Goal: Task Accomplishment & Management: Complete application form

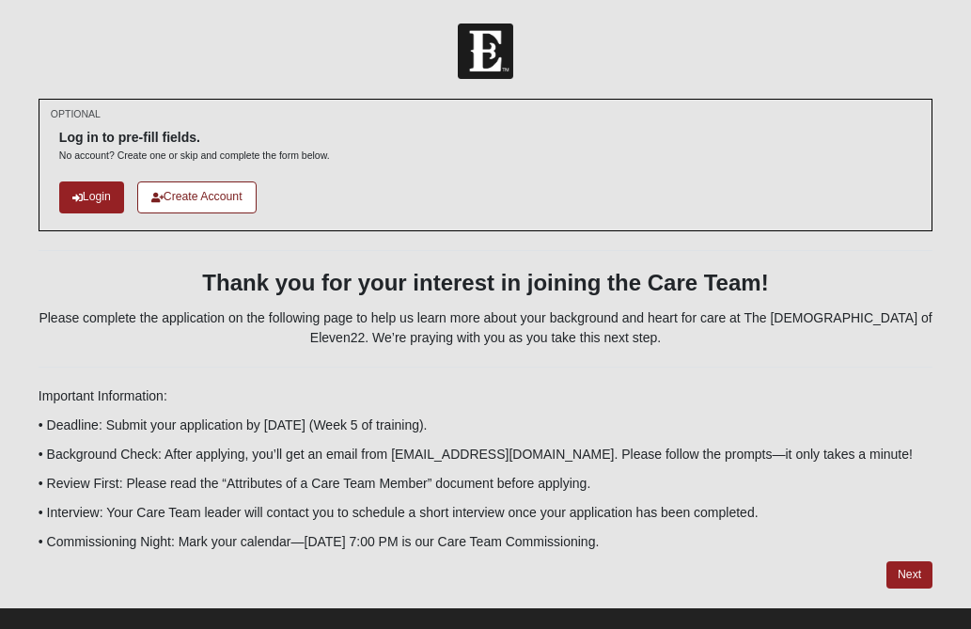
click at [943, 399] on div "OPTIONAL Log in to pre-fill fields. No account? Create one or skip and complete…" at bounding box center [485, 353] width 922 height 508
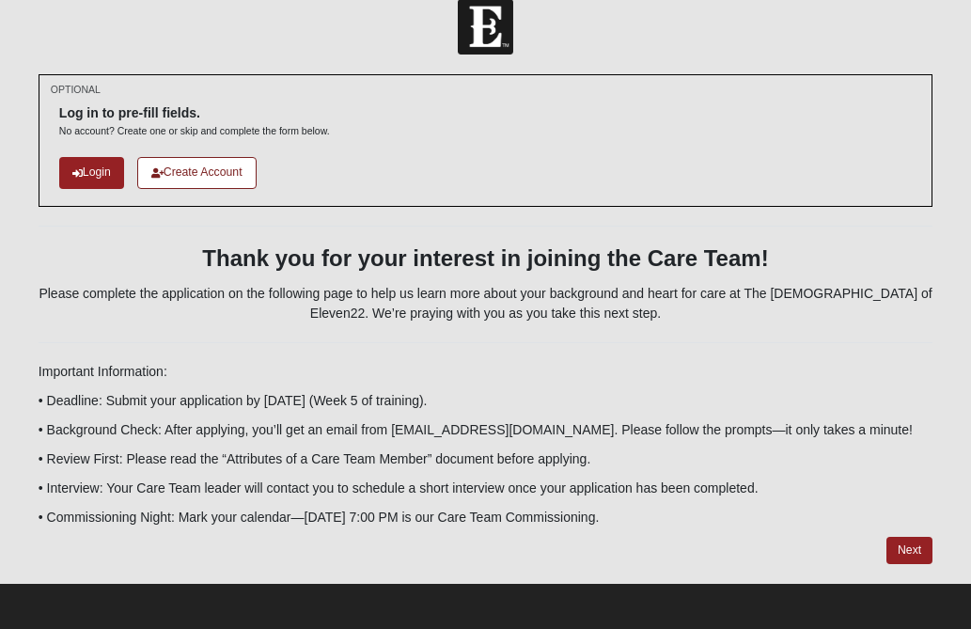
scroll to position [27, 0]
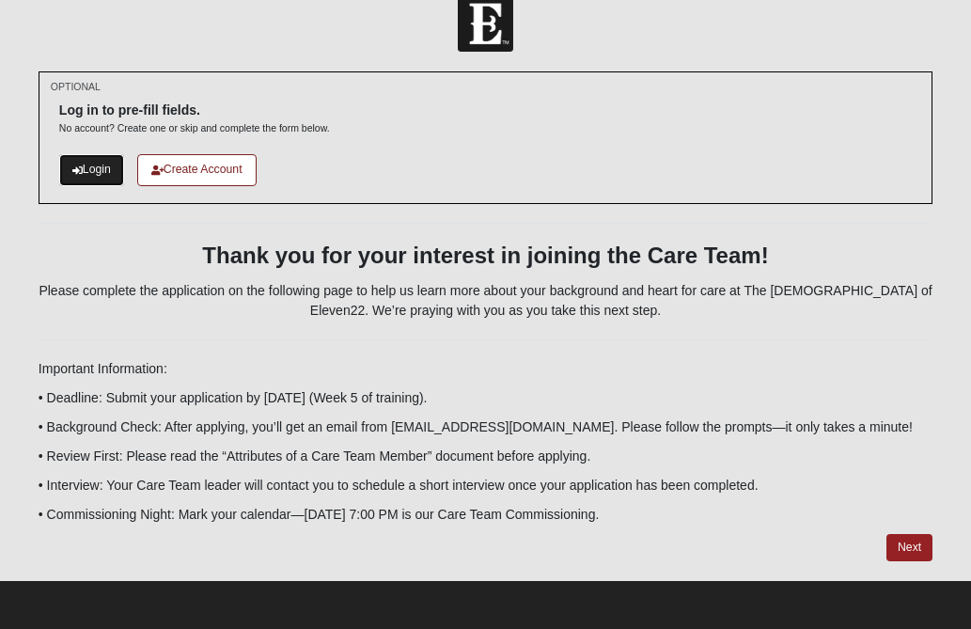
click at [97, 169] on link "Login" at bounding box center [91, 169] width 65 height 31
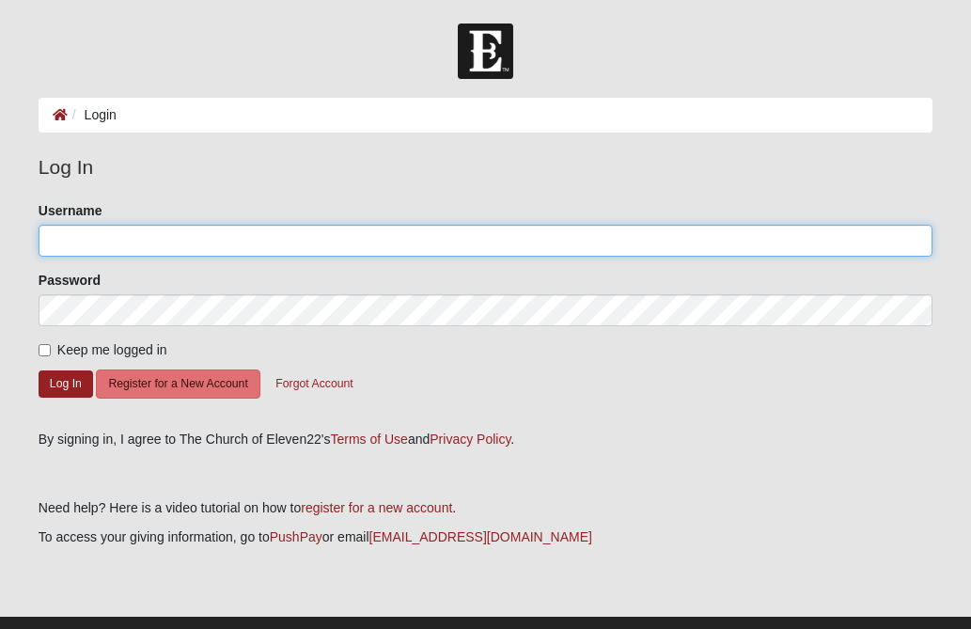
click at [71, 242] on input "Username" at bounding box center [486, 241] width 894 height 32
type input "revivalshowers7@gmail.com"
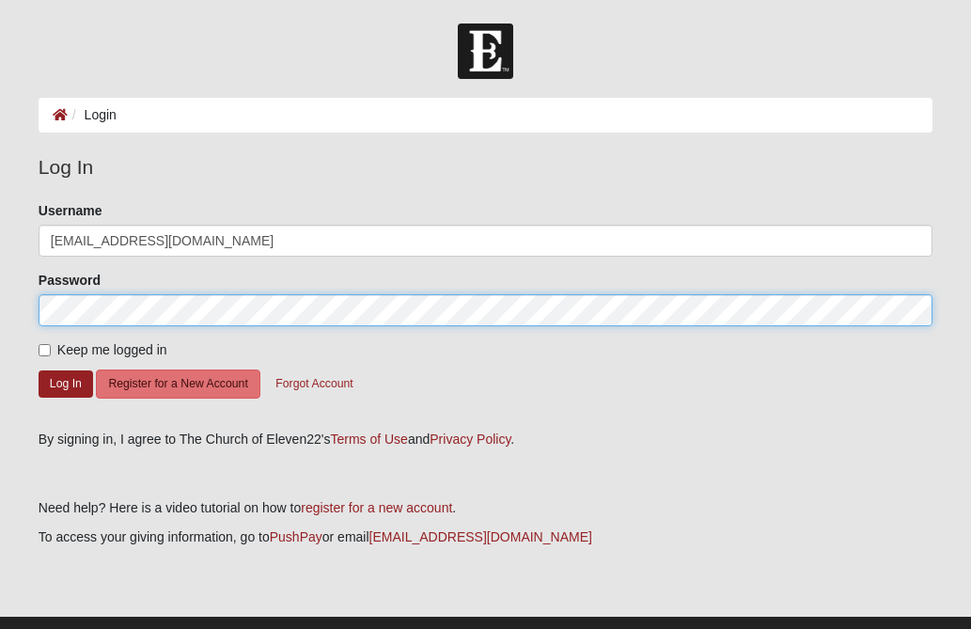
click at [39, 370] on button "Log In" at bounding box center [66, 383] width 55 height 27
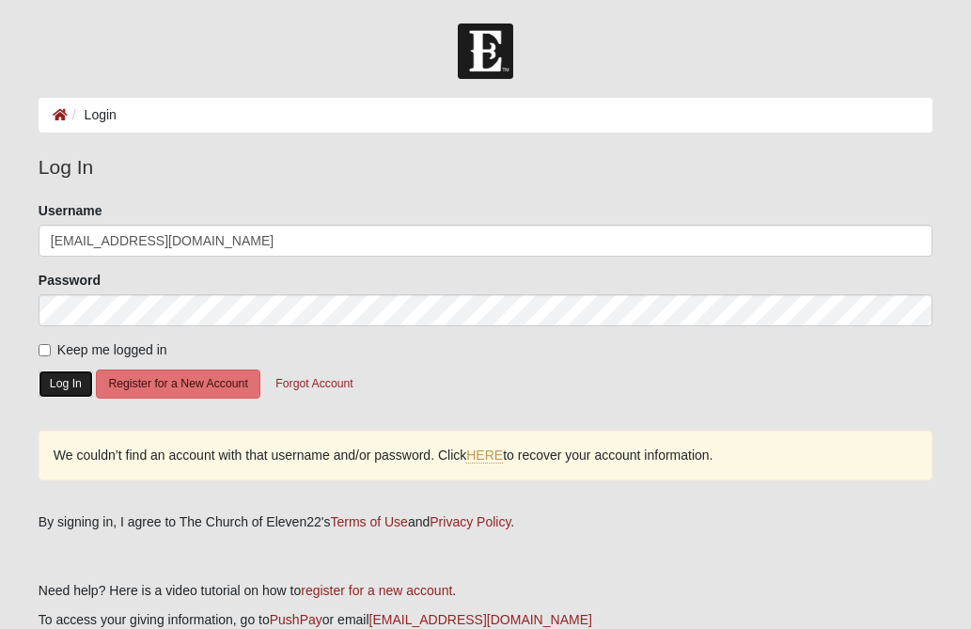
click at [59, 380] on button "Log In" at bounding box center [66, 383] width 55 height 27
click at [491, 456] on link "HERE" at bounding box center [484, 456] width 37 height 16
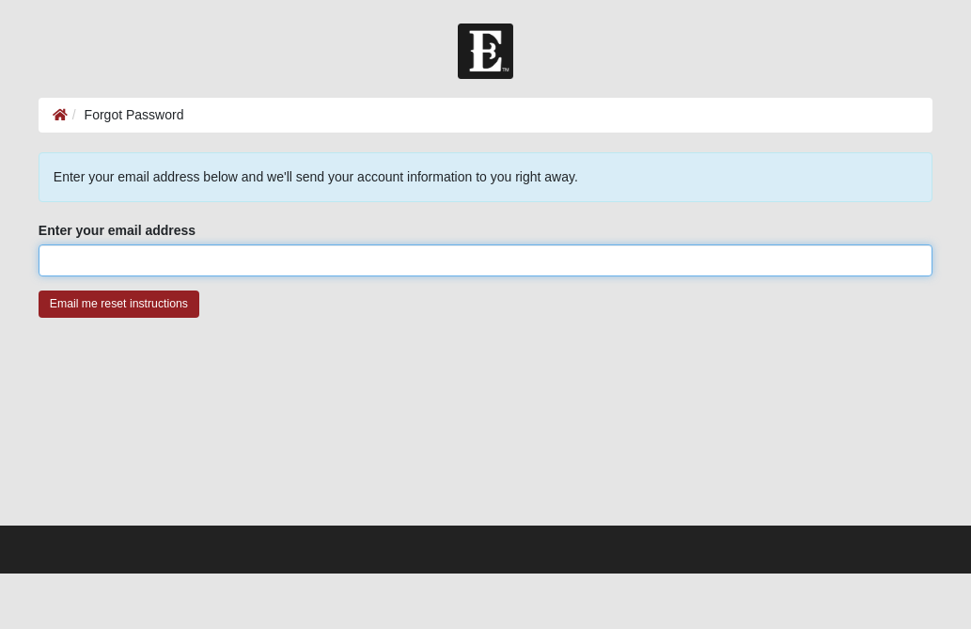
click at [103, 272] on input "Enter your email address" at bounding box center [486, 260] width 894 height 32
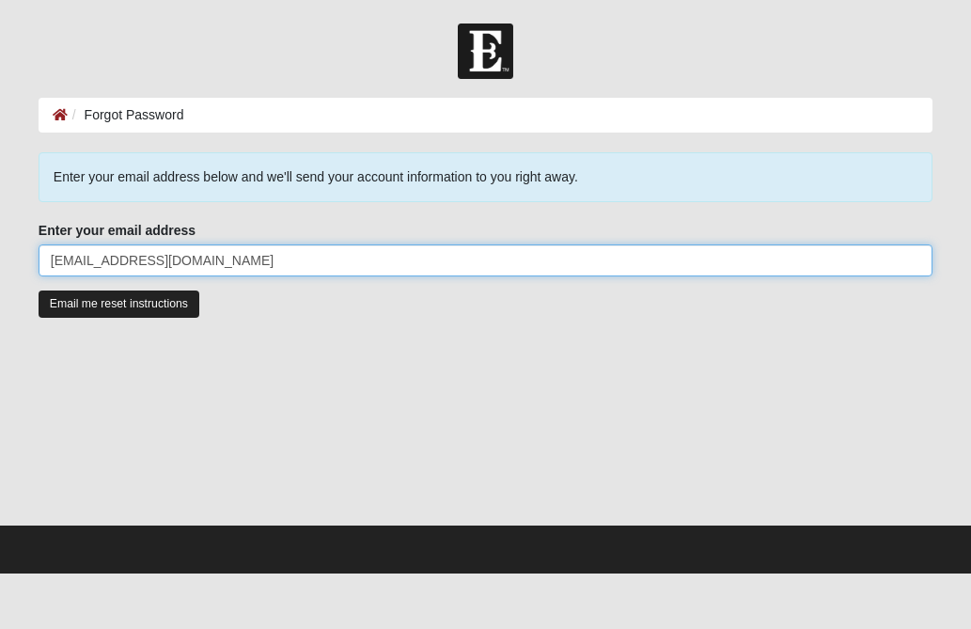
type input "[EMAIL_ADDRESS][DOMAIN_NAME]"
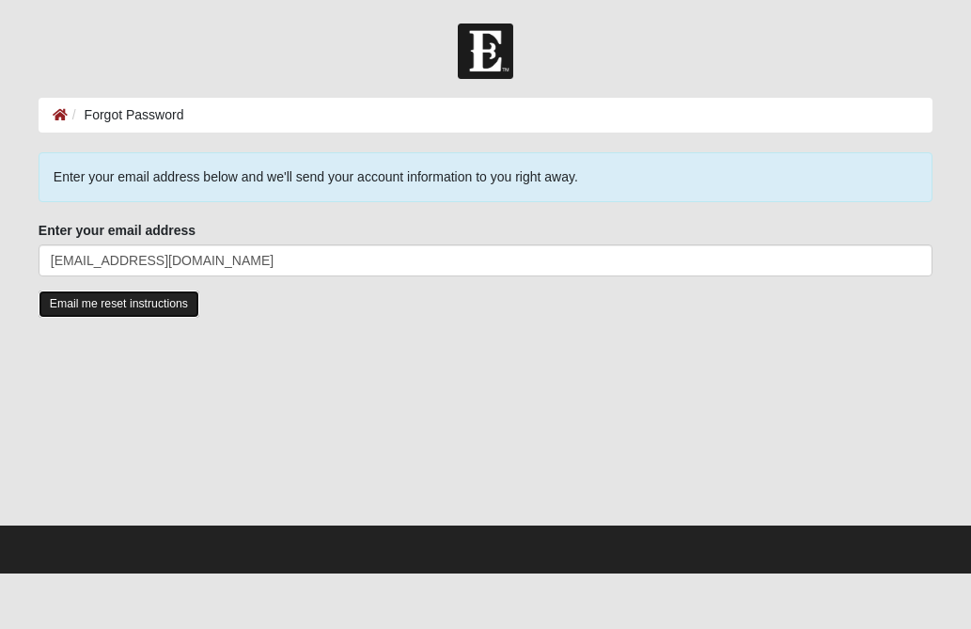
click at [92, 307] on input "Email me reset instructions" at bounding box center [119, 304] width 161 height 27
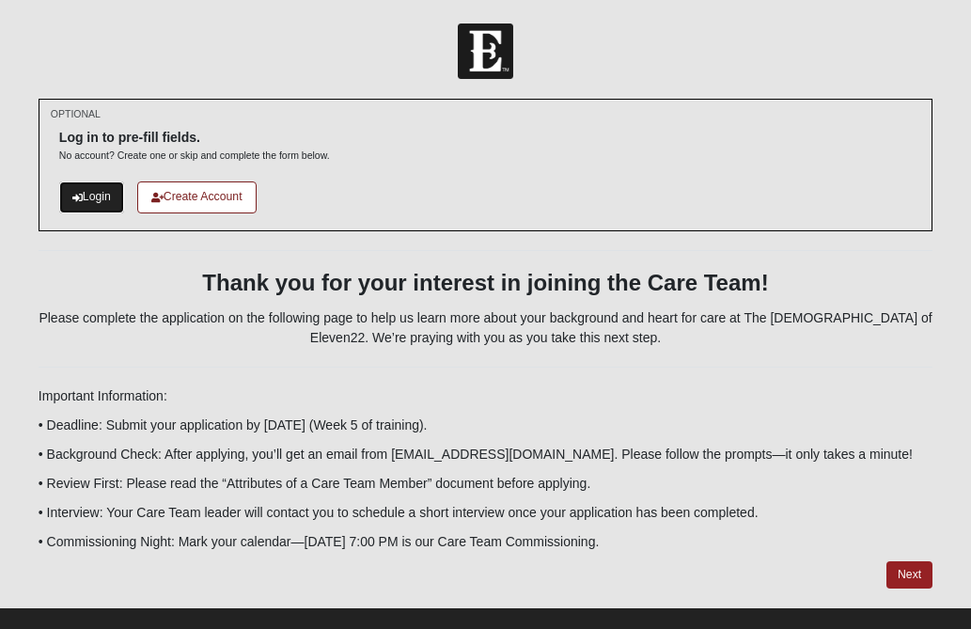
click at [97, 192] on link "Login" at bounding box center [91, 196] width 65 height 31
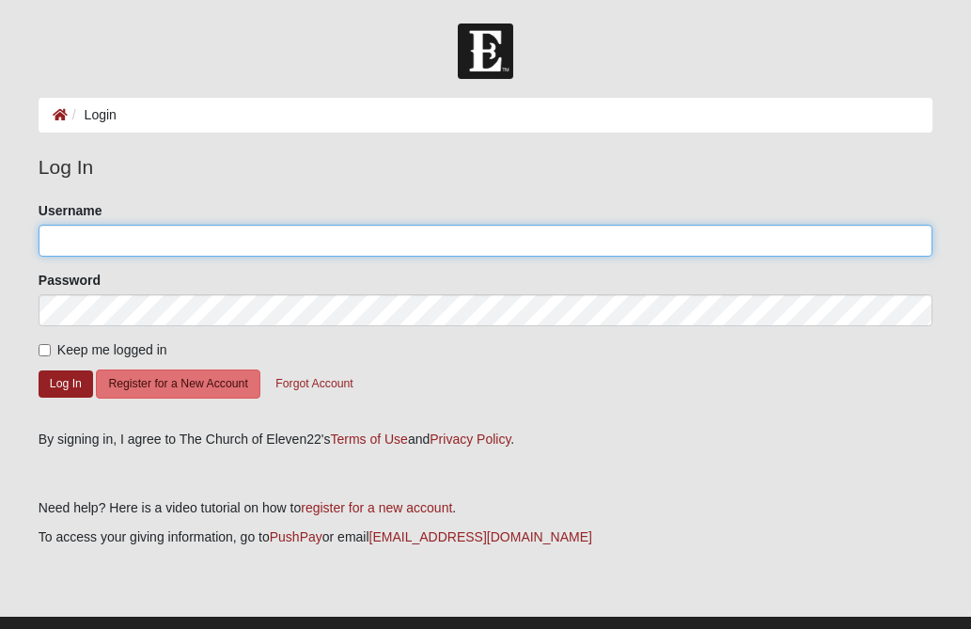
click at [97, 238] on input "Username" at bounding box center [486, 241] width 894 height 32
type input "[EMAIL_ADDRESS][DOMAIN_NAME]"
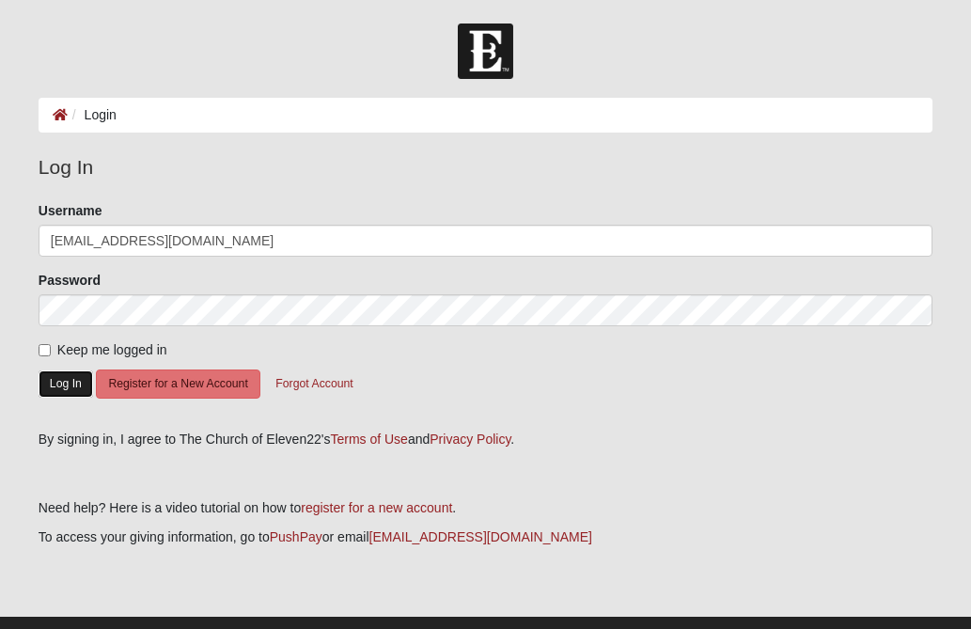
click at [64, 381] on button "Log In" at bounding box center [66, 383] width 55 height 27
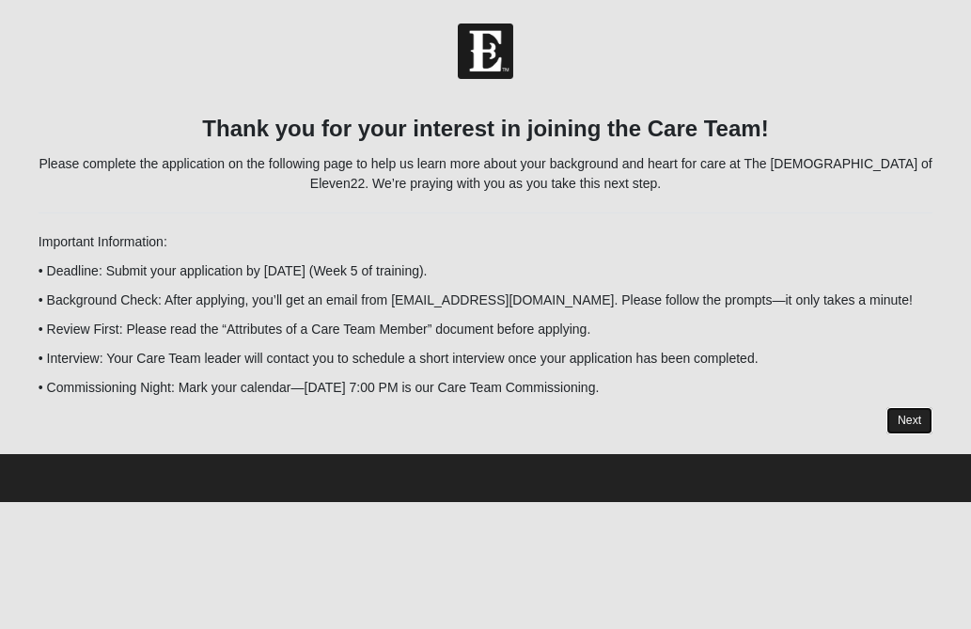
click at [900, 417] on link "Next" at bounding box center [910, 420] width 46 height 27
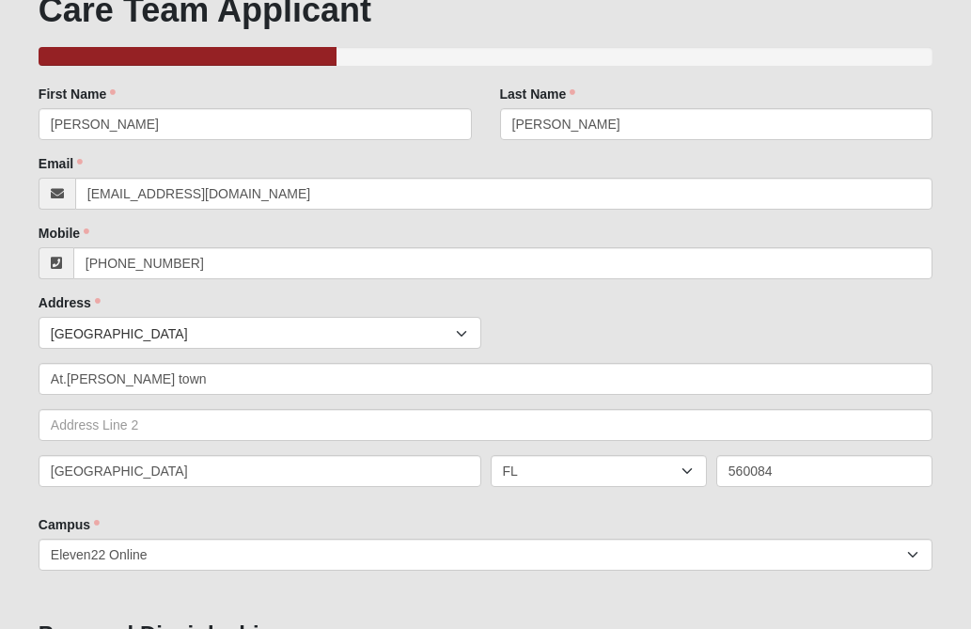
scroll to position [150, 0]
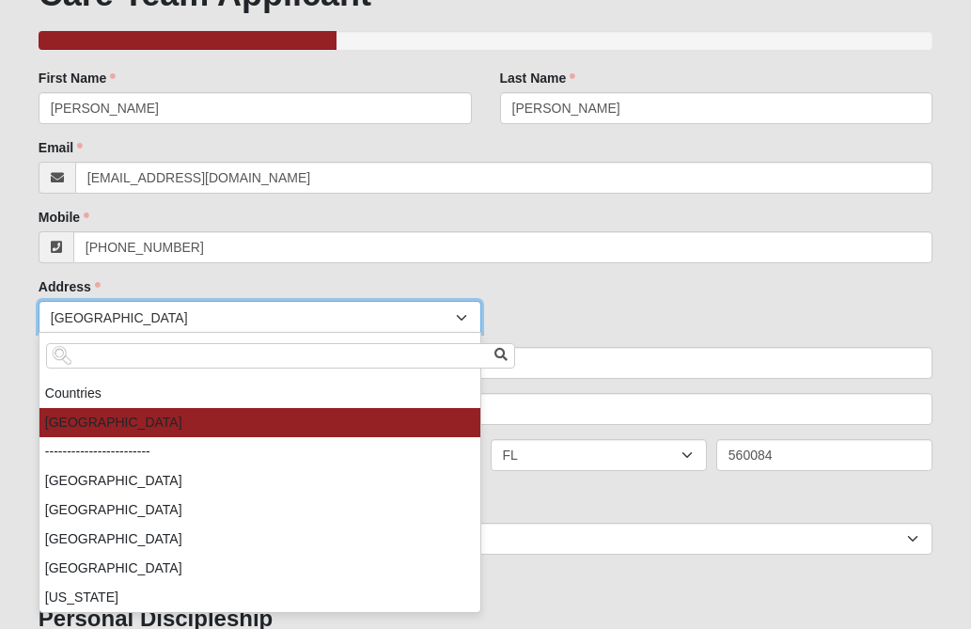
click at [461, 316] on div at bounding box center [464, 318] width 34 height 32
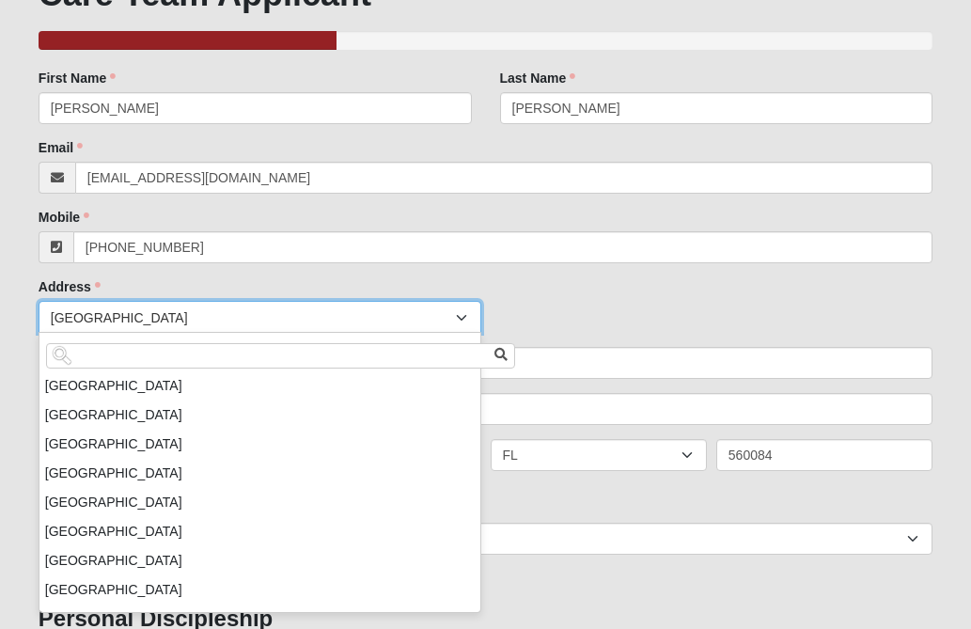
scroll to position [2099, 0]
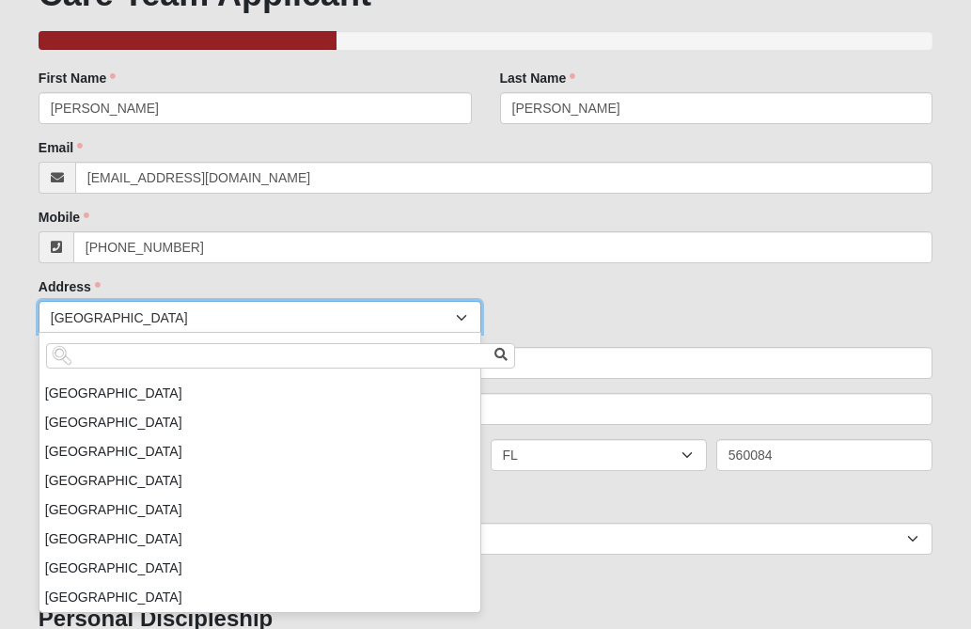
click at [103, 363] on input "search" at bounding box center [280, 355] width 469 height 25
click at [94, 352] on input "search" at bounding box center [280, 355] width 469 height 25
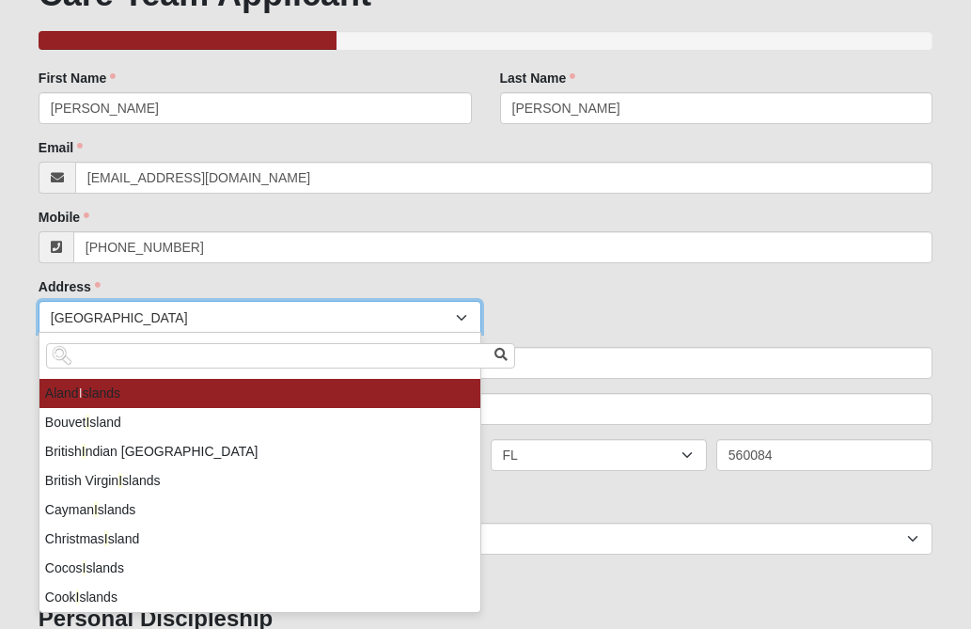
click at [96, 363] on input "i" at bounding box center [280, 355] width 469 height 25
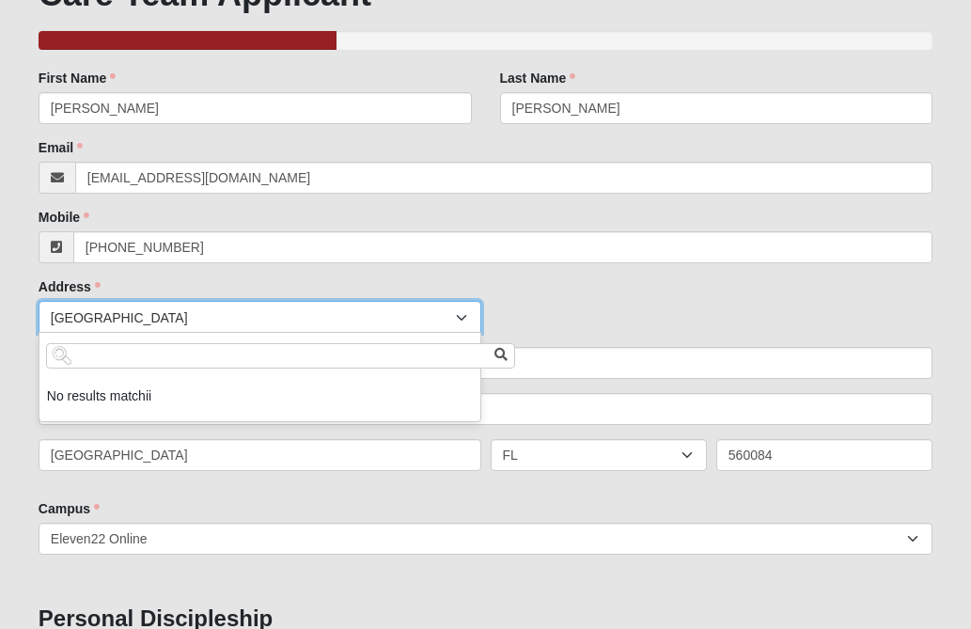
type input "iin"
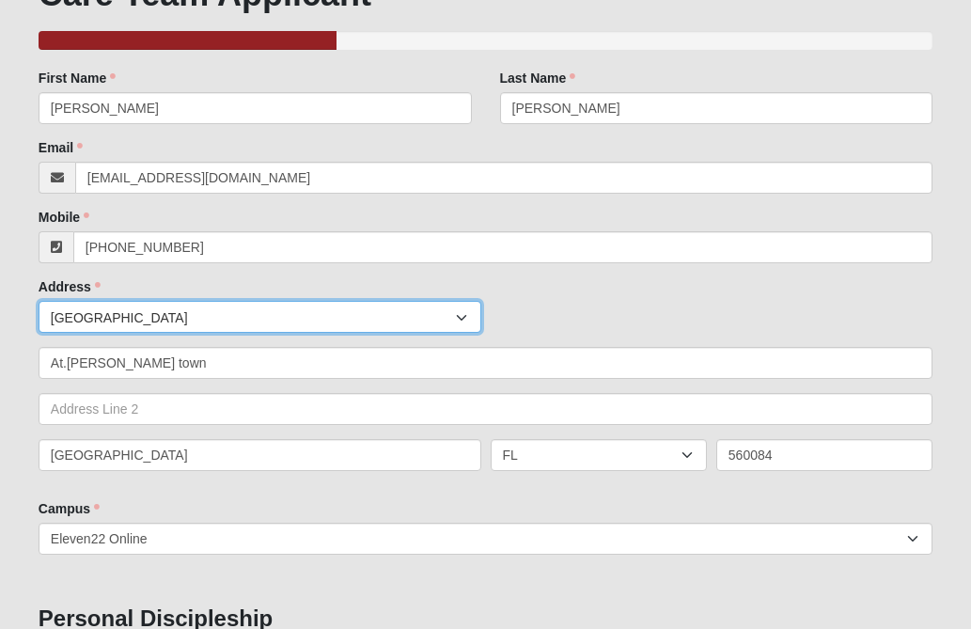
click at [463, 316] on div at bounding box center [464, 318] width 34 height 32
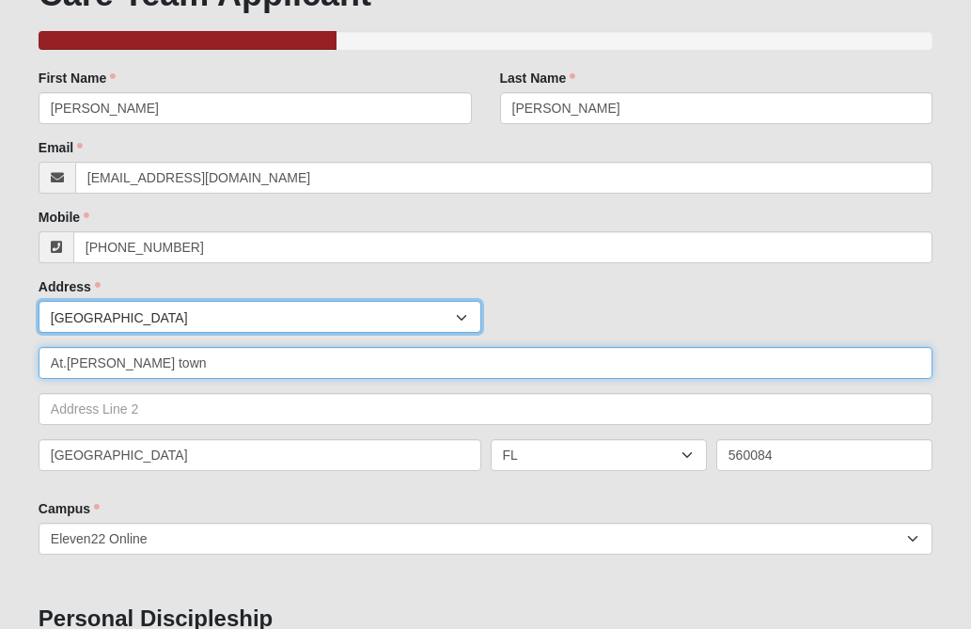
click at [69, 363] on input "At.[PERSON_NAME] town" at bounding box center [486, 363] width 894 height 32
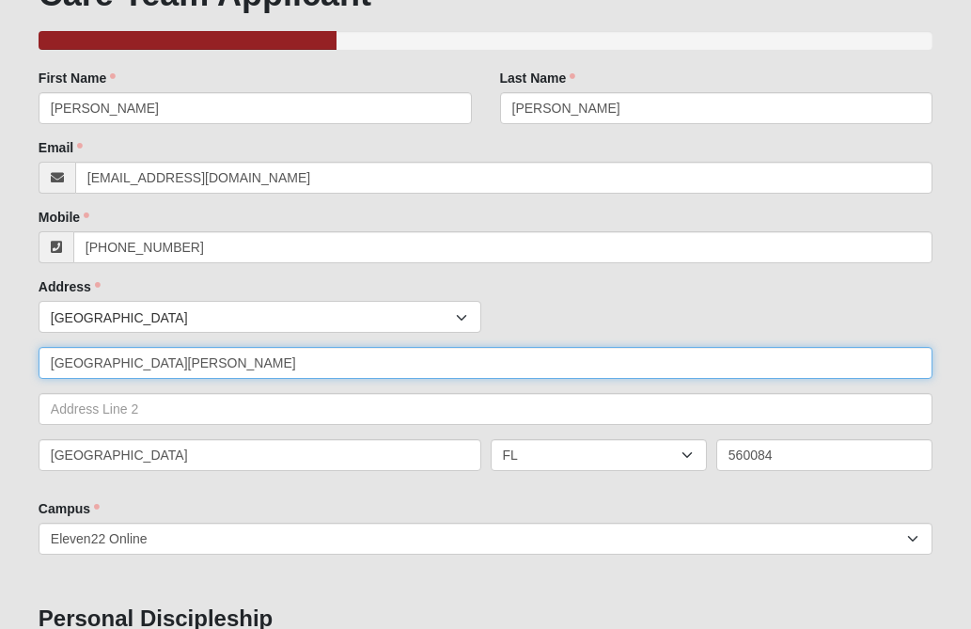
type input "[GEOGRAPHIC_DATA][PERSON_NAME]"
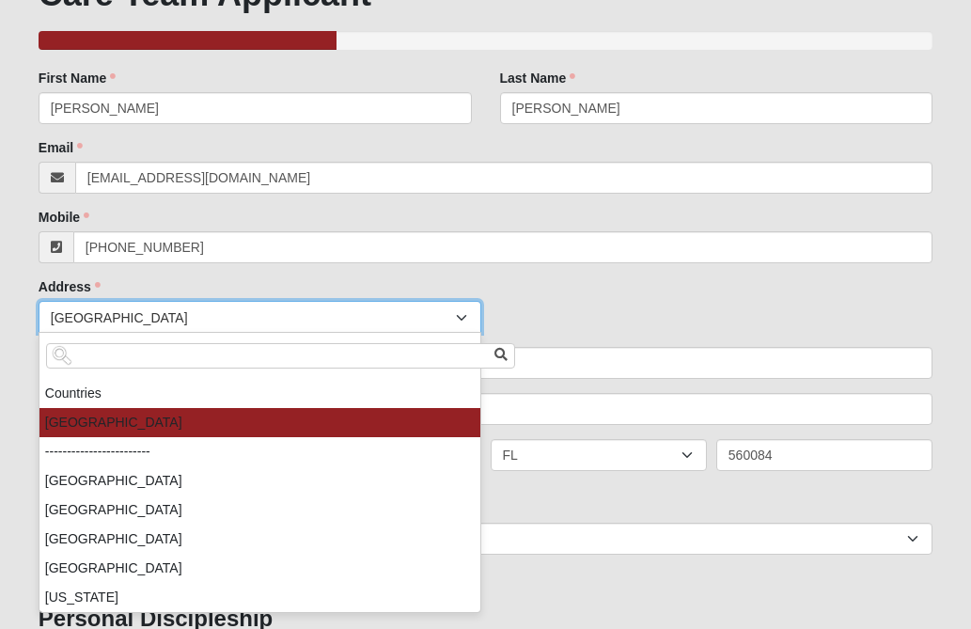
click at [466, 313] on div at bounding box center [464, 318] width 34 height 32
click at [209, 359] on input "search" at bounding box center [280, 355] width 469 height 25
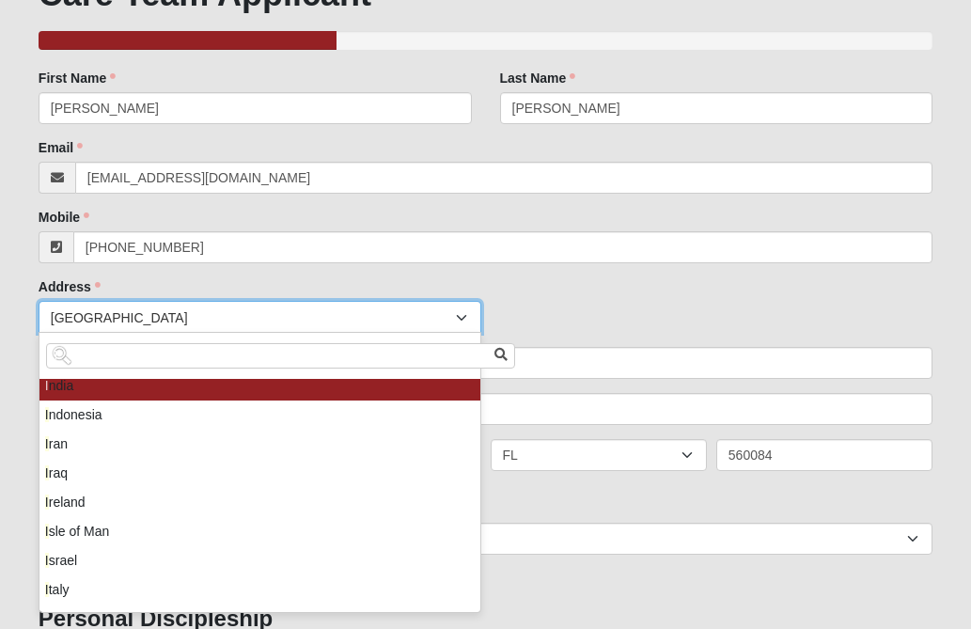
scroll to position [350, 0]
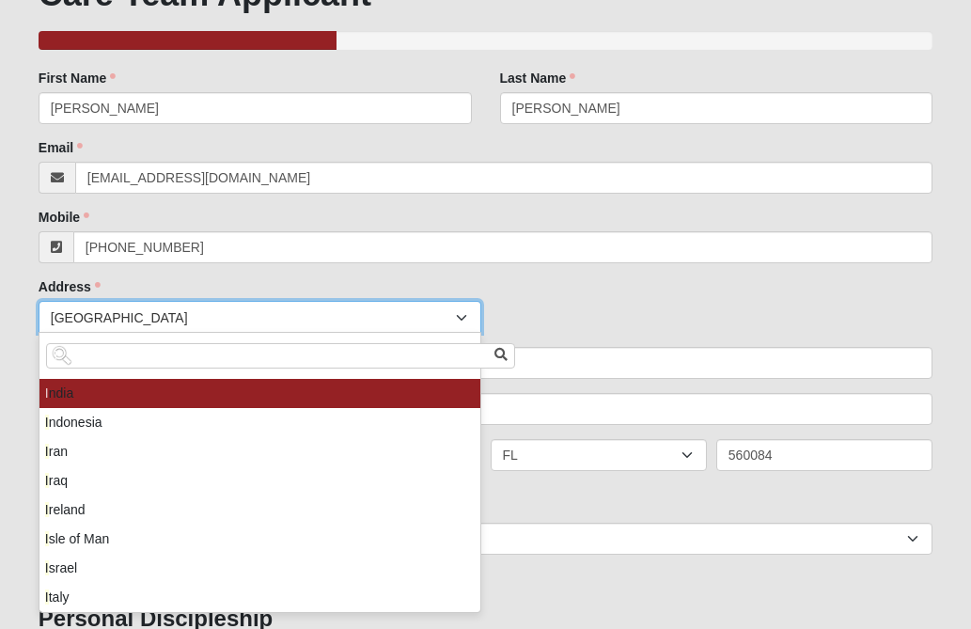
type input "I"
click at [68, 399] on li "I ndia" at bounding box center [259, 393] width 441 height 29
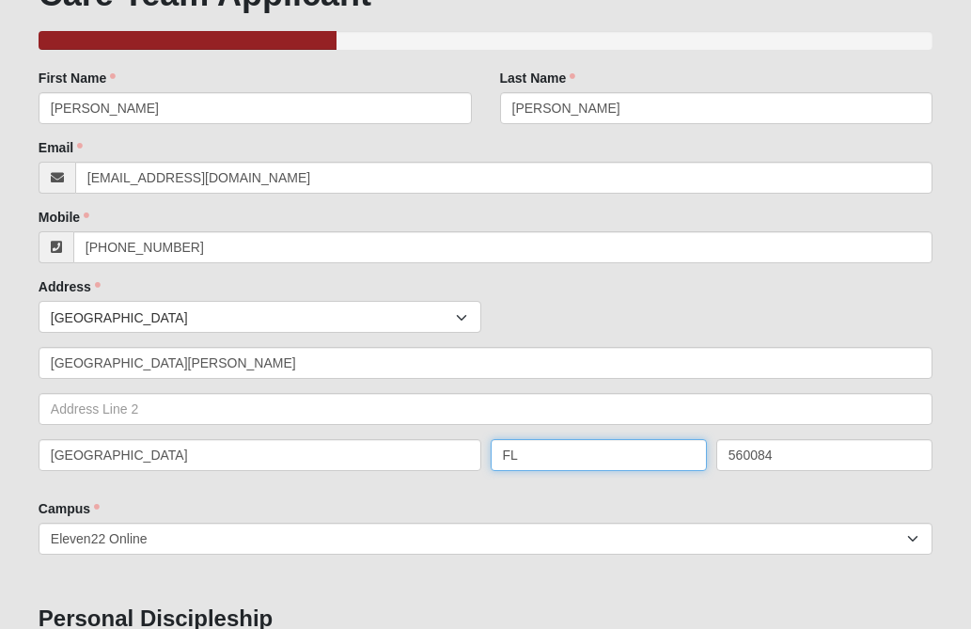
click at [534, 453] on input "FL" at bounding box center [599, 455] width 216 height 32
type input "F"
type input "[GEOGRAPHIC_DATA]"
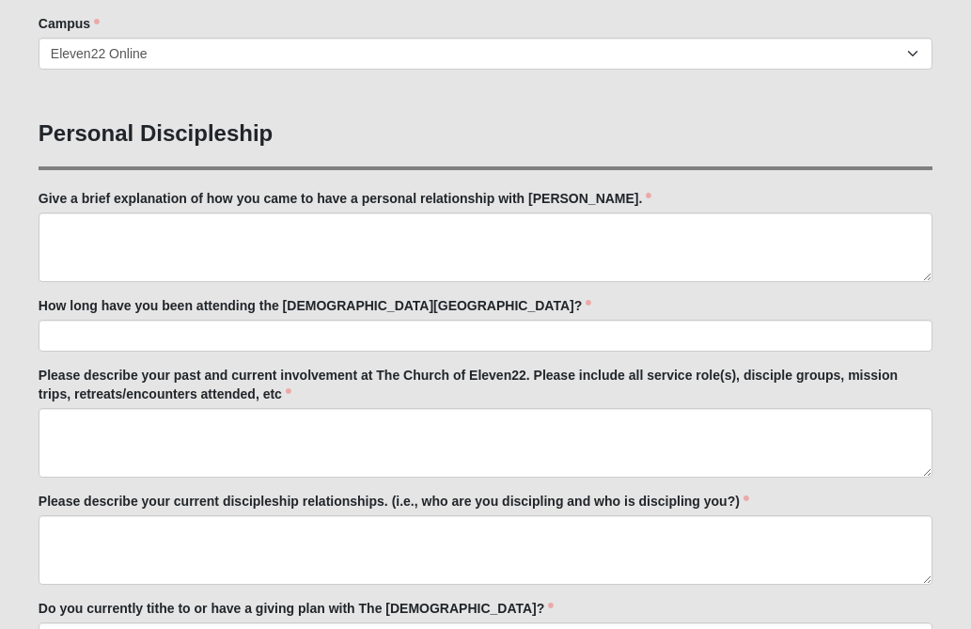
scroll to position [639, 0]
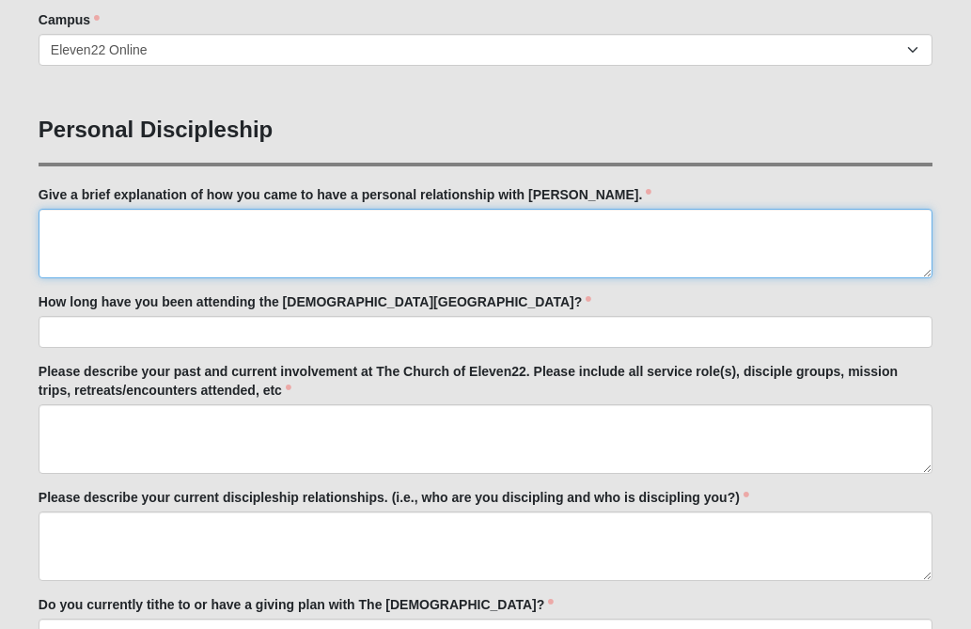
click at [130, 244] on textarea "Give a brief explanation of how you came to have a personal relationship with […" at bounding box center [486, 244] width 894 height 70
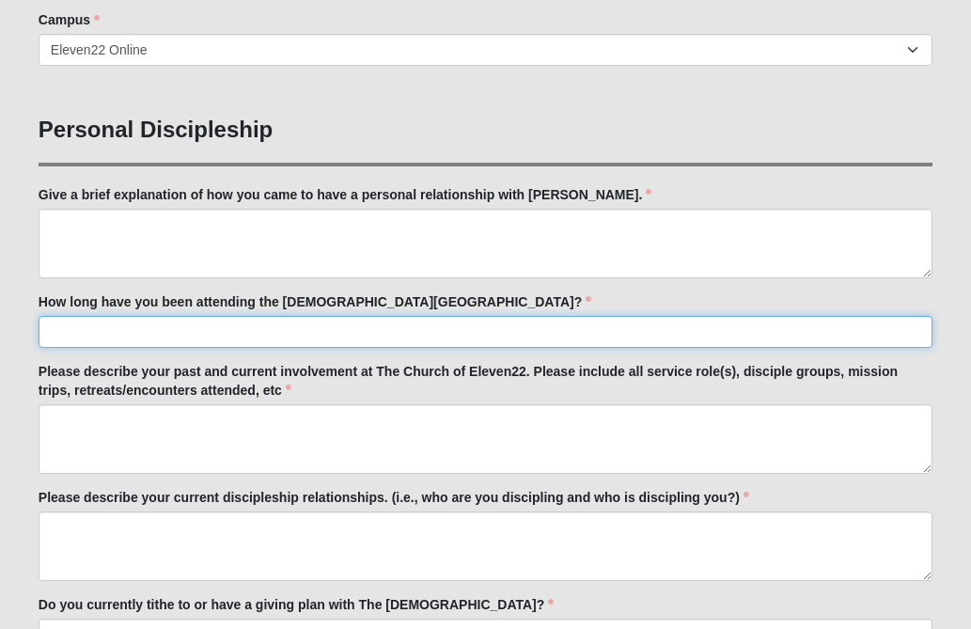
click at [91, 336] on input "How long have you been attending the [DEMOGRAPHIC_DATA][GEOGRAPHIC_DATA]?" at bounding box center [486, 332] width 894 height 32
click at [276, 334] on input "Not yet pleasePraying to get involved" at bounding box center [486, 332] width 894 height 32
type input "Not yet please"
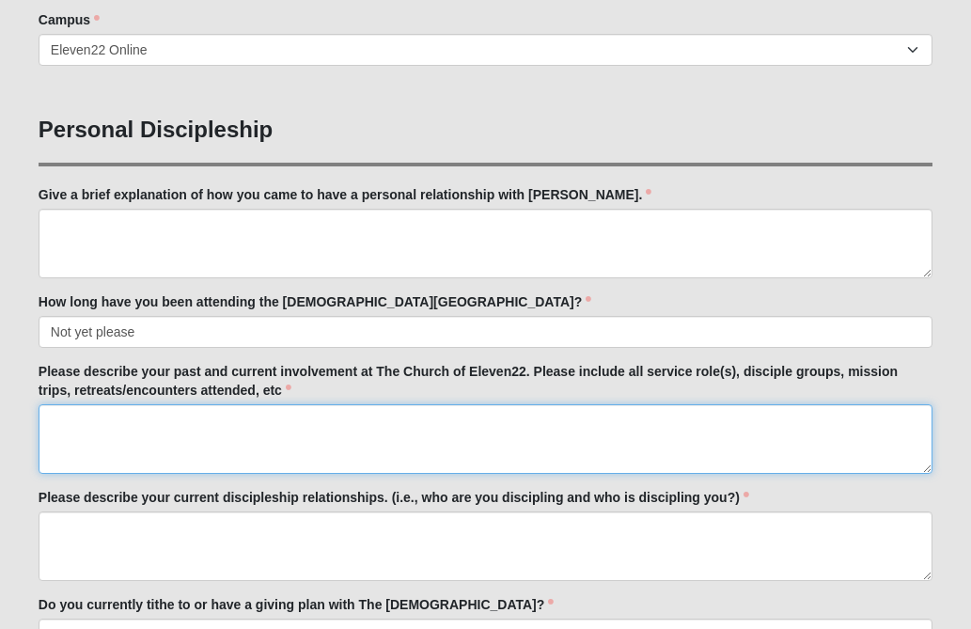
click at [144, 438] on textarea "Please describe your past and current involvement at The Church of Eleven22. Pl…" at bounding box center [486, 439] width 894 height 70
type textarea "Praying ton get involved please"
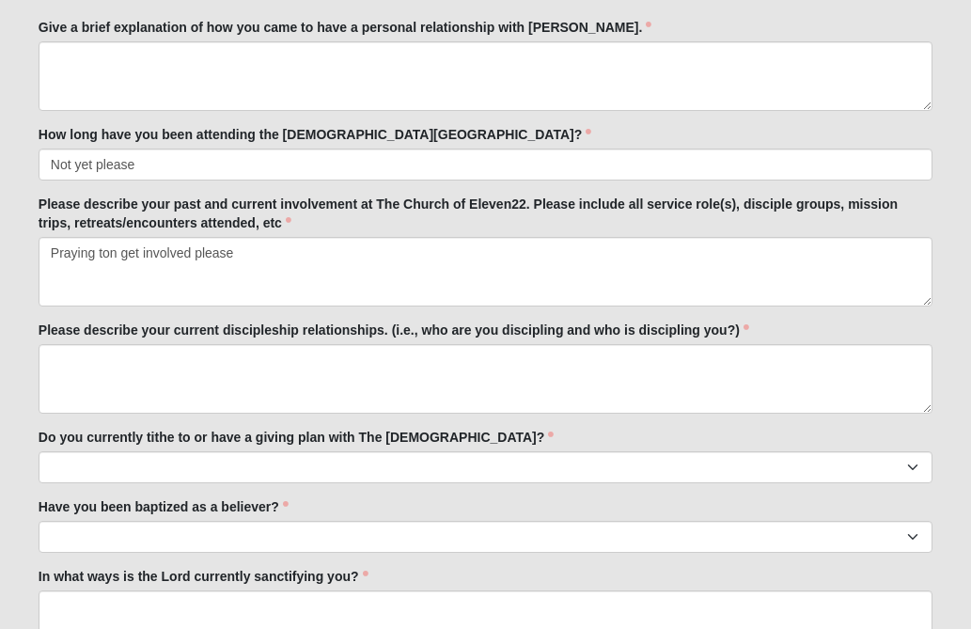
scroll to position [828, 0]
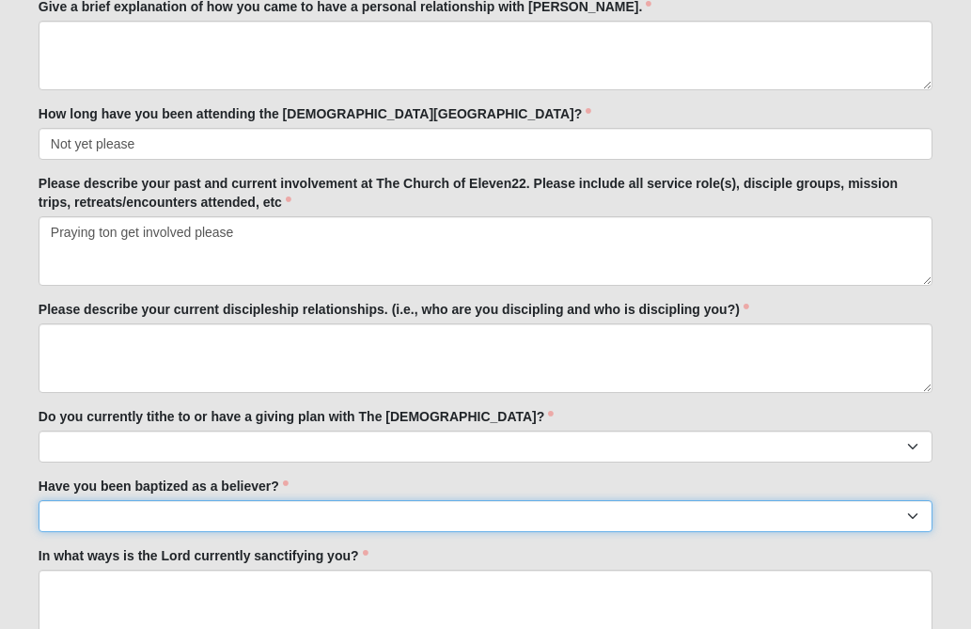
click at [78, 516] on select "No Yes" at bounding box center [486, 516] width 894 height 32
select select "True"
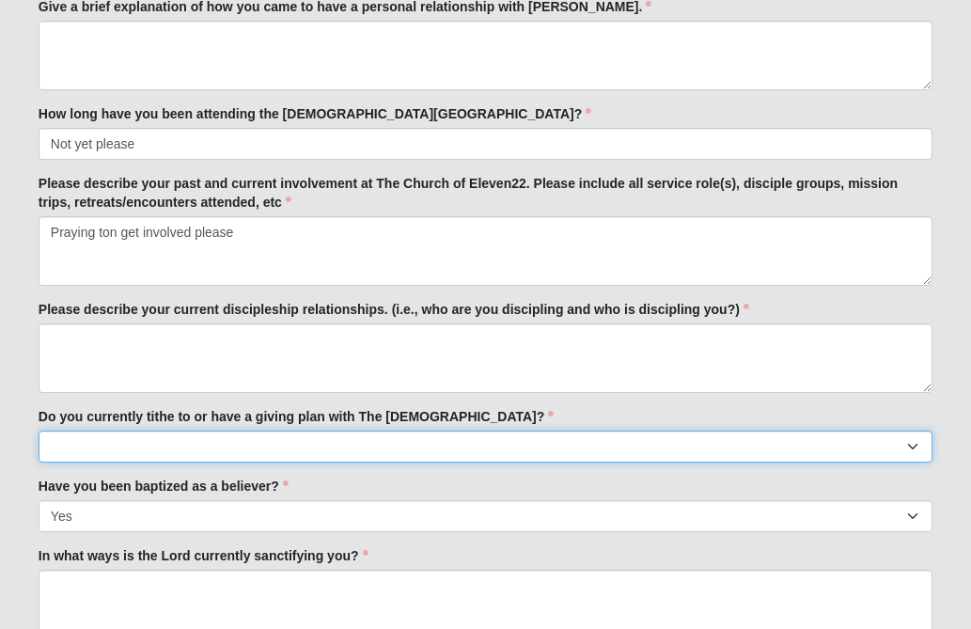
click at [77, 453] on select "No Yes" at bounding box center [486, 447] width 894 height 32
select select "True"
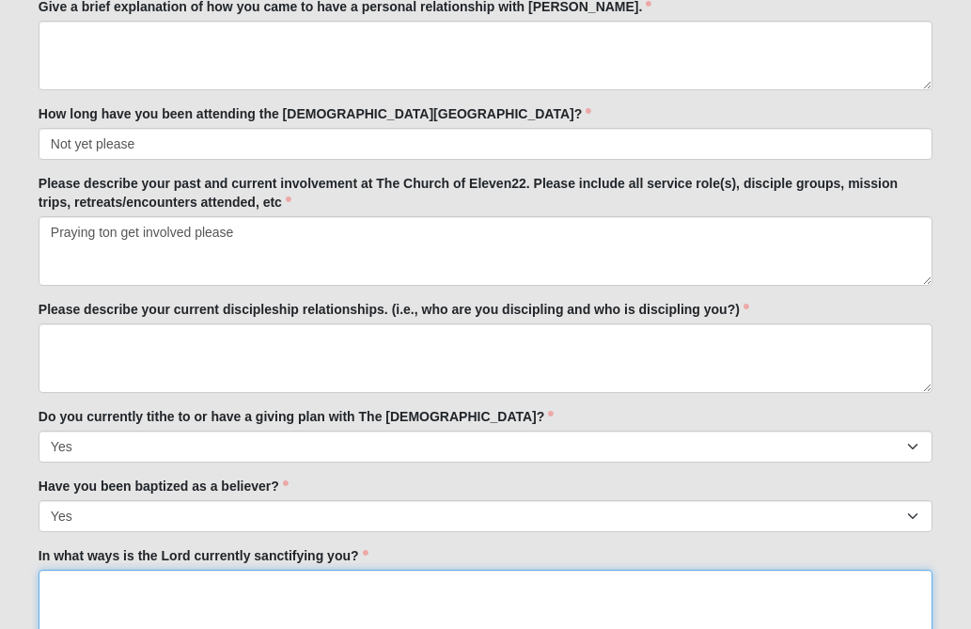
click at [91, 589] on textarea "In what ways is the Lord currently sanctifying you?" at bounding box center [486, 605] width 894 height 70
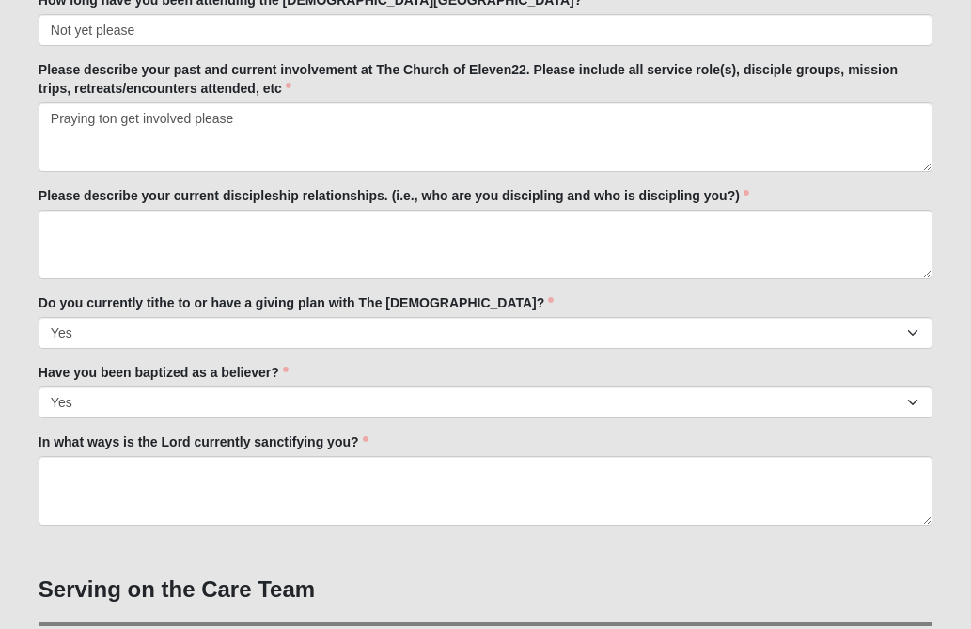
scroll to position [978, 0]
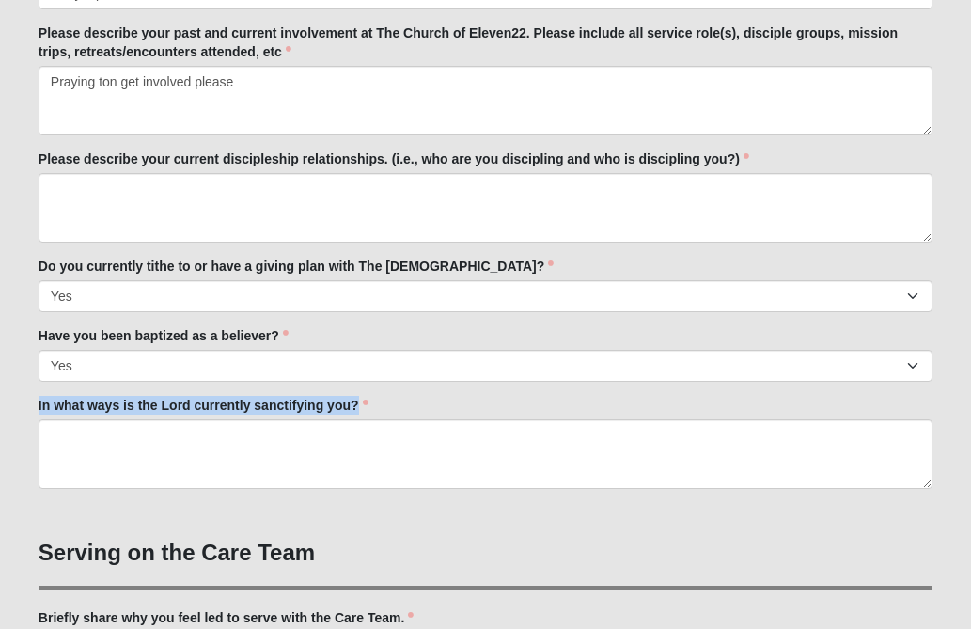
drag, startPoint x: 368, startPoint y: 401, endPoint x: 109, endPoint y: 388, distance: 258.9
click at [110, 388] on div "Family Member to Register First Name [PERSON_NAME] First Name is required. Last…" at bounding box center [486, 553] width 894 height 2625
copy label "In what ways is the Lord currently sanctifying you?"
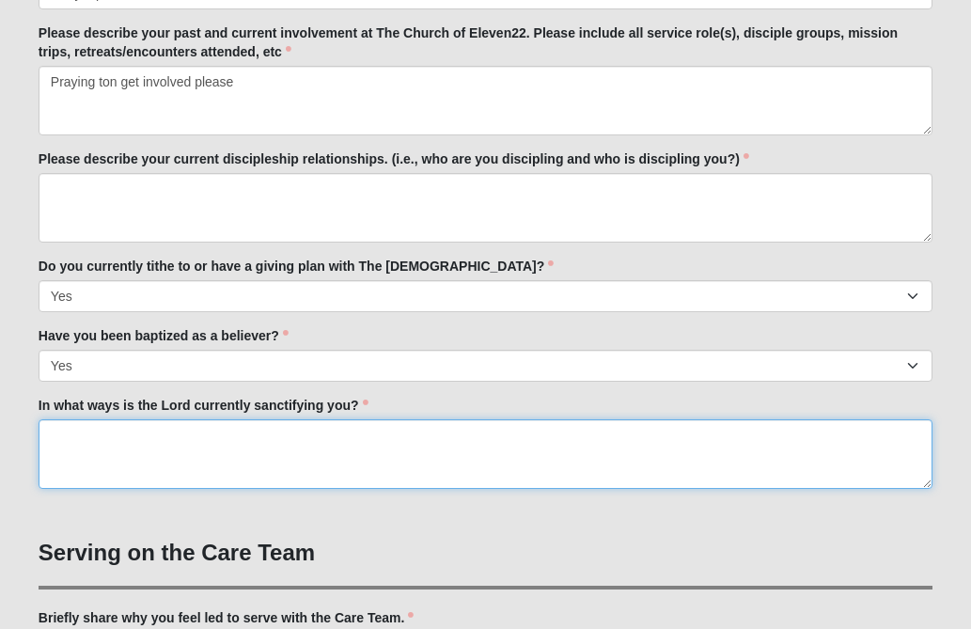
click at [179, 443] on textarea "In what ways is the Lord currently sanctifying you?" at bounding box center [486, 454] width 894 height 70
paste textarea "The [DEMOGRAPHIC_DATA] currently sanctifies believers through the work of the H…"
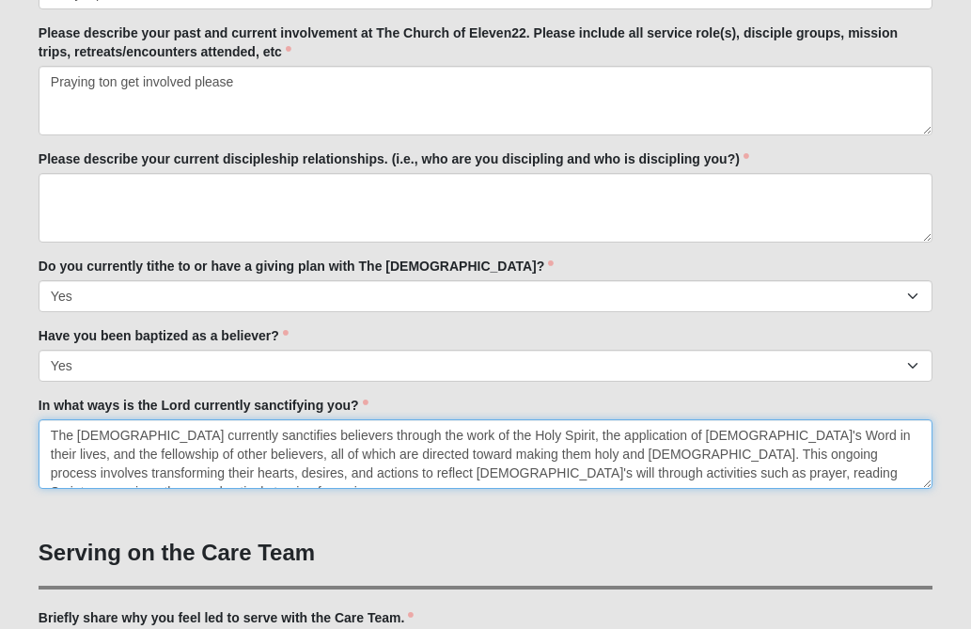
click at [274, 436] on textarea "The [DEMOGRAPHIC_DATA] currently sanctifies believers through the work of the H…" at bounding box center [486, 454] width 894 height 70
click at [693, 435] on textarea "The [DEMOGRAPHIC_DATA] currently sanctifies me through the work of the Holy Spi…" at bounding box center [486, 454] width 894 height 70
click at [216, 452] on textarea "The [DEMOGRAPHIC_DATA] currently sanctifies me through the work of the Holy Spi…" at bounding box center [486, 454] width 894 height 70
click at [64, 454] on textarea "The [DEMOGRAPHIC_DATA] currently sanctifies me through the work of the Holy Spi…" at bounding box center [486, 454] width 894 height 70
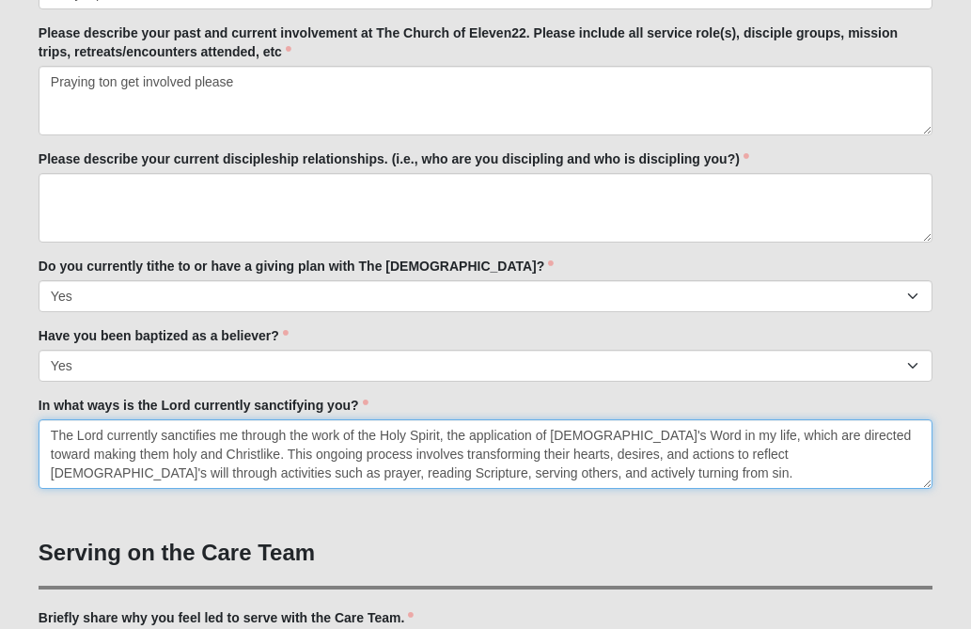
click at [916, 435] on textarea "The Lord currently sanctifies me through the work of the Holy Spirit, the appli…" at bounding box center [486, 454] width 894 height 70
click at [448, 451] on textarea "The Lord currently sanctifies me through the work of the Holy Spirit, the appli…" at bounding box center [486, 454] width 894 height 70
click at [717, 455] on textarea "The Lord currently sanctifies me through the work of the Holy Spirit, the appli…" at bounding box center [486, 454] width 894 height 70
click at [191, 467] on textarea "The Lord currently sanctifies me through the work of the Holy Spirit, the appli…" at bounding box center [486, 454] width 894 height 70
type textarea "The Lord currently sanctifies me through the work of the Holy Spirit, the appli…"
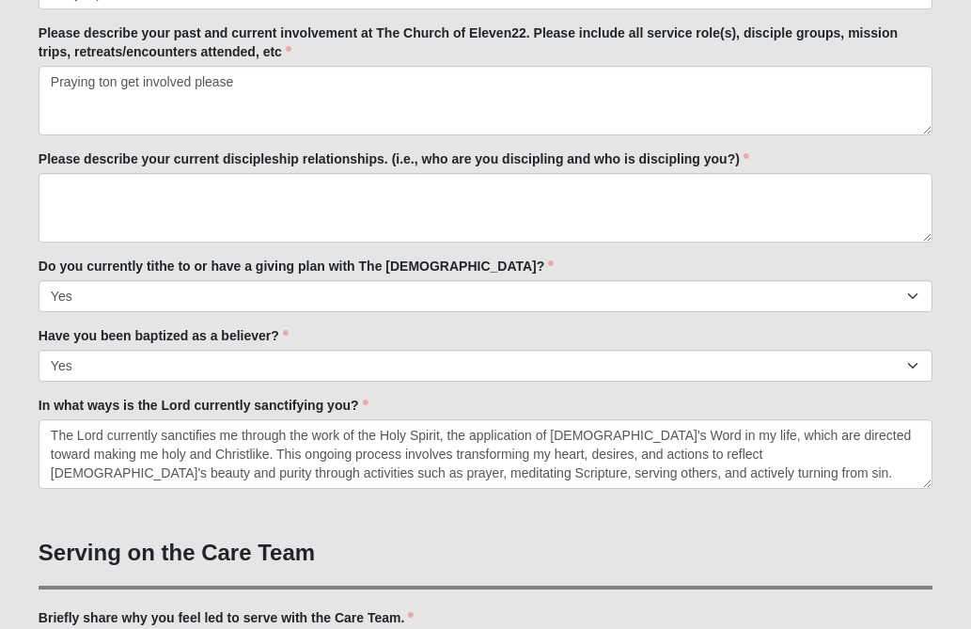
click at [953, 370] on form "Hello [PERSON_NAME] My Account Log Out Fall 2025 Care Team Application Events F…" at bounding box center [485, 510] width 971 height 2929
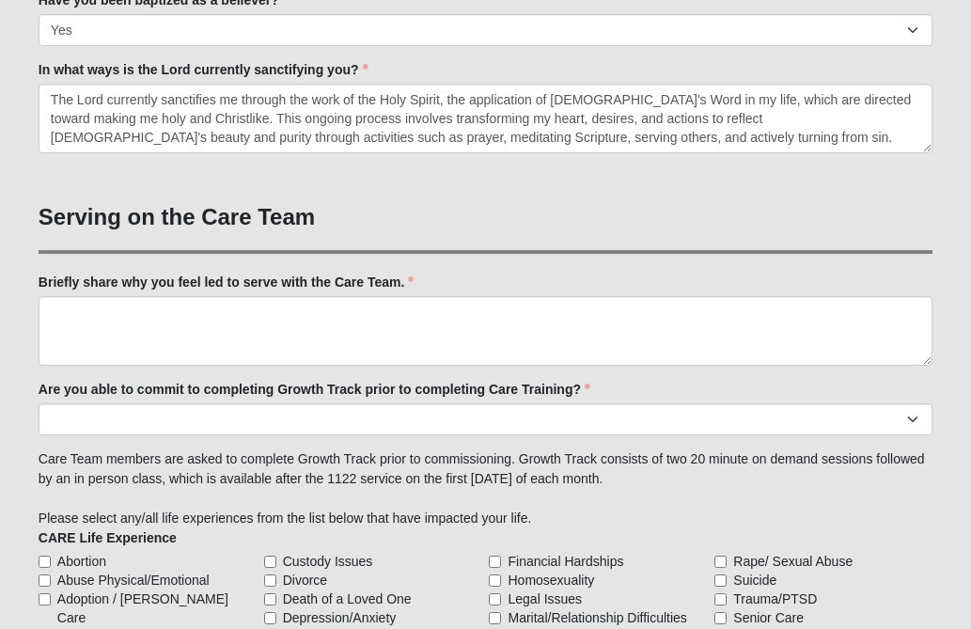
scroll to position [1316, 0]
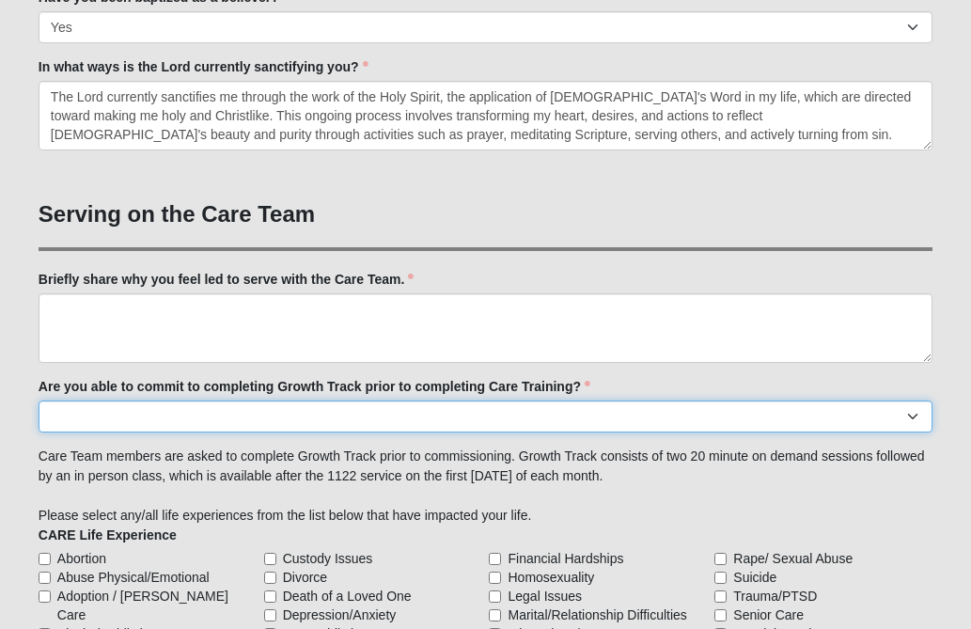
click at [909, 418] on select "Yes No Already Completed" at bounding box center [486, 417] width 894 height 32
select select "Already Completed"
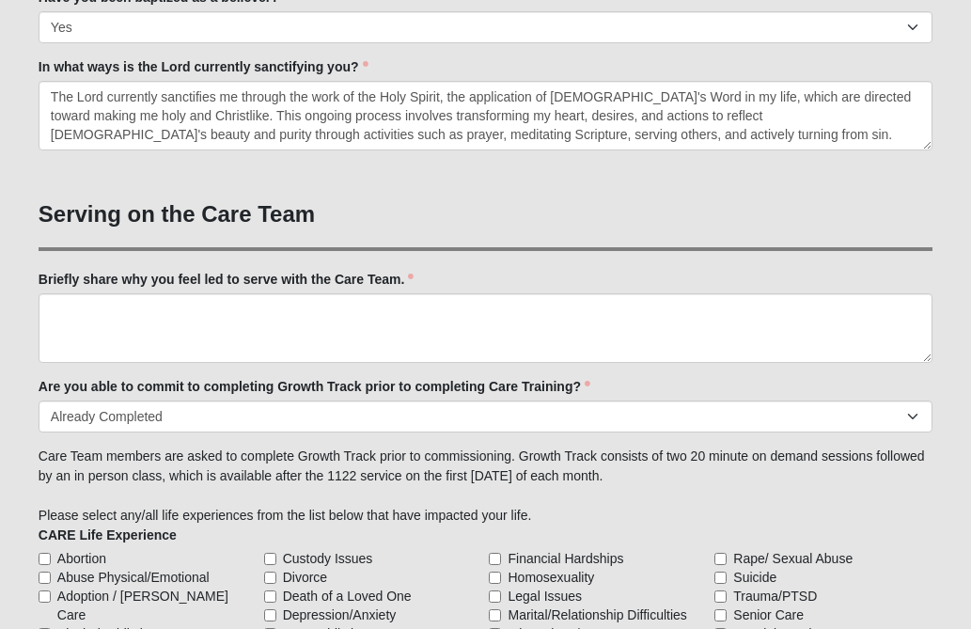
click at [957, 448] on form "Hello [PERSON_NAME] My Account Log Out Fall 2025 Care Team Application Events F…" at bounding box center [485, 171] width 971 height 2929
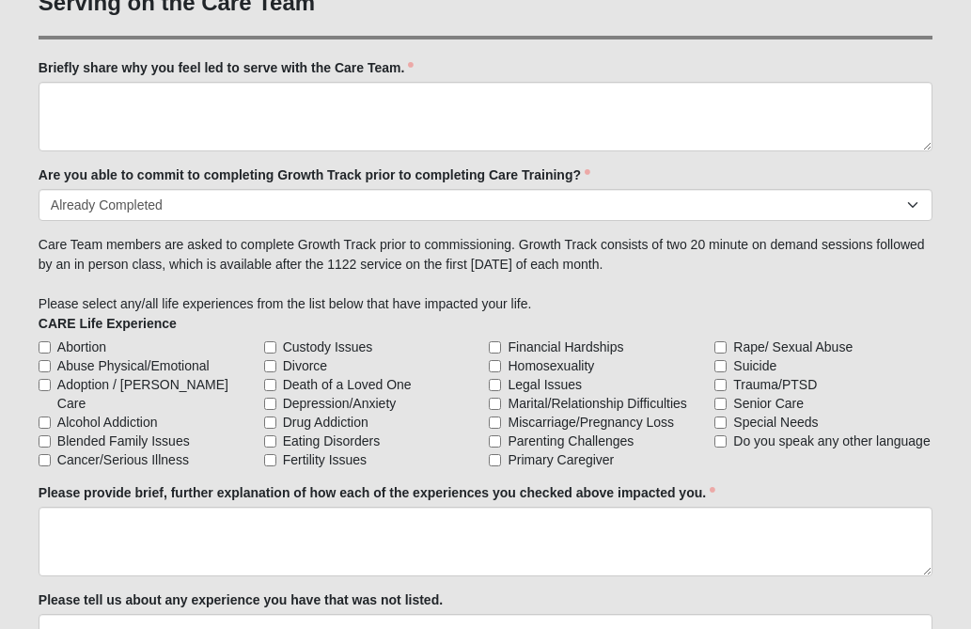
scroll to position [1542, 0]
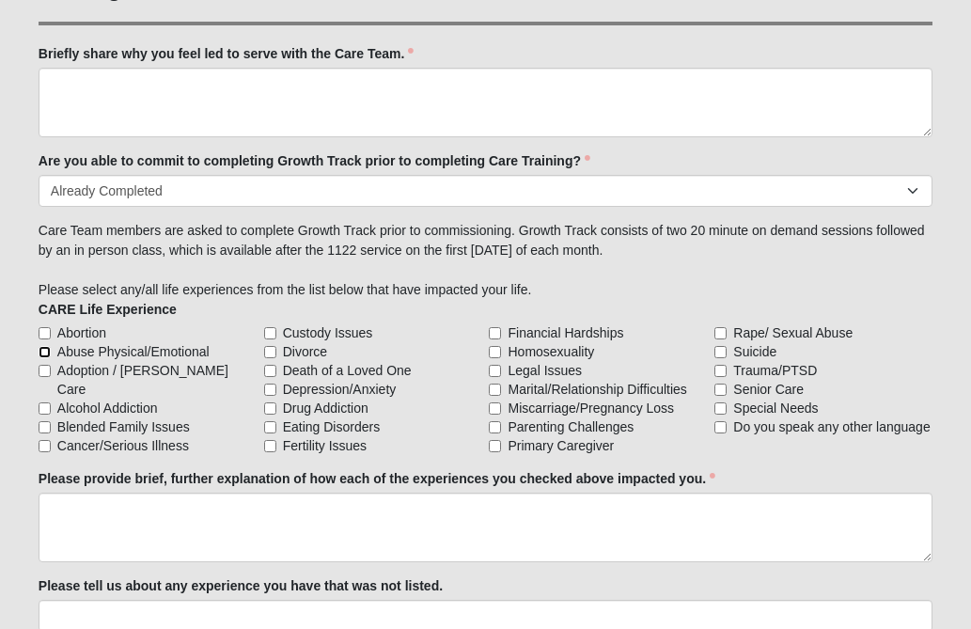
click at [42, 351] on input "Abuse Physical/Emotional" at bounding box center [45, 352] width 12 height 12
checkbox input "true"
click at [44, 421] on input "Blended Family Issues" at bounding box center [45, 427] width 12 height 12
checkbox input "true"
click at [270, 365] on input "Death of a Loved One" at bounding box center [270, 371] width 12 height 12
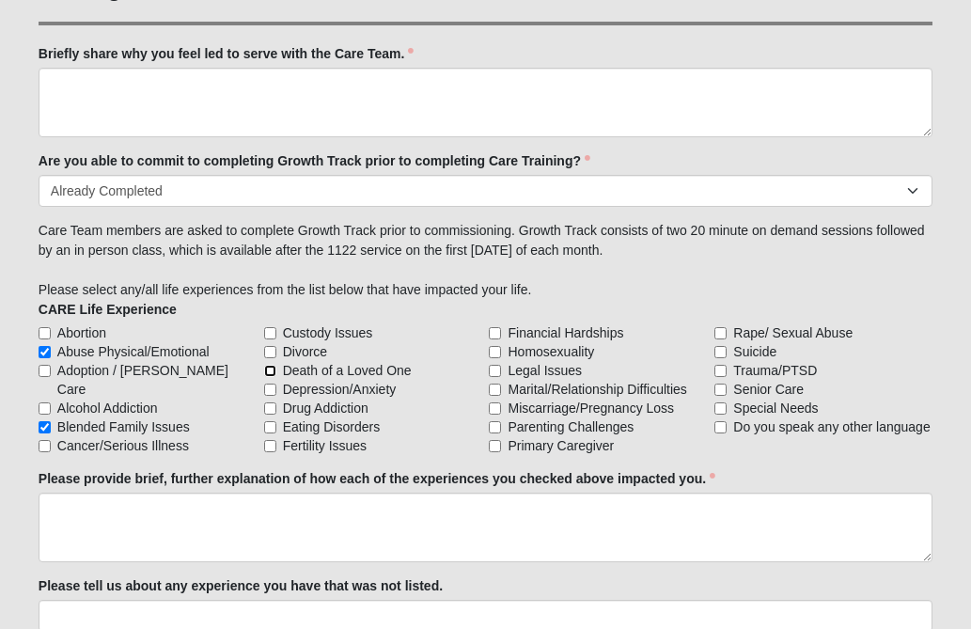
checkbox input "true"
click at [268, 384] on input "Depression/Anxiety" at bounding box center [270, 390] width 12 height 12
checkbox input "true"
click at [269, 440] on input "Fertility Issues" at bounding box center [270, 446] width 12 height 12
checkbox input "true"
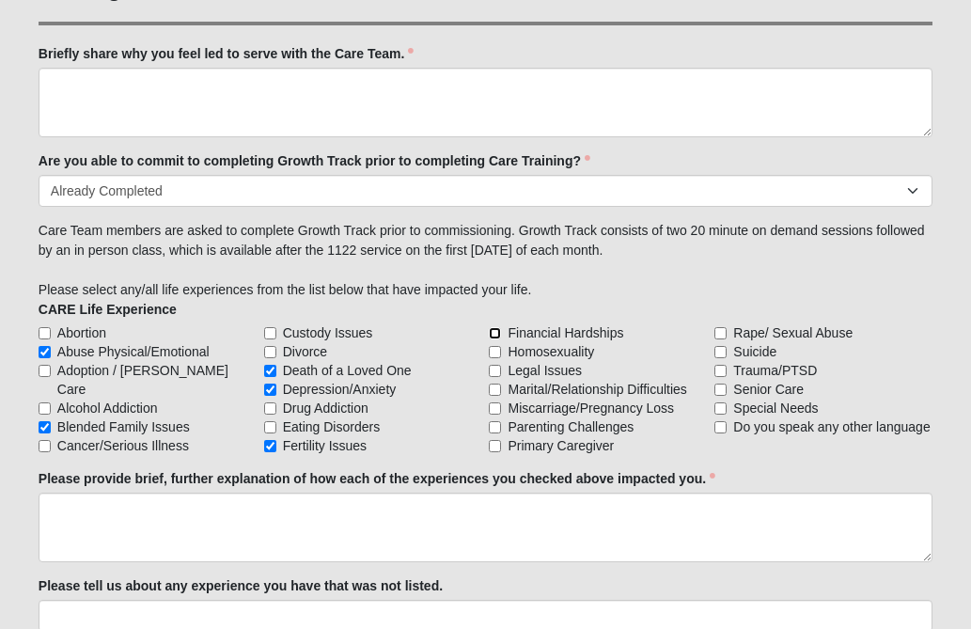
click at [489, 339] on input "Financial Hardships" at bounding box center [495, 333] width 12 height 12
checkbox input "true"
click at [722, 402] on input "Special Needs" at bounding box center [721, 408] width 12 height 12
checkbox input "true"
click at [719, 421] on input "Do you speak any other language" at bounding box center [721, 427] width 12 height 12
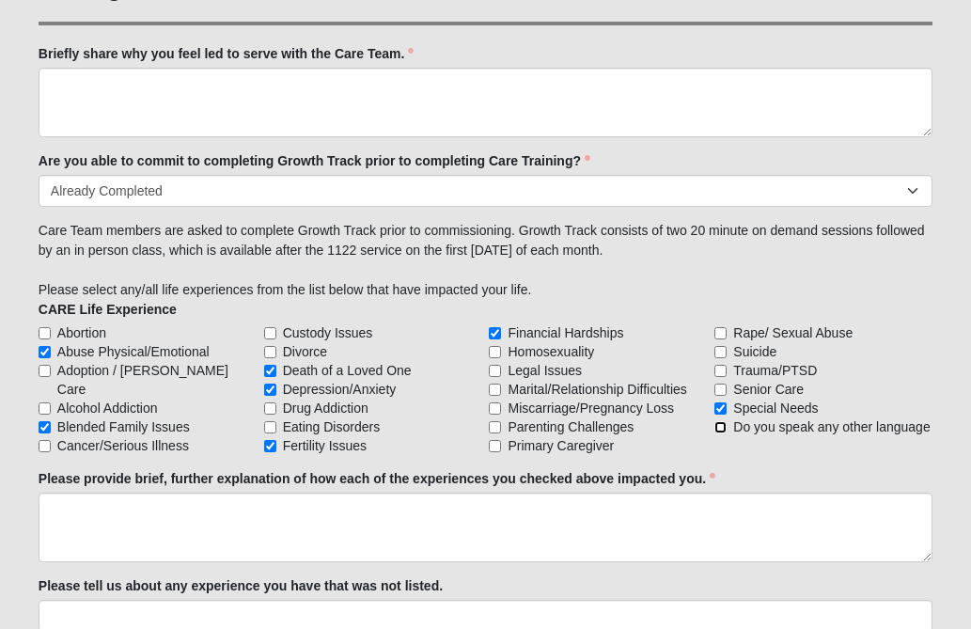
checkbox input "true"
click at [496, 384] on input "Marital/Relationship Difficulties" at bounding box center [495, 390] width 12 height 12
checkbox input "true"
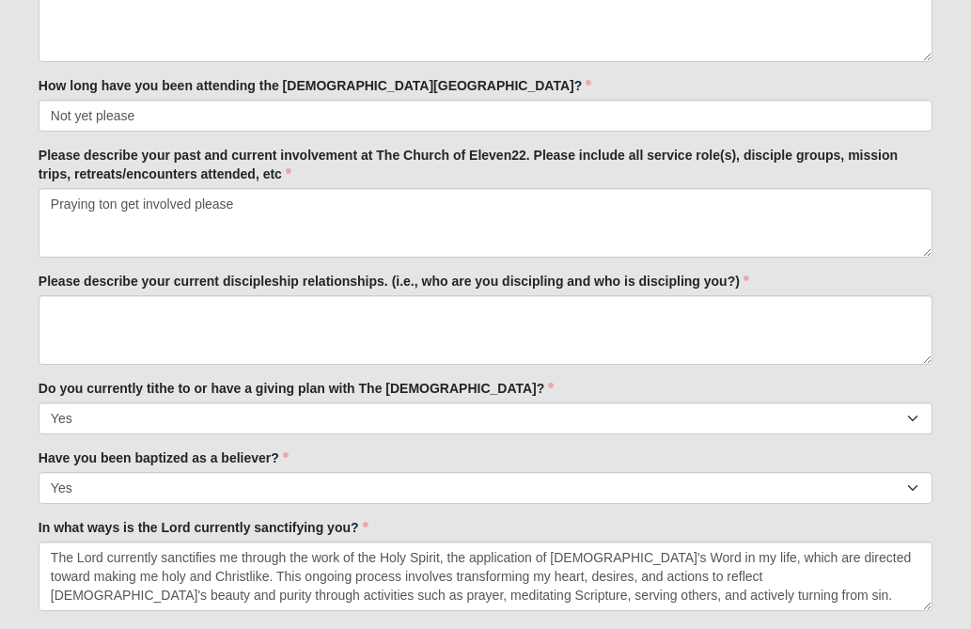
scroll to position [828, 0]
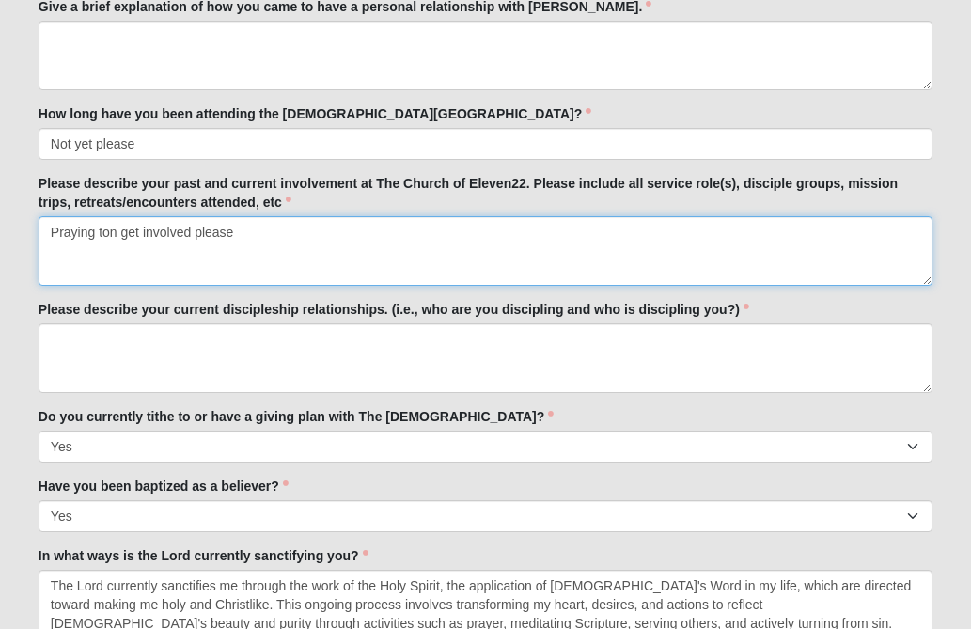
click at [118, 232] on textarea "Praying ton get involved please" at bounding box center [486, 251] width 894 height 70
type textarea "Praying to get involved please"
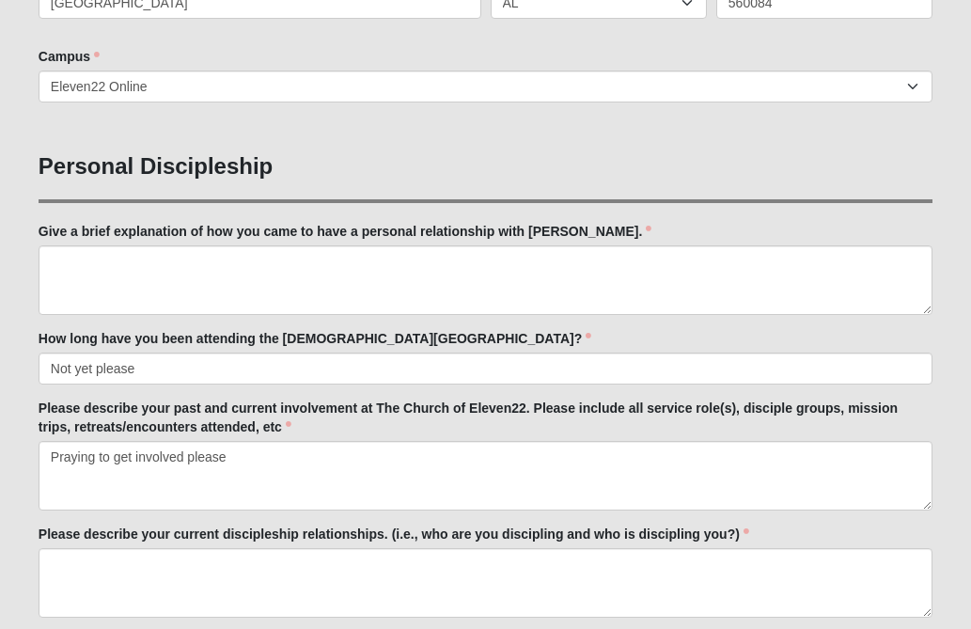
scroll to position [602, 0]
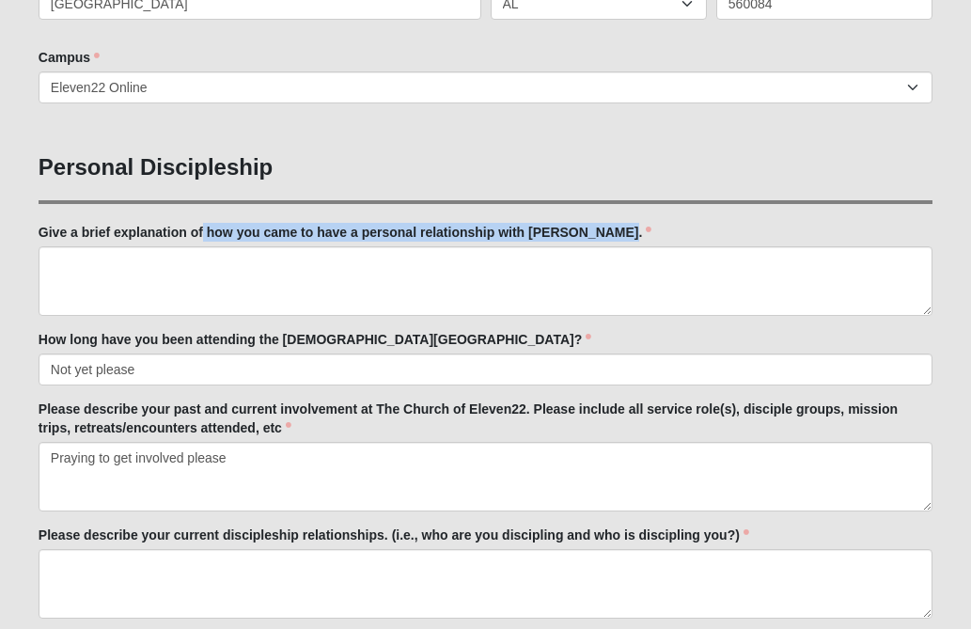
drag, startPoint x: 616, startPoint y: 230, endPoint x: 204, endPoint y: 231, distance: 411.9
click at [204, 231] on label "Give a brief explanation of how you came to have a personal relationship with […" at bounding box center [346, 232] width 614 height 19
copy label "how you came to have a personal relationship with [PERSON_NAME]."
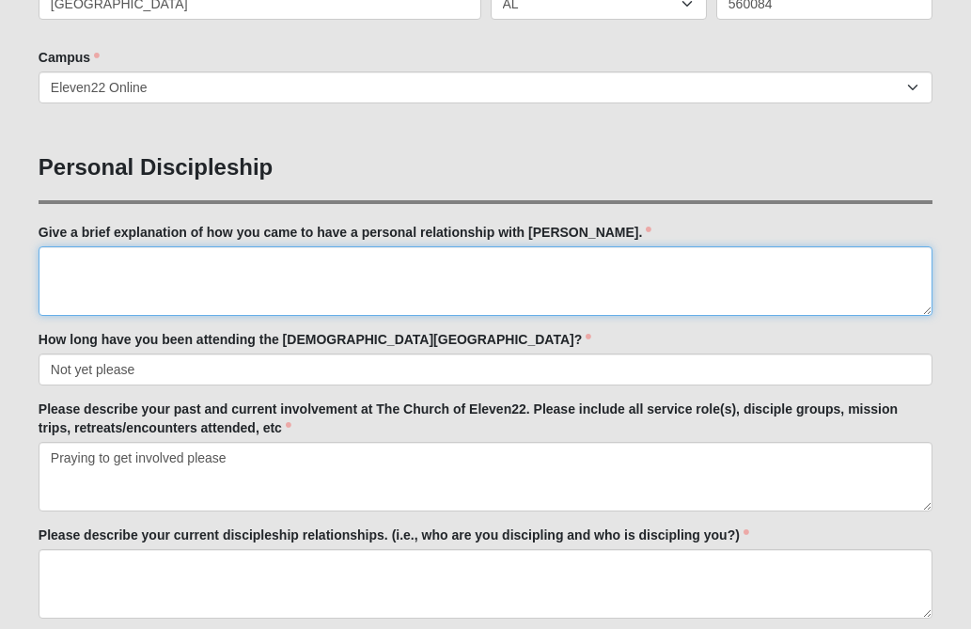
click at [92, 270] on textarea "Give a brief explanation of how you came to have a personal relationship with […" at bounding box center [486, 281] width 894 height 70
paste textarea "A personal relationship with [PERSON_NAME] begins with faith and trust in Him a…"
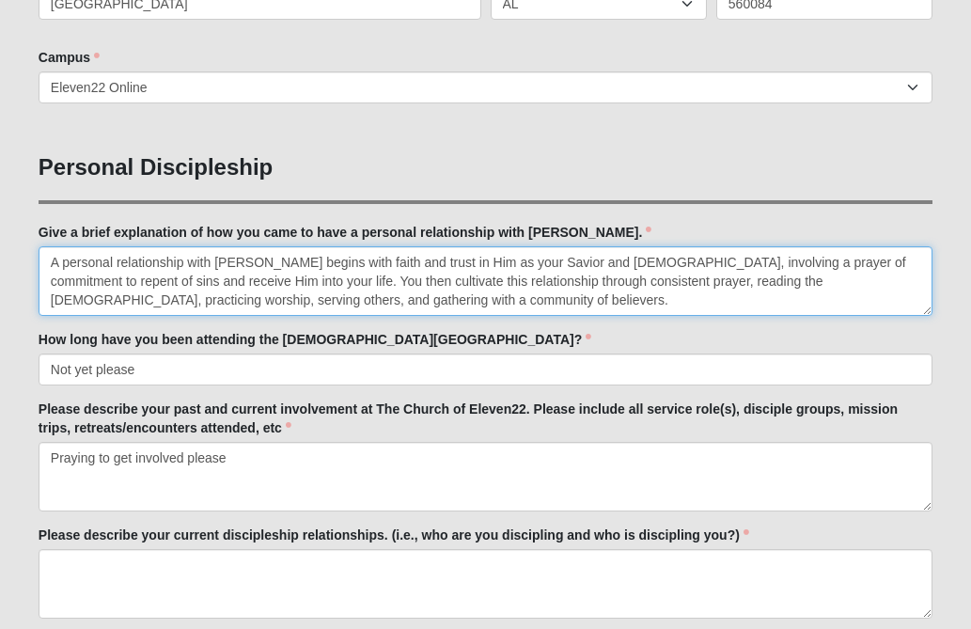
click at [63, 262] on textarea "A personal relationship with [PERSON_NAME] begins with faith and trust in Him a…" at bounding box center [486, 281] width 894 height 70
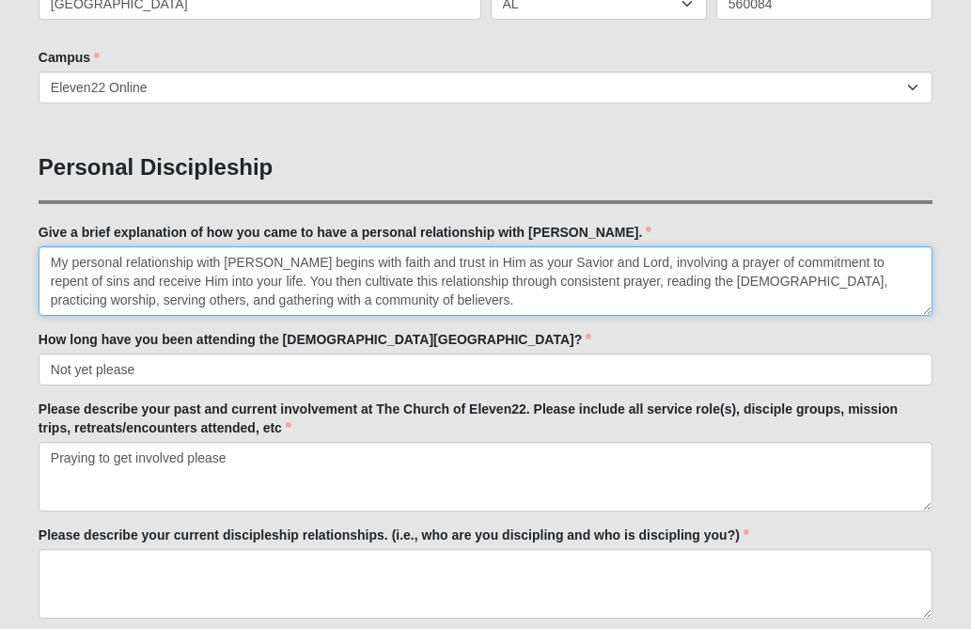
click at [341, 264] on textarea "My personal relationship with [PERSON_NAME] begins with faith and trust in Him …" at bounding box center [486, 281] width 894 height 70
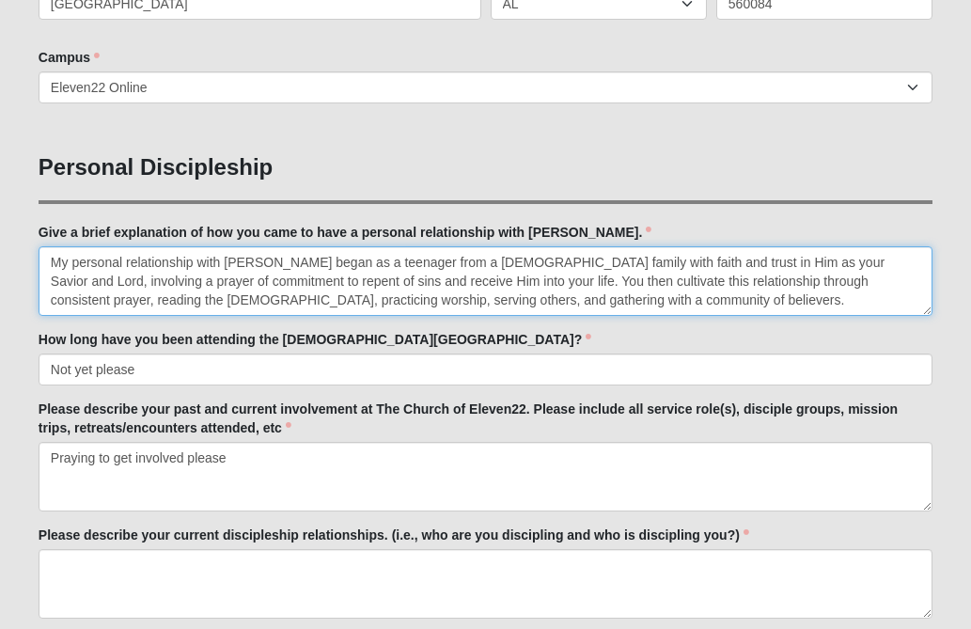
click at [687, 261] on textarea "My personal relationship with [PERSON_NAME] began as a teenager from a [DEMOGRA…" at bounding box center [486, 281] width 894 height 70
click at [896, 260] on textarea "My personal relationship with [PERSON_NAME] began as a teenager from a [DEMOGRA…" at bounding box center [486, 281] width 894 height 70
click at [428, 277] on textarea "My personal relationship with [PERSON_NAME] began as a teenager from a [DEMOGRA…" at bounding box center [486, 281] width 894 height 70
click at [503, 281] on textarea "My personal relationship with [PERSON_NAME] began as a teenager from a [DEMOGRA…" at bounding box center [486, 281] width 894 height 70
click at [559, 278] on textarea "My personal relationship with [PERSON_NAME] began as a teenager from a [DEMOGRA…" at bounding box center [486, 281] width 894 height 70
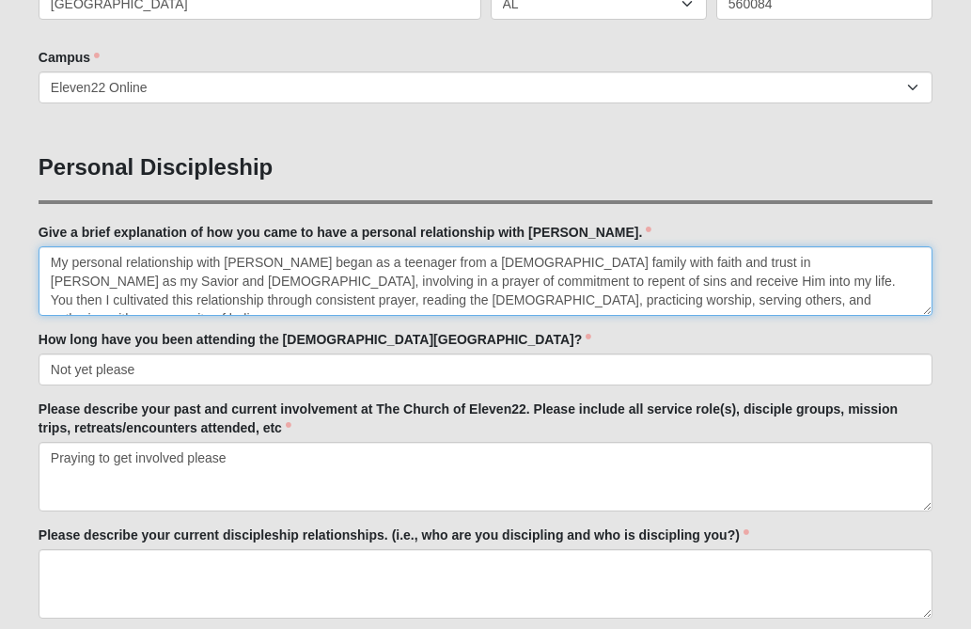
click at [865, 279] on textarea "My personal relationship with [PERSON_NAME] began as a teenager from a [DEMOGRA…" at bounding box center [486, 281] width 894 height 70
click at [52, 298] on textarea "My personal relationship with [PERSON_NAME] began as a teenager from a [DEMOGRA…" at bounding box center [486, 281] width 894 height 70
click at [50, 261] on textarea "My personal relationship with [PERSON_NAME] began as a teenager from a [DEMOGRA…" at bounding box center [486, 281] width 894 height 70
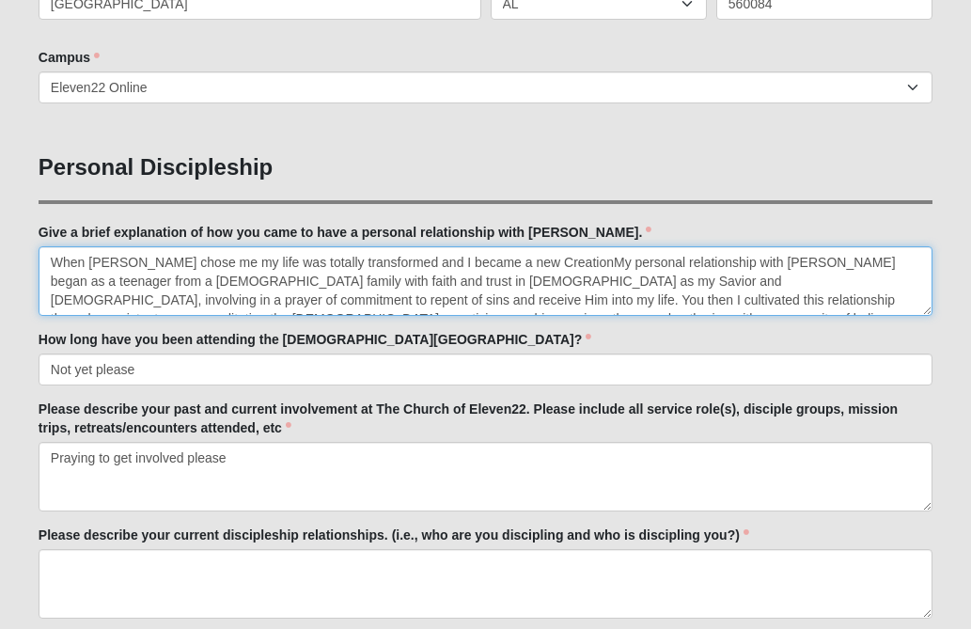
type textarea "When [PERSON_NAME] chose me my life was totally transformed and I became a new …"
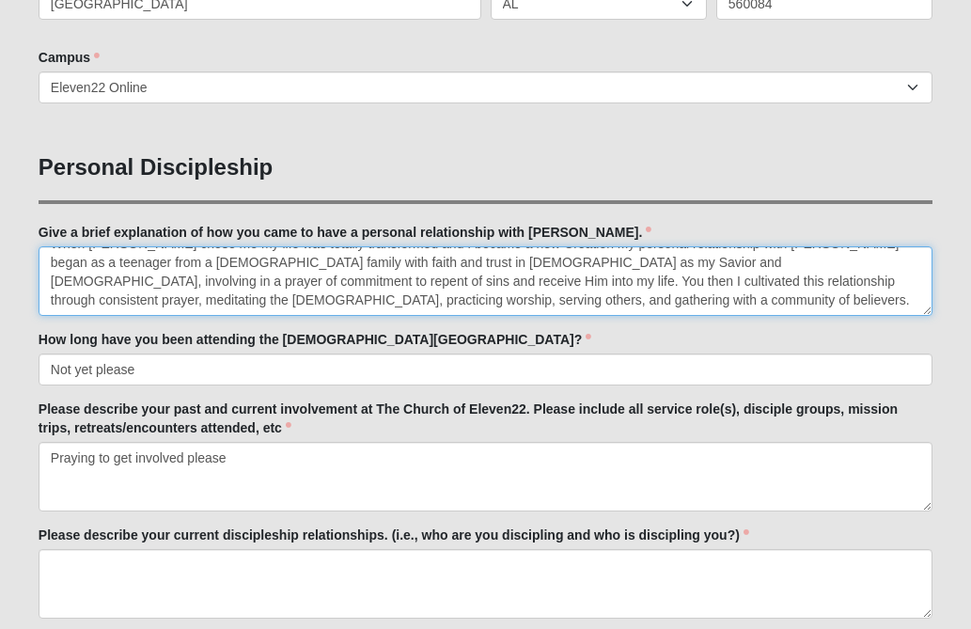
drag, startPoint x: 50, startPoint y: 263, endPoint x: 410, endPoint y: 314, distance: 363.7
click at [410, 314] on textarea "When [PERSON_NAME] chose me my life was totally transformed and I became a new …" at bounding box center [486, 281] width 894 height 70
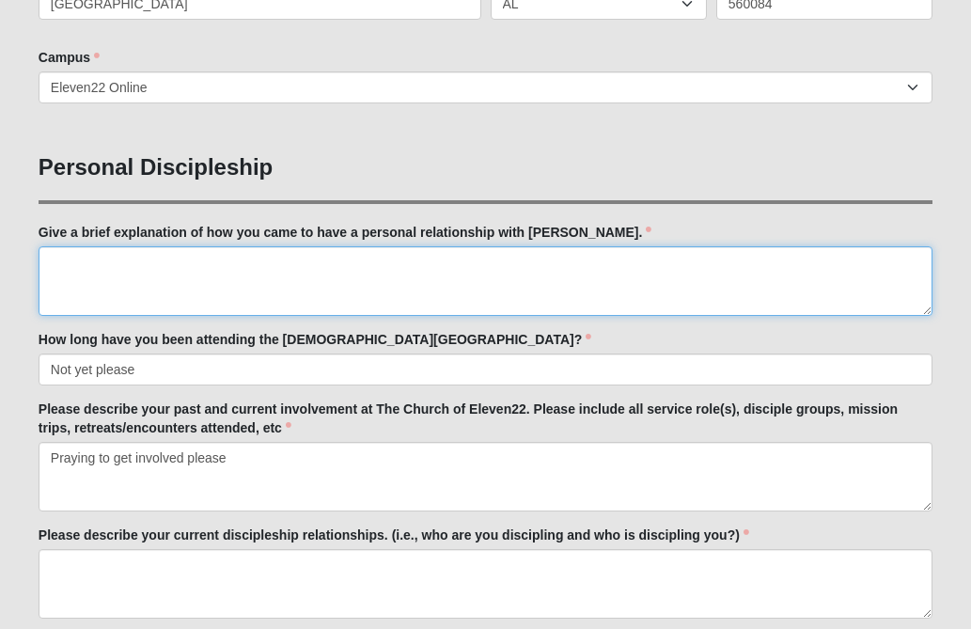
scroll to position [0, 0]
paste textarea "When [PERSON_NAME] chose me, my life underwent a profound transformation, and I…"
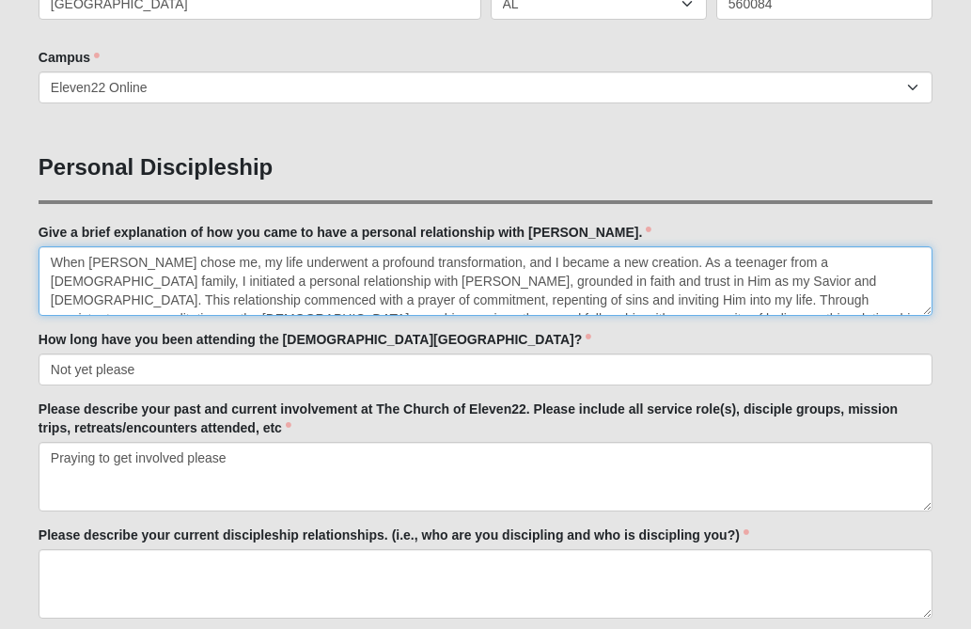
scroll to position [11, 0]
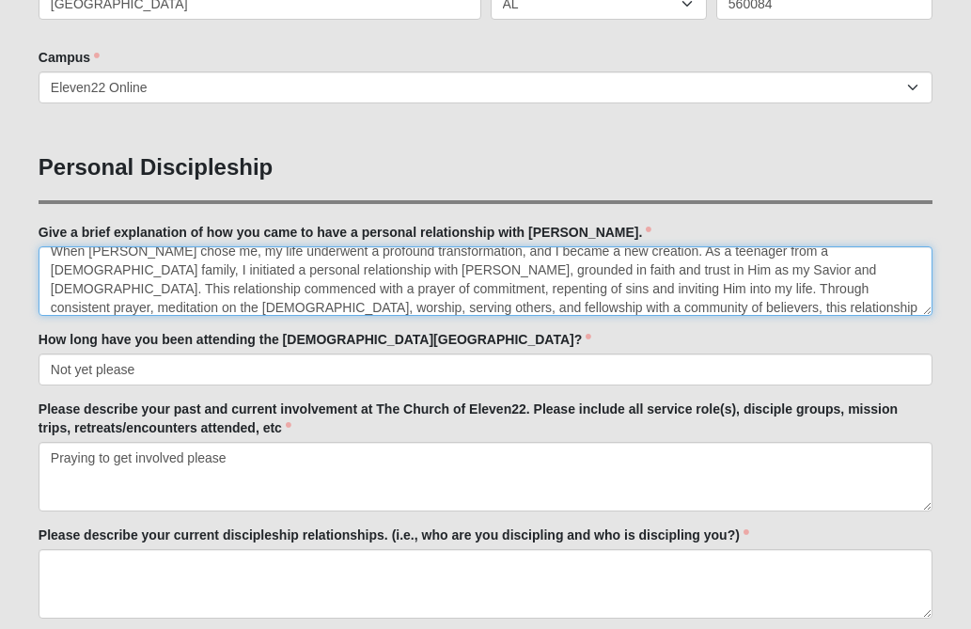
click at [915, 284] on textarea "When [PERSON_NAME] chose me, my life underwent a profound transformation, and I…" at bounding box center [486, 281] width 894 height 70
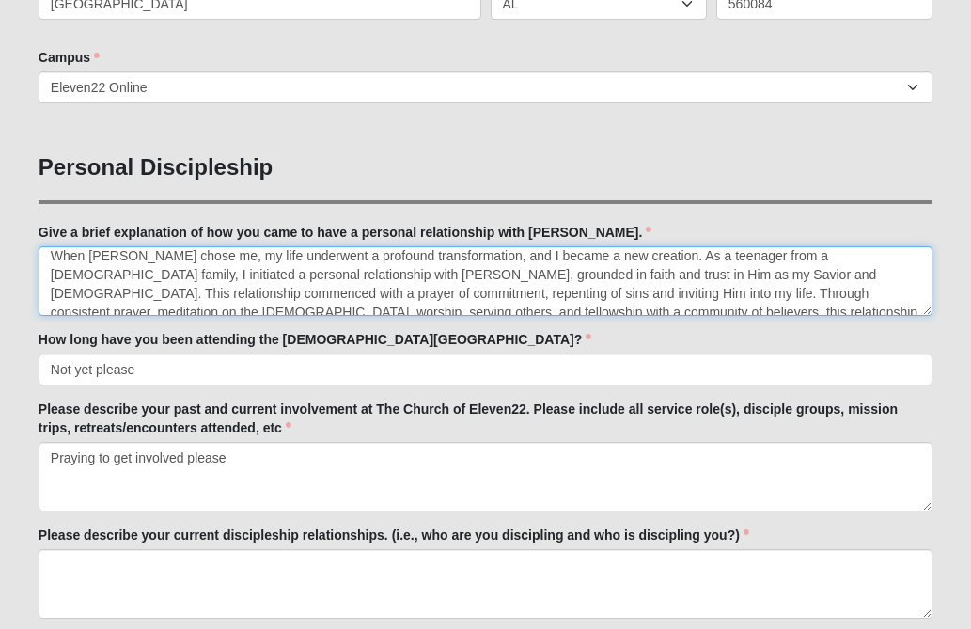
type textarea "When [PERSON_NAME] chose me, my life underwent a profound transformation, and I…"
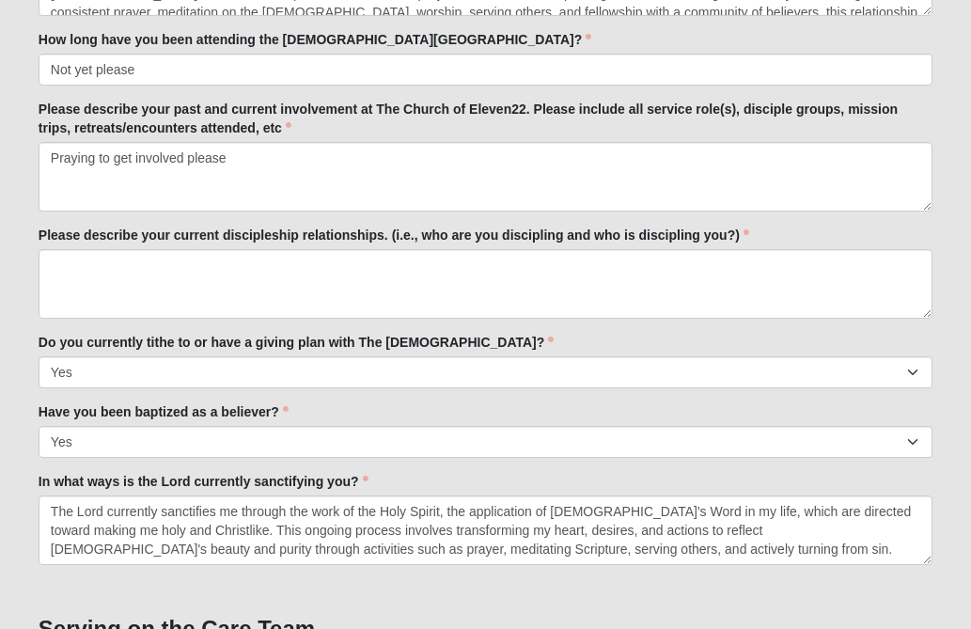
scroll to position [903, 0]
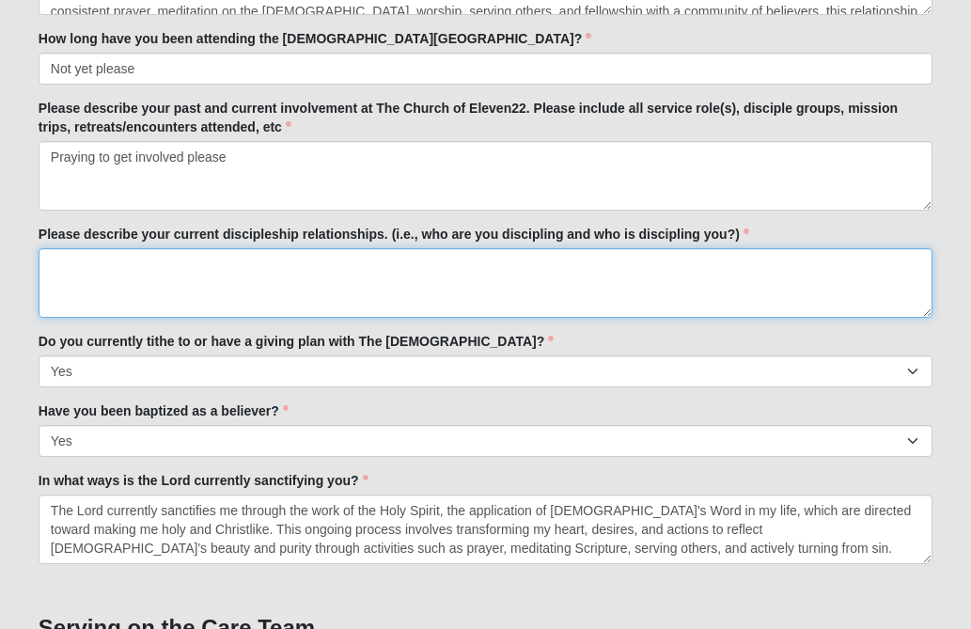
click at [258, 278] on textarea "Please describe your current discipleship relationships. (i.e., who are you dis…" at bounding box center [486, 283] width 894 height 70
paste textarea "I am discipling mostly people from different walks of life and religion in my n…"
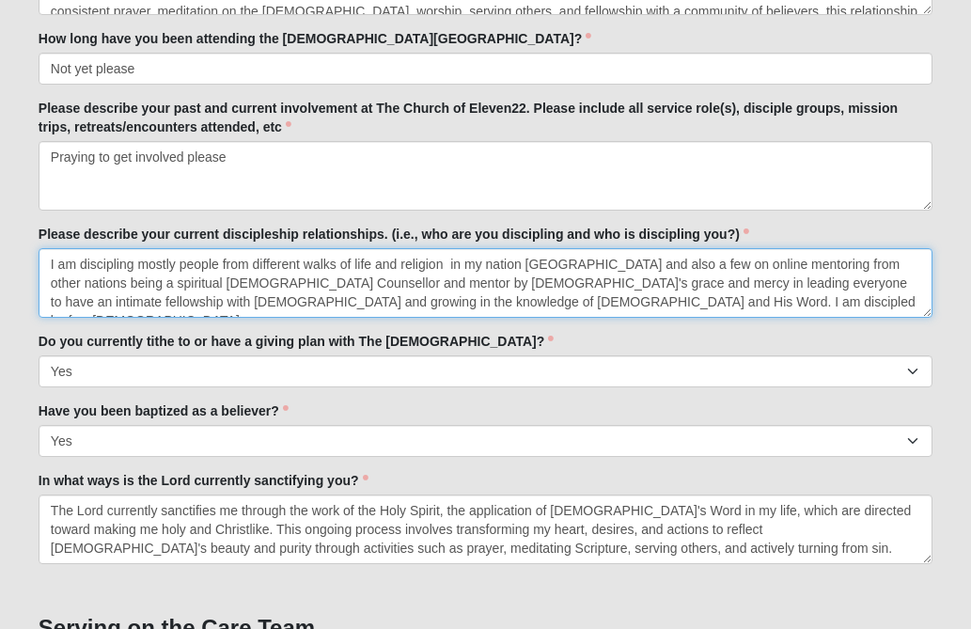
click at [384, 302] on textarea "I am discipling mostly people from different walks of life and religion in my n…" at bounding box center [486, 283] width 894 height 70
click at [482, 302] on textarea "I am discipling mostly people from different walks of life and religion in my n…" at bounding box center [486, 283] width 894 height 70
type textarea "I am discipling mostly people from different walks of life and religion in my n…"
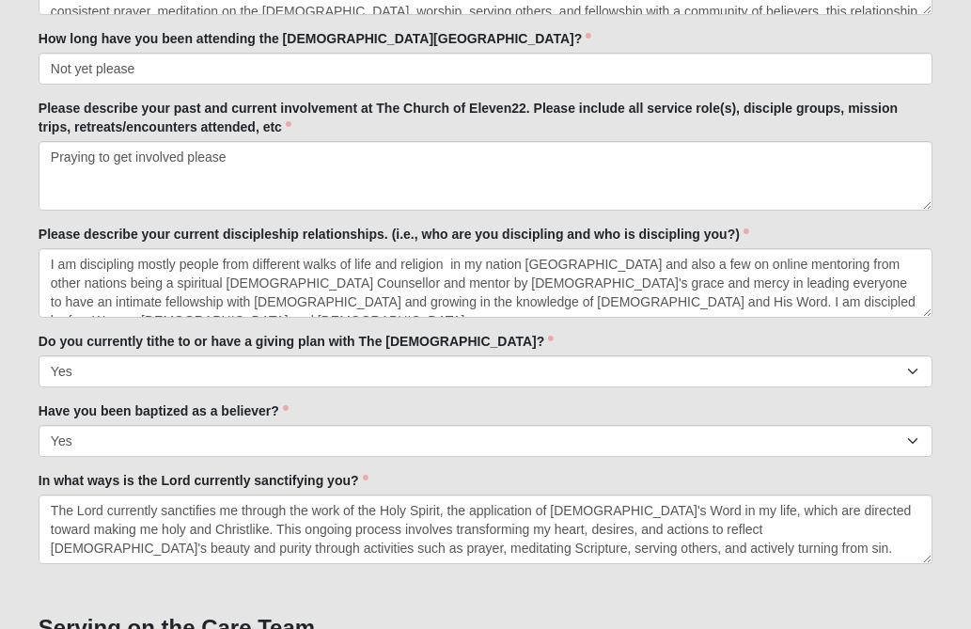
click at [952, 357] on form "Hello [PERSON_NAME] My Account Log Out Fall 2025 Care Team Application Events F…" at bounding box center [485, 585] width 971 height 2929
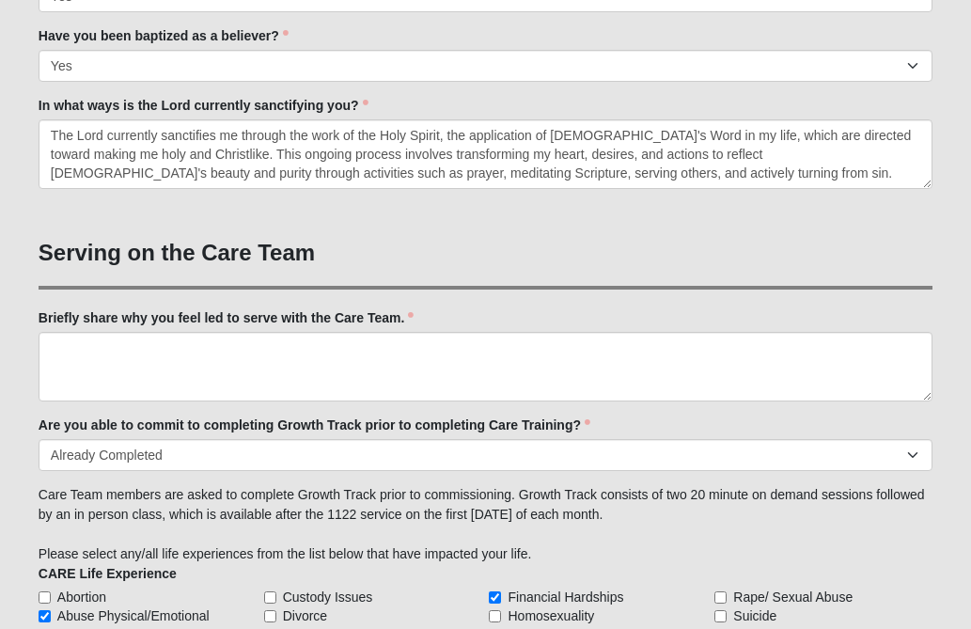
scroll to position [1279, 0]
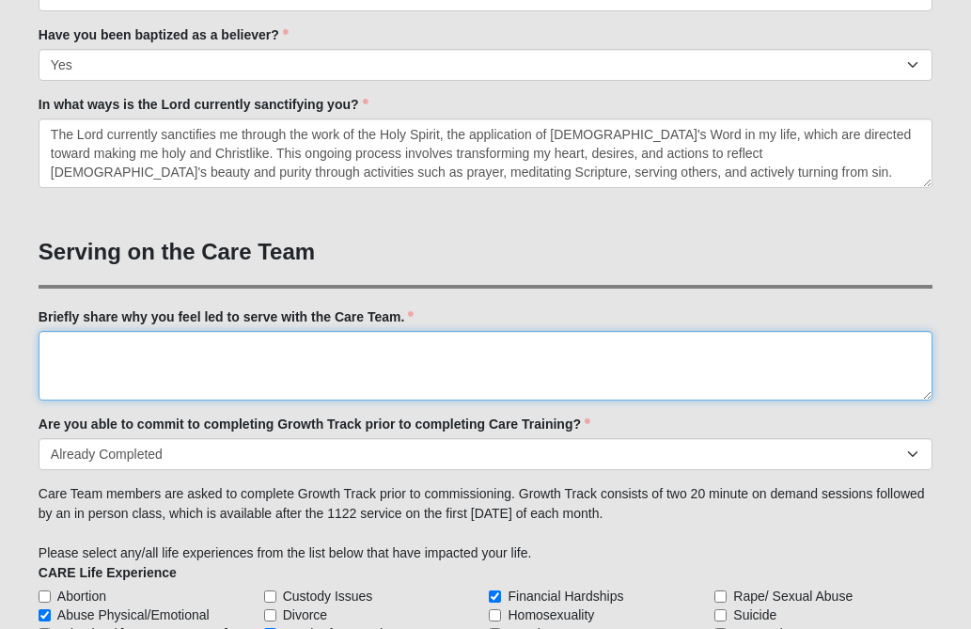
click at [260, 368] on textarea "Briefly share why you feel led to serve with the Care Team." at bounding box center [486, 366] width 894 height 70
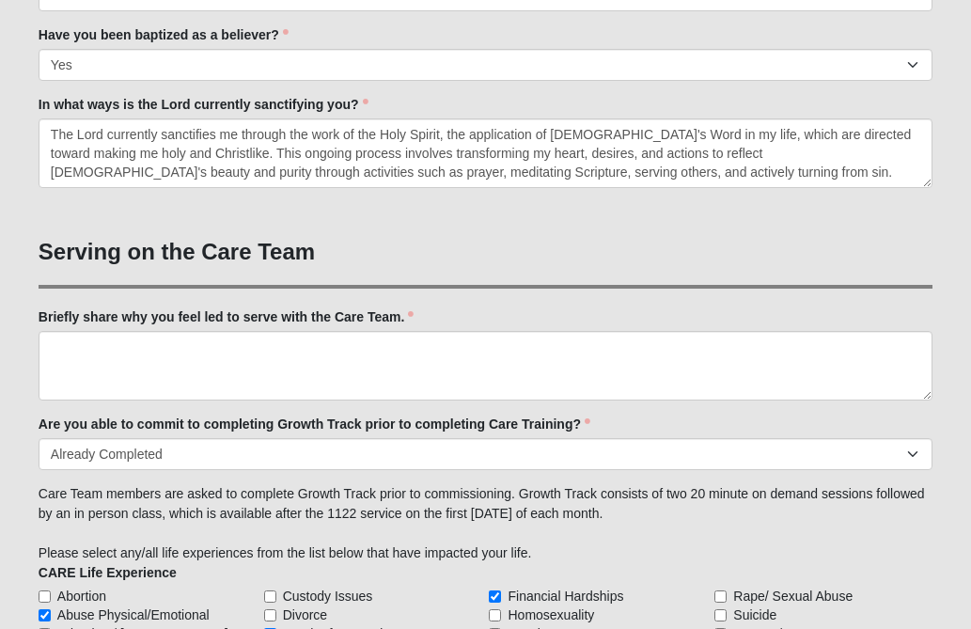
click at [414, 303] on div "Family Member to Register First Name [PERSON_NAME] First Name is required. Last…" at bounding box center [486, 252] width 894 height 2625
drag, startPoint x: 414, startPoint y: 312, endPoint x: 363, endPoint y: 312, distance: 50.8
click at [363, 312] on label "Briefly share why you feel led to serve with the Care Team." at bounding box center [227, 316] width 376 height 19
drag, startPoint x: 123, startPoint y: 312, endPoint x: 187, endPoint y: 317, distance: 64.1
click at [187, 317] on label "Briefly share why you feel led to serve with the Care Team." at bounding box center [227, 316] width 376 height 19
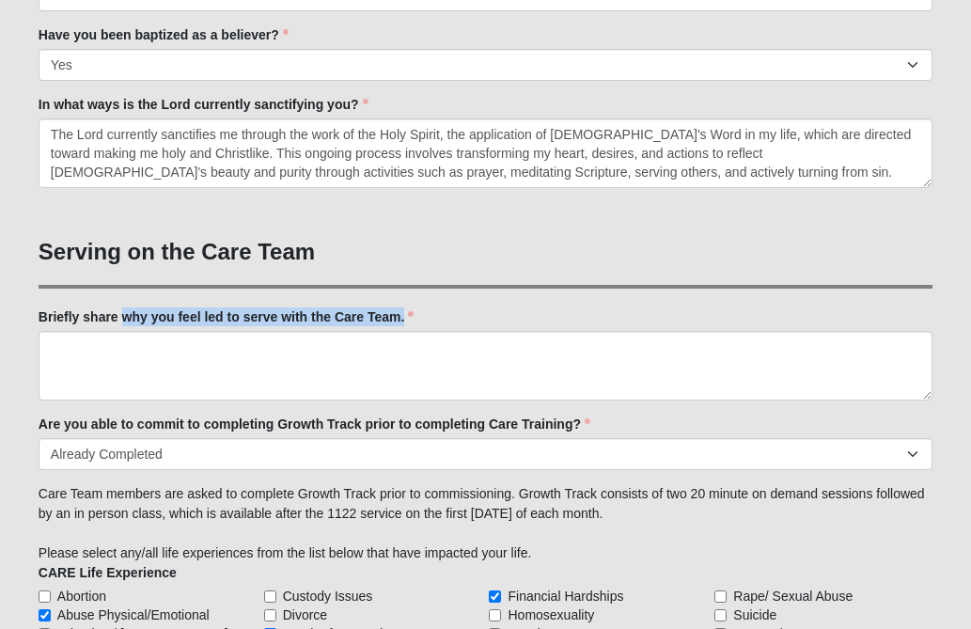
drag, startPoint x: 403, startPoint y: 320, endPoint x: 126, endPoint y: 317, distance: 277.4
click at [126, 317] on label "Briefly share why you feel led to serve with the Care Team." at bounding box center [227, 316] width 376 height 19
copy label "why you feel led to serve with the Care Team."
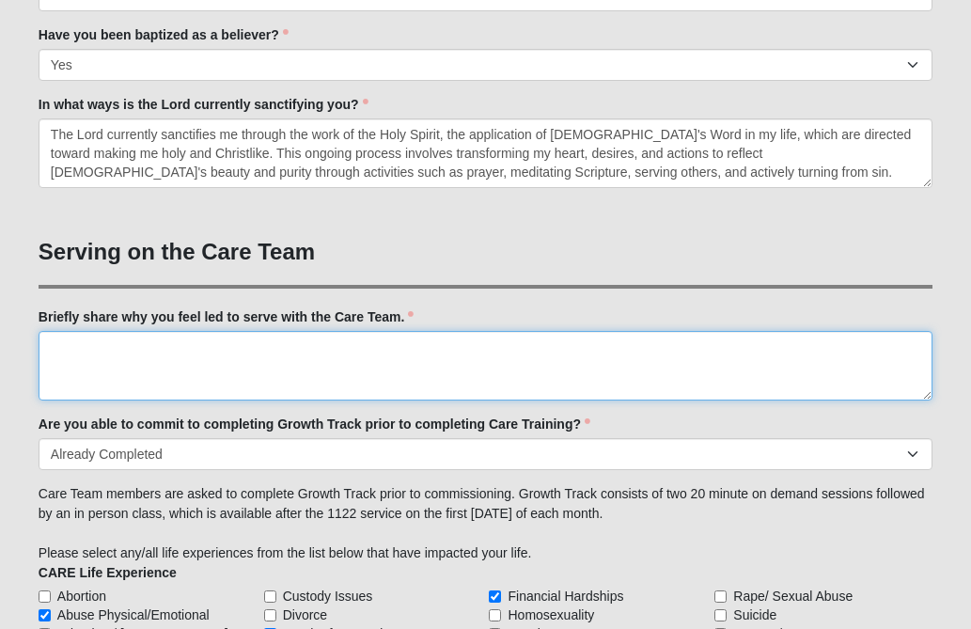
click at [117, 355] on textarea "Briefly share why you feel led to serve with the Care Team." at bounding box center [486, 366] width 894 height 70
paste textarea "feel "led" to serve on a [DEMOGRAPHIC_DATA] Care Team due to a calling to follo…"
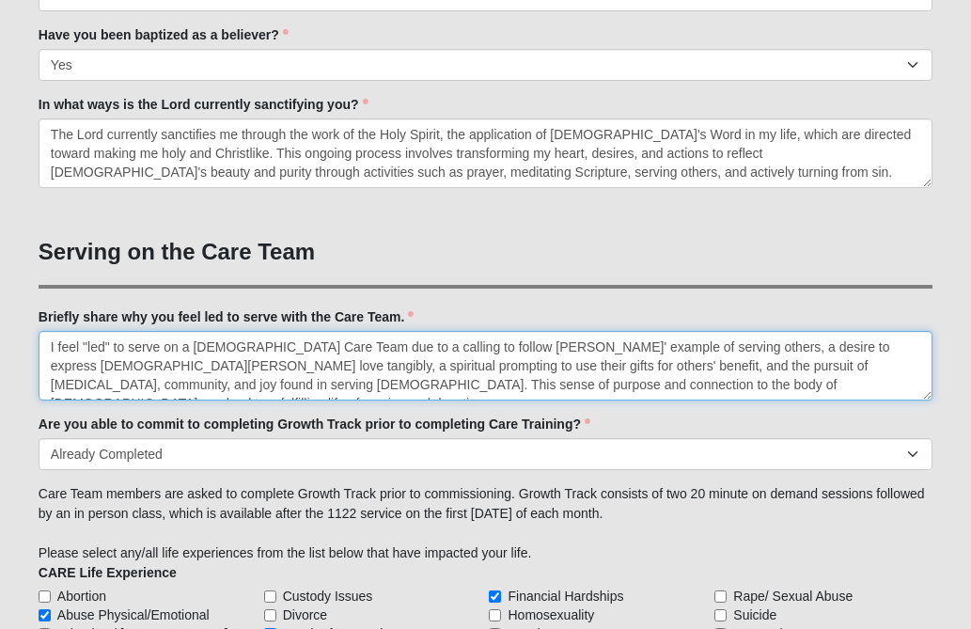
click at [193, 349] on textarea "I feel "led" to serve on a [DEMOGRAPHIC_DATA] Care Team due to a calling to fol…" at bounding box center [486, 366] width 894 height 70
click at [239, 348] on textarea "I feel "led" to serve on [DEMOGRAPHIC_DATA] Care Team due to a calling to follo…" at bounding box center [486, 366] width 894 height 70
click at [302, 346] on textarea "I feel "led" to serve on Care Team due to a calling to follow [PERSON_NAME]' ex…" at bounding box center [486, 366] width 894 height 70
click at [176, 364] on textarea "I feel "led" to serve on Care Team due my calling to follow [PERSON_NAME]' exam…" at bounding box center [486, 366] width 894 height 70
click at [293, 384] on textarea "I feel "led" to serve on Care Team due my calling to follow [PERSON_NAME]' exam…" at bounding box center [486, 366] width 894 height 70
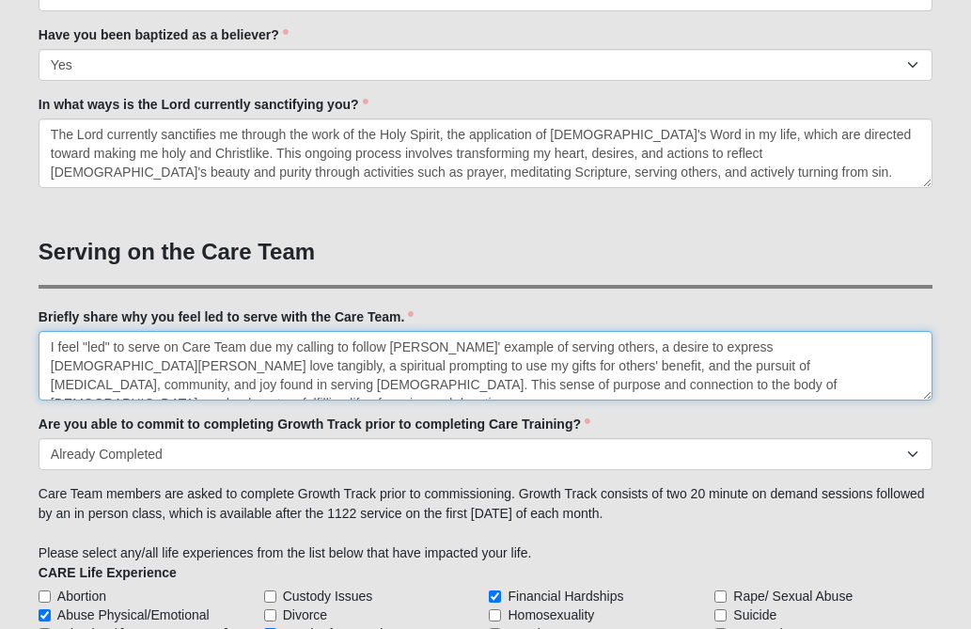
click at [560, 383] on textarea "I feel "led" to serve on Care Team due my calling to follow [PERSON_NAME]' exam…" at bounding box center [486, 366] width 894 height 70
click at [275, 346] on textarea "I feel "led" to serve on Care Team due my calling to follow [PERSON_NAME]' exam…" at bounding box center [486, 366] width 894 height 70
type textarea "I feel "led" to serve on Care Team due to my calling to follow [PERSON_NAME]' e…"
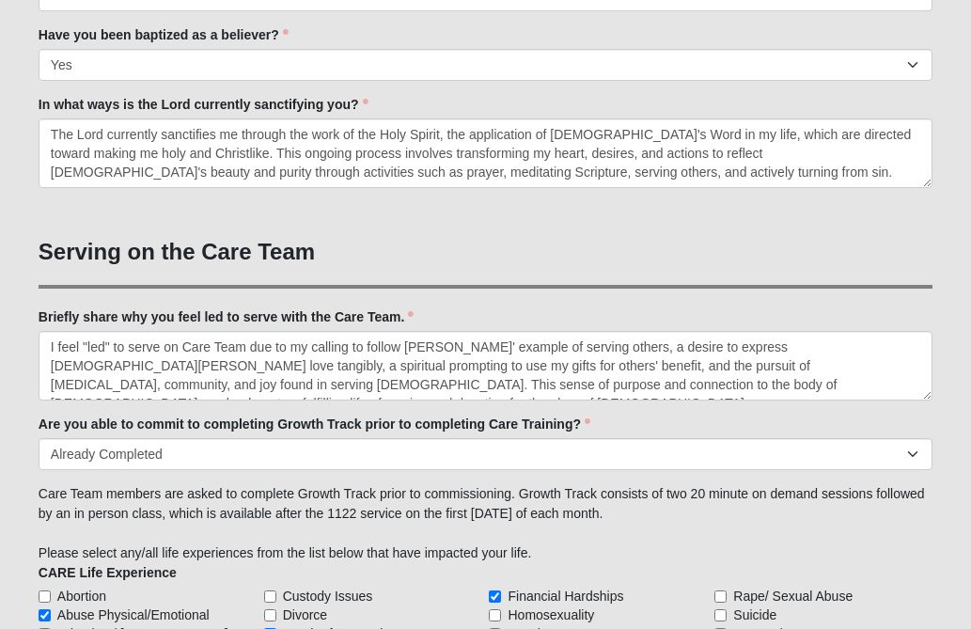
click at [952, 404] on form "Hello [PERSON_NAME] My Account Log Out Fall 2025 Care Team Application Events F…" at bounding box center [485, 209] width 971 height 2929
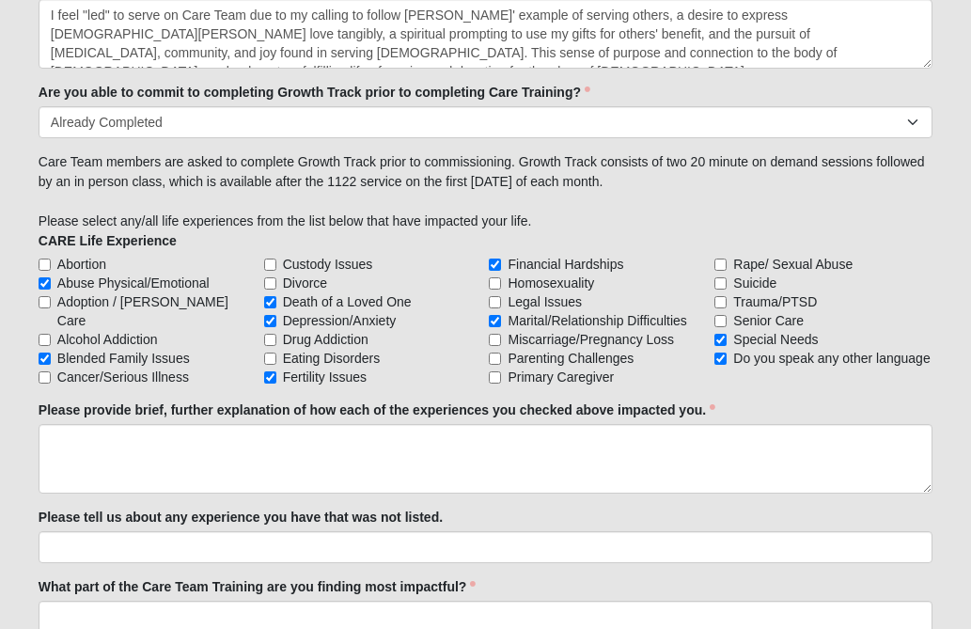
scroll to position [1655, 0]
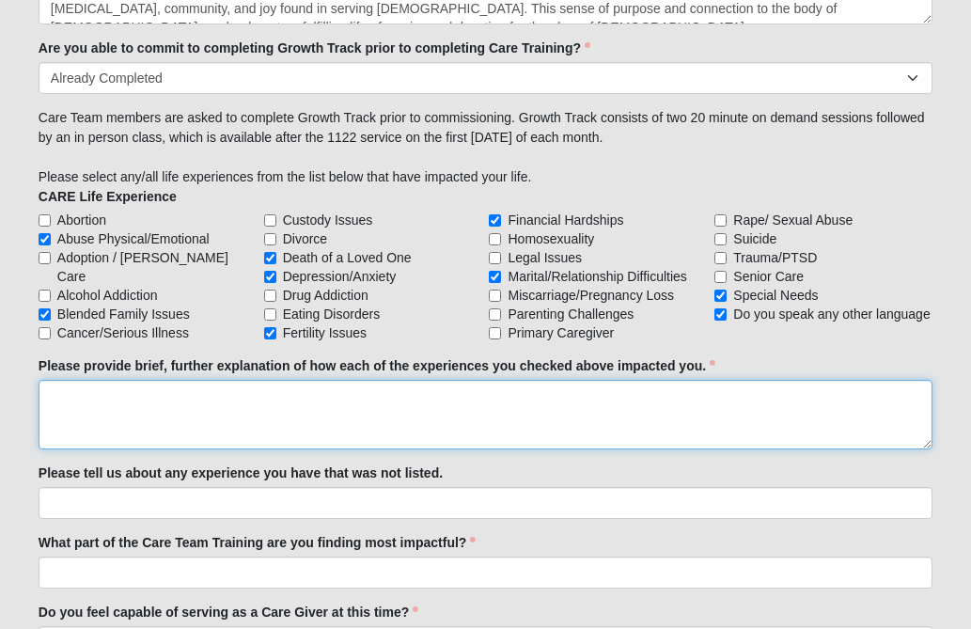
click at [231, 401] on textarea "Please provide brief, further explanation of how each of the experiences you ch…" at bounding box center [486, 415] width 894 height 70
paste textarea "Grief often involves intense sadness and feelings of shock and numbness."
click at [81, 396] on textarea "Grief often involves intense sadness and feelings of shock and numbness." at bounding box center [486, 415] width 894 height 70
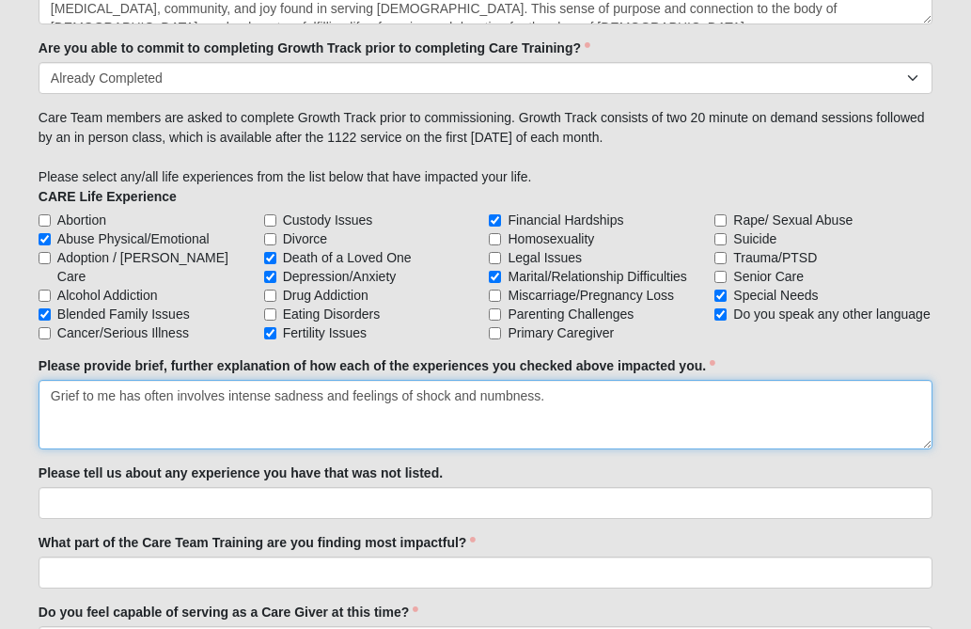
click at [225, 395] on textarea "Grief to me has often involves intense sadness and feelings of shock and numbne…" at bounding box center [486, 415] width 894 height 70
click at [582, 403] on textarea "[PERSON_NAME] to me has often involved intense sadness and feelings of shock an…" at bounding box center [486, 415] width 894 height 70
paste textarea "Emotionally, strong feelings of sadness, loneliness, fear, anxiety or resentment"
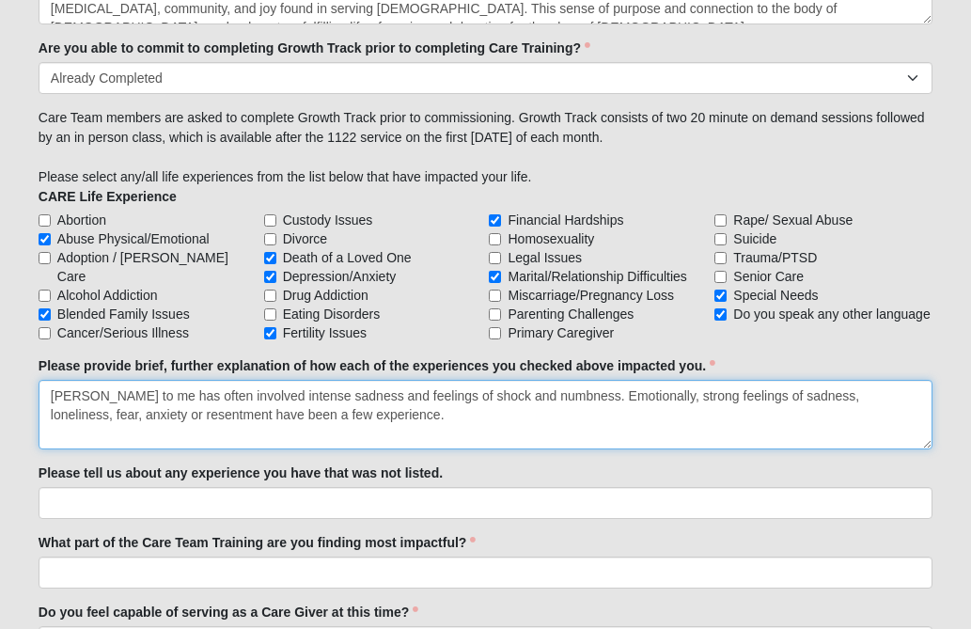
paste textarea "Financial hardships negatively impact you by causing increased anxiety, [MEDICA…"
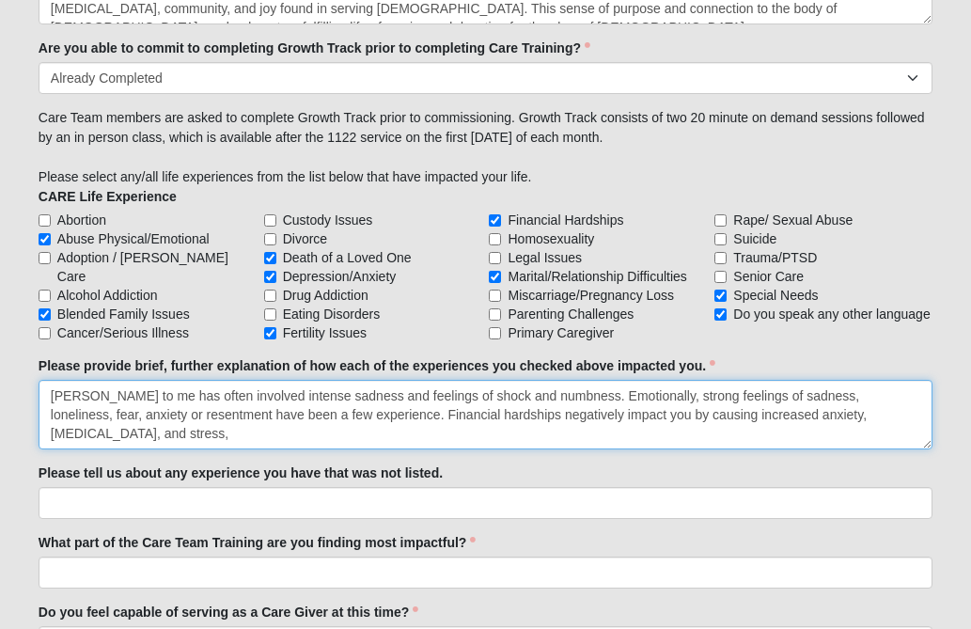
click at [551, 414] on textarea "[PERSON_NAME] to me has often involved intense sadness and feelings of shock an…" at bounding box center [486, 415] width 894 height 70
click at [530, 412] on textarea "[PERSON_NAME] to me has often involved intense sadness and feelings of shock an…" at bounding box center [486, 415] width 894 height 70
click at [895, 413] on textarea "[PERSON_NAME] to me has often involved intense sadness and feelings of shock an…" at bounding box center [486, 415] width 894 height 70
paste textarea "Relationships significantly impact your physical and mental health, influencing…"
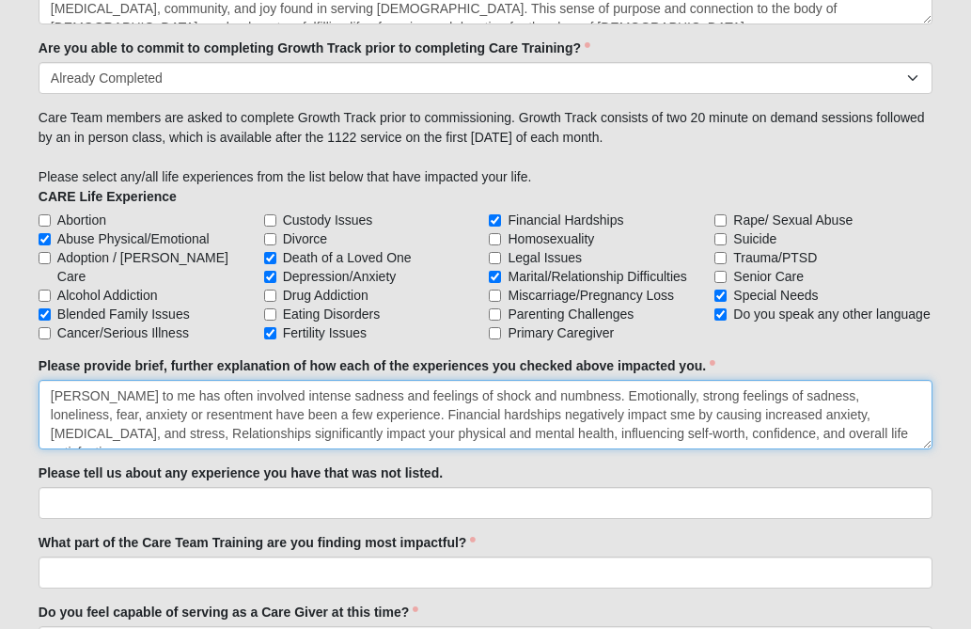
click at [274, 432] on textarea "[PERSON_NAME] to me has often involved intense sadness and feelings of shock an…" at bounding box center [486, 415] width 894 height 70
click at [820, 432] on textarea "[PERSON_NAME] to me has often involved intense sadness and feelings of shock an…" at bounding box center [486, 415] width 894 height 70
paste textarea "Relationships significantly impact your physical and mental health, influencing…"
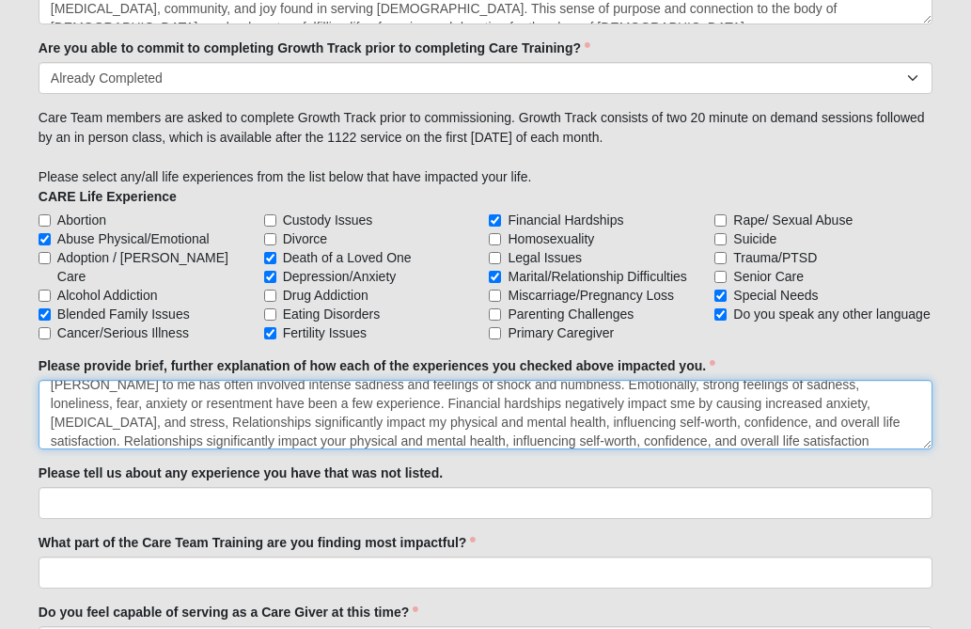
click at [191, 444] on textarea "[PERSON_NAME] to me has often involved intense sadness and feelings of shock an…" at bounding box center [486, 415] width 894 height 70
drag, startPoint x: 798, startPoint y: 418, endPoint x: 799, endPoint y: 439, distance: 20.7
click at [799, 439] on textarea "[PERSON_NAME] to me has often involved intense sadness and feelings of shock an…" at bounding box center [486, 415] width 894 height 70
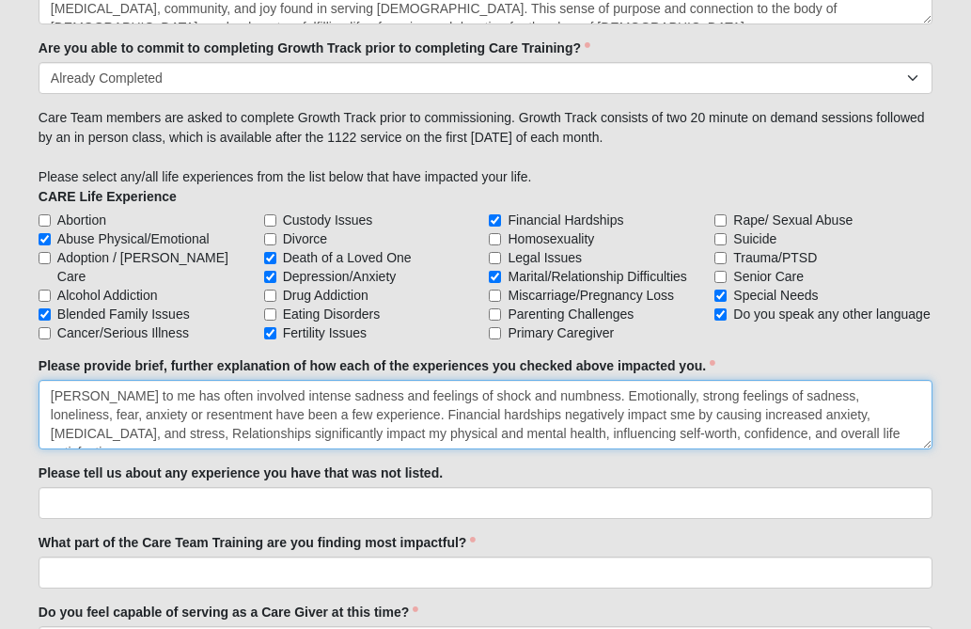
paste textarea "Relationships significantly impact your physical and mental health, influencing…"
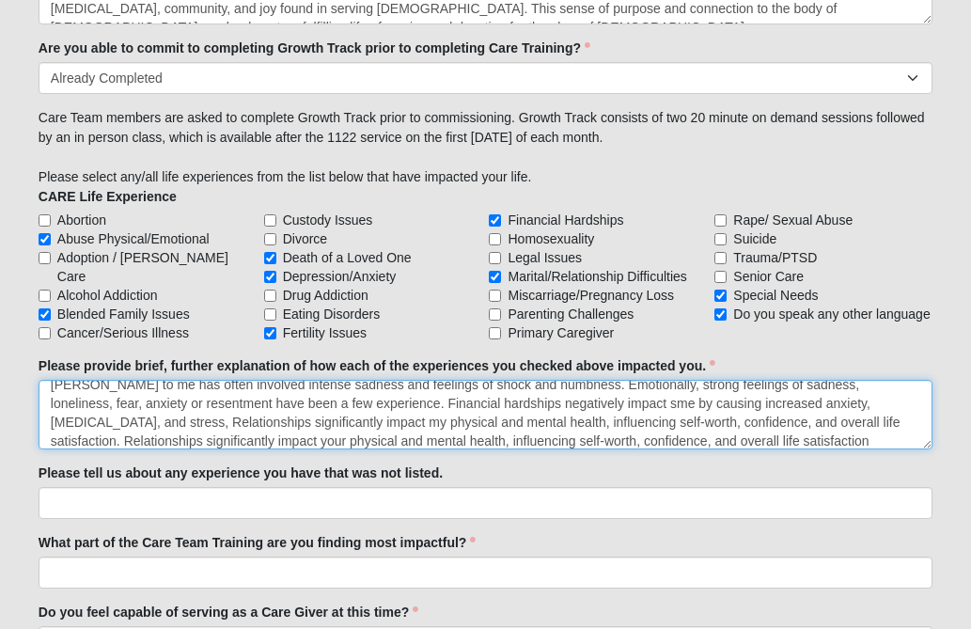
scroll to position [19, 0]
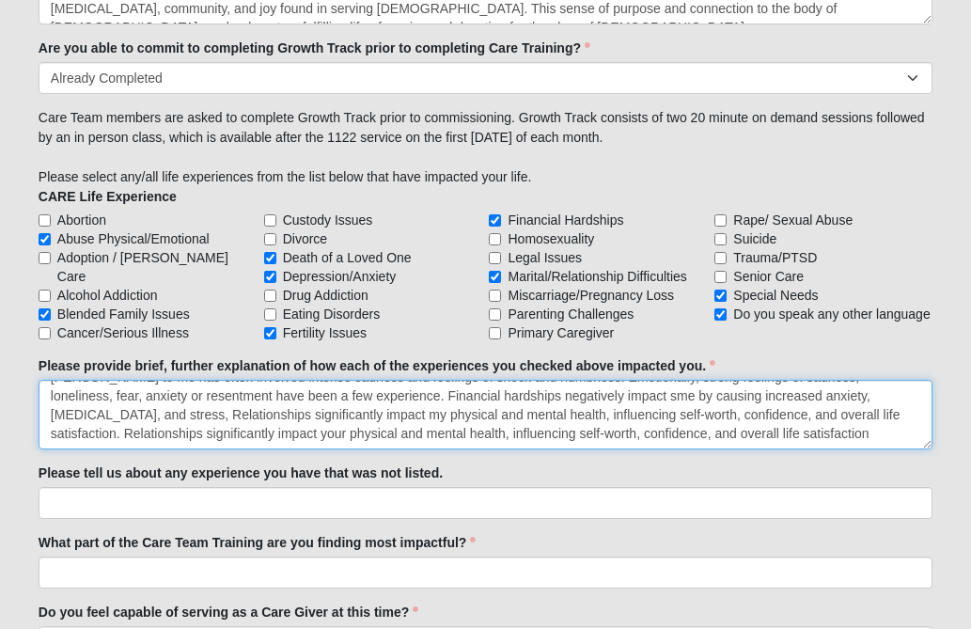
drag, startPoint x: 798, startPoint y: 422, endPoint x: 803, endPoint y: 444, distance: 22.1
click at [803, 444] on textarea "[PERSON_NAME] to me has often involved intense sadness and feelings of shock an…" at bounding box center [486, 415] width 894 height 70
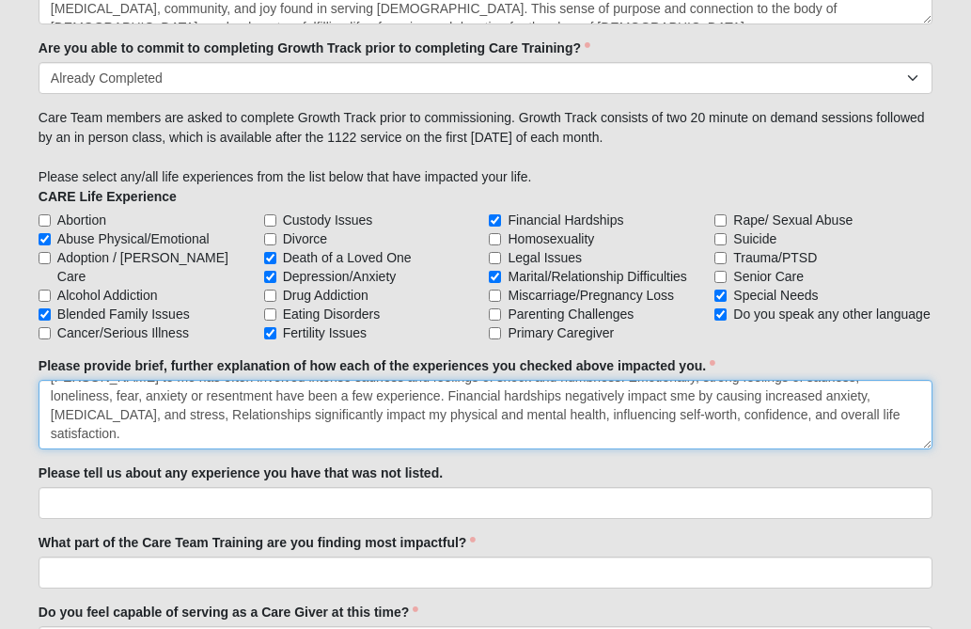
scroll to position [0, 0]
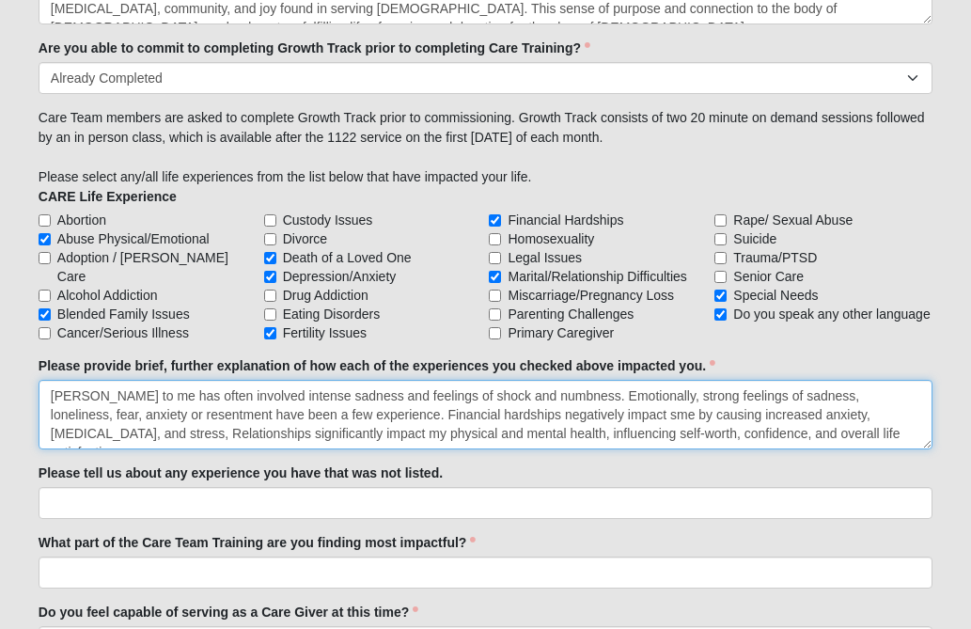
paste textarea "Relationships significantly impact your physical and mental health, influencing…"
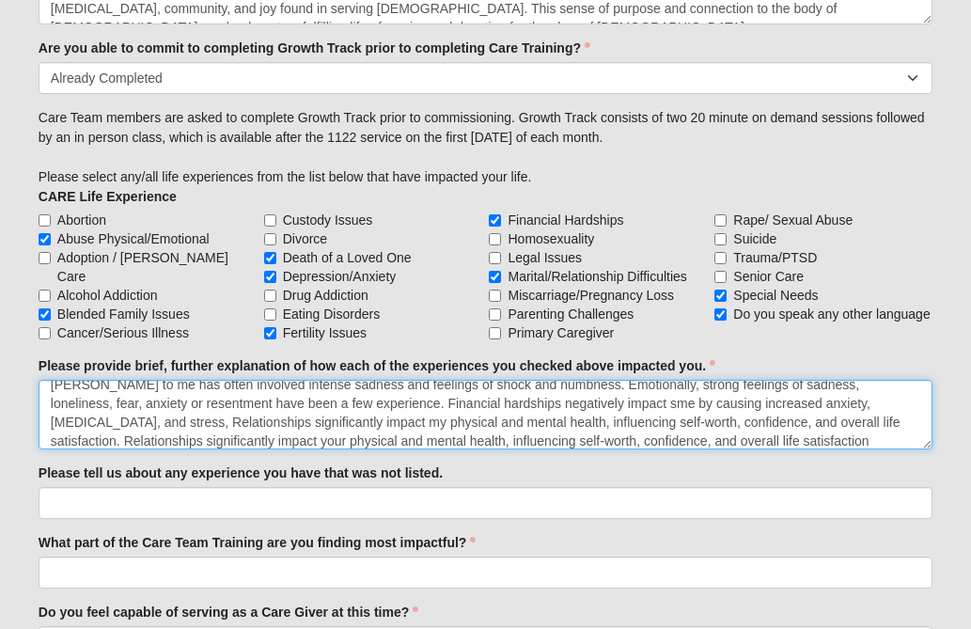
scroll to position [19, 0]
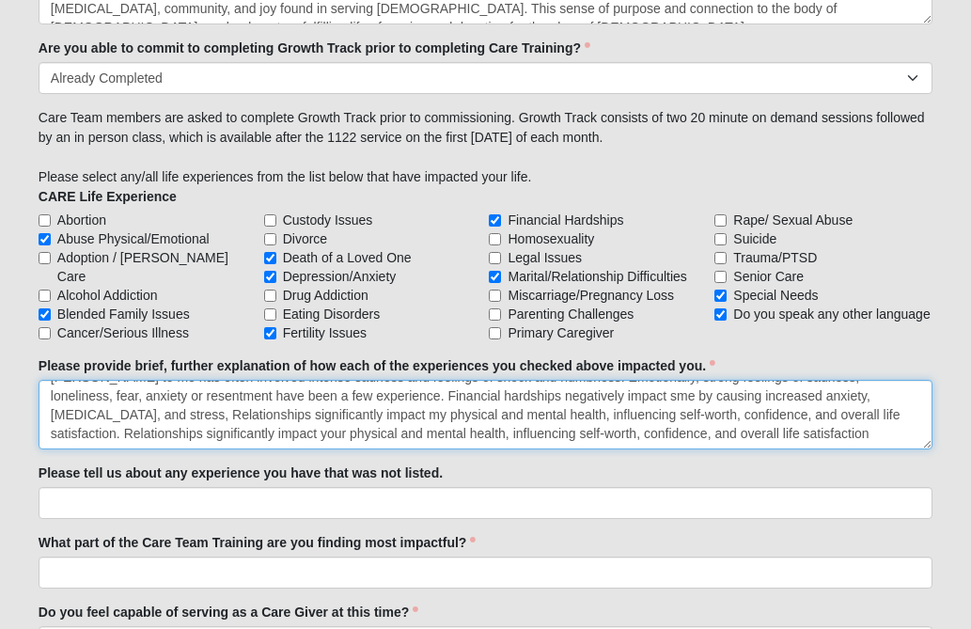
drag, startPoint x: 796, startPoint y: 425, endPoint x: 799, endPoint y: 444, distance: 19.2
click at [799, 444] on textarea "[PERSON_NAME] to me has often involved intense sadness and feelings of shock an…" at bounding box center [486, 415] width 894 height 70
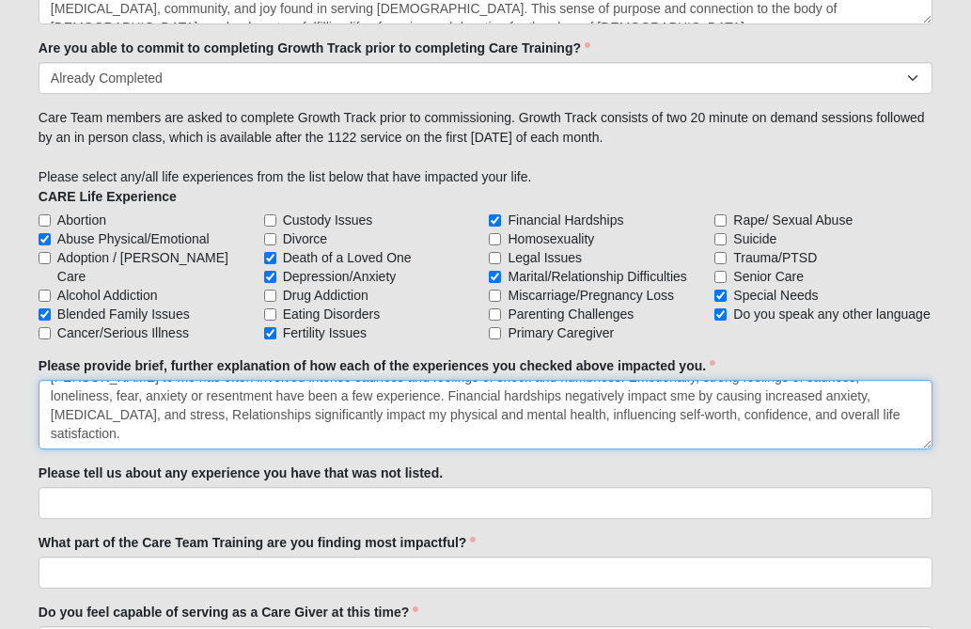
scroll to position [0, 0]
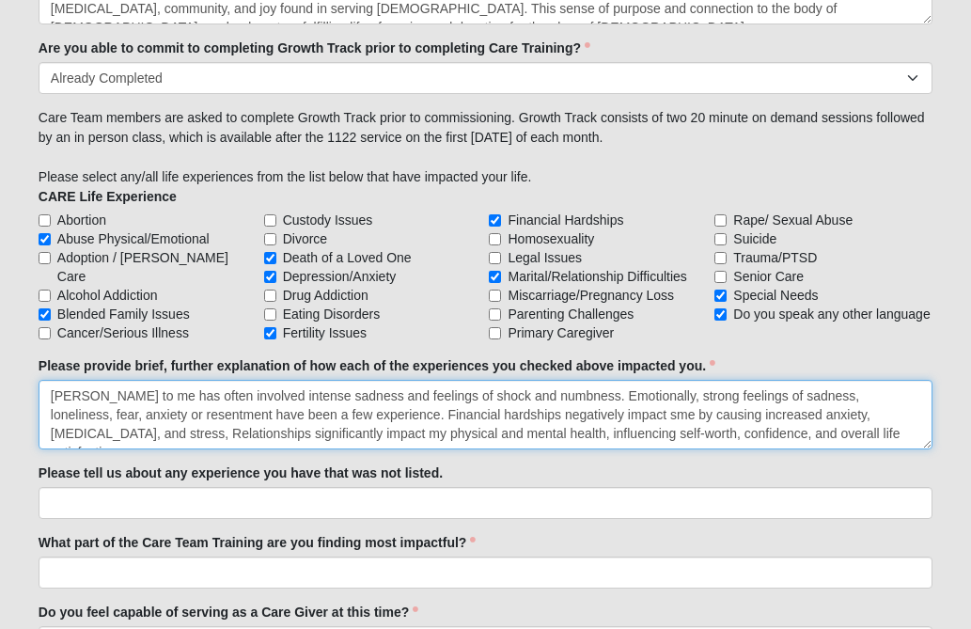
click at [844, 396] on textarea "[PERSON_NAME] to me has often involved intense sadness and feelings of shock an…" at bounding box center [486, 415] width 894 height 70
click at [512, 413] on textarea "[PERSON_NAME] to me has often involved intense sadness and feelings of shock an…" at bounding box center [486, 415] width 894 height 70
click at [817, 432] on textarea "[PERSON_NAME] to me has often involved intense sadness and feelings of shock an…" at bounding box center [486, 415] width 894 height 70
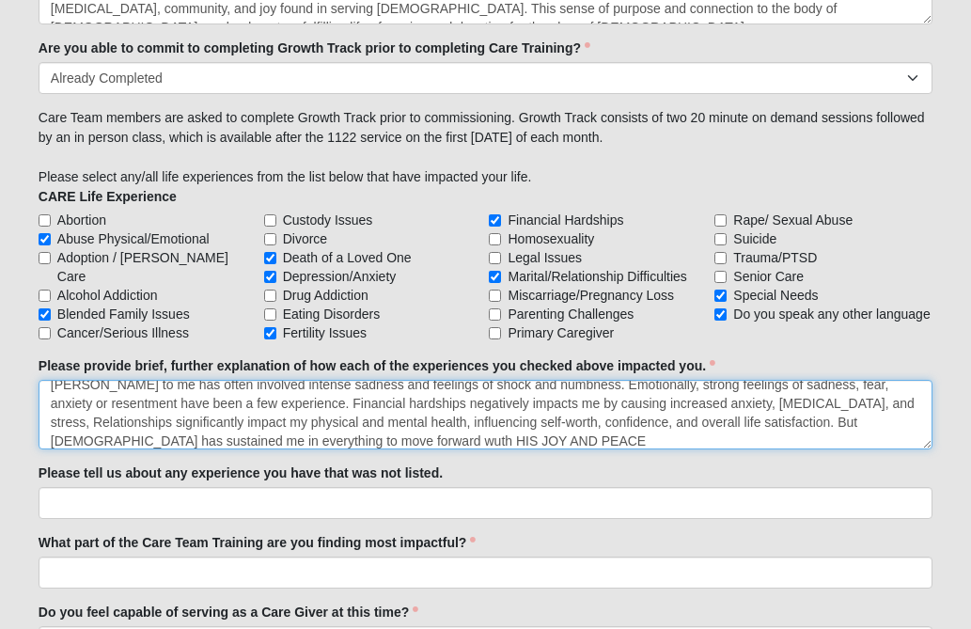
click at [326, 435] on textarea "[PERSON_NAME] to me has often involved intense sadness and feelings of shock an…" at bounding box center [486, 415] width 894 height 70
click at [483, 438] on textarea "[PERSON_NAME] to me has often involved intense sadness and feelings of shock an…" at bounding box center [486, 415] width 894 height 70
type textarea "[PERSON_NAME] to me has often involved intense sadness and feelings of shock an…"
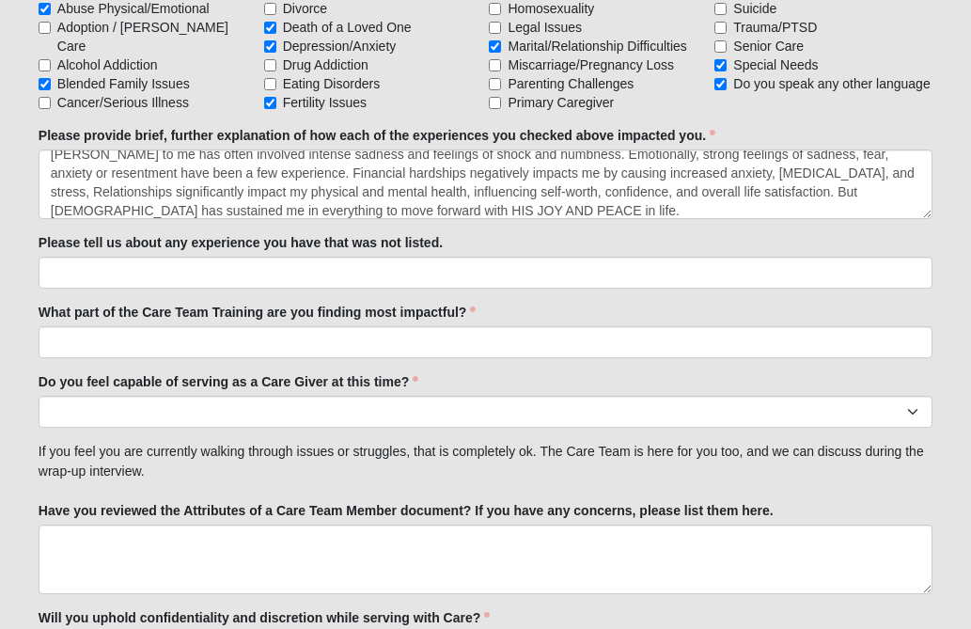
scroll to position [1918, 0]
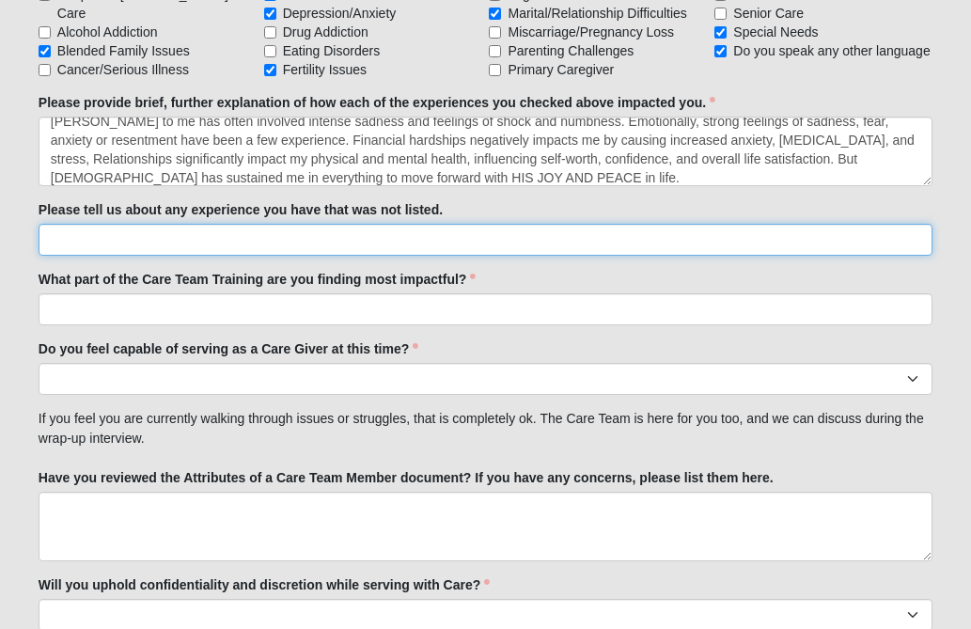
click at [75, 242] on input "Please tell us about any experience you have that was not listed." at bounding box center [486, 240] width 894 height 32
type input "Re"
click input "submit" at bounding box center [0, 0] width 0 height 0
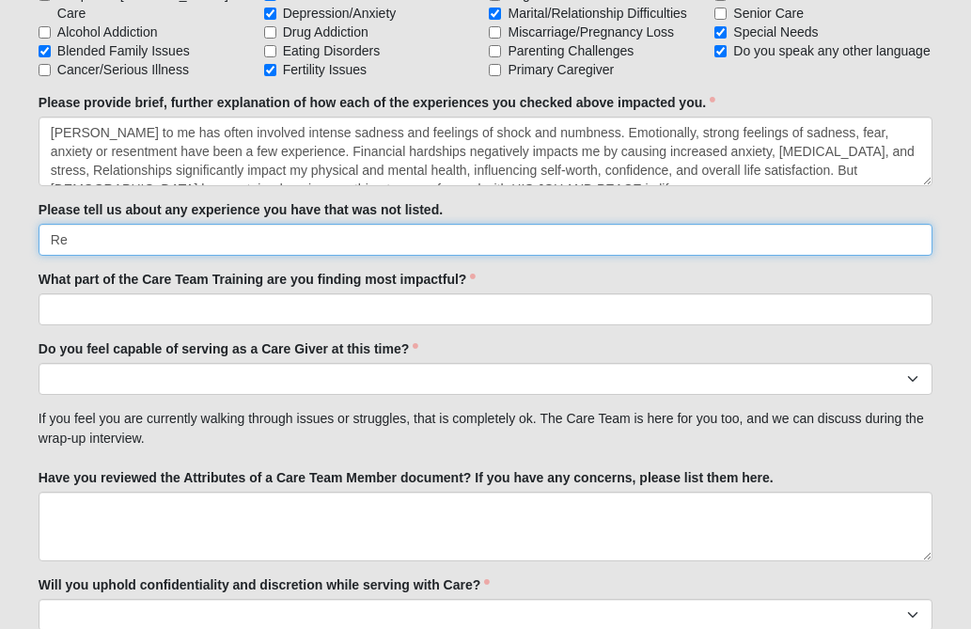
click at [94, 239] on input "Re" at bounding box center [486, 240] width 894 height 32
type input "R"
type input "[DEMOGRAPHIC_DATA] [MEDICAL_DATA] and torture."
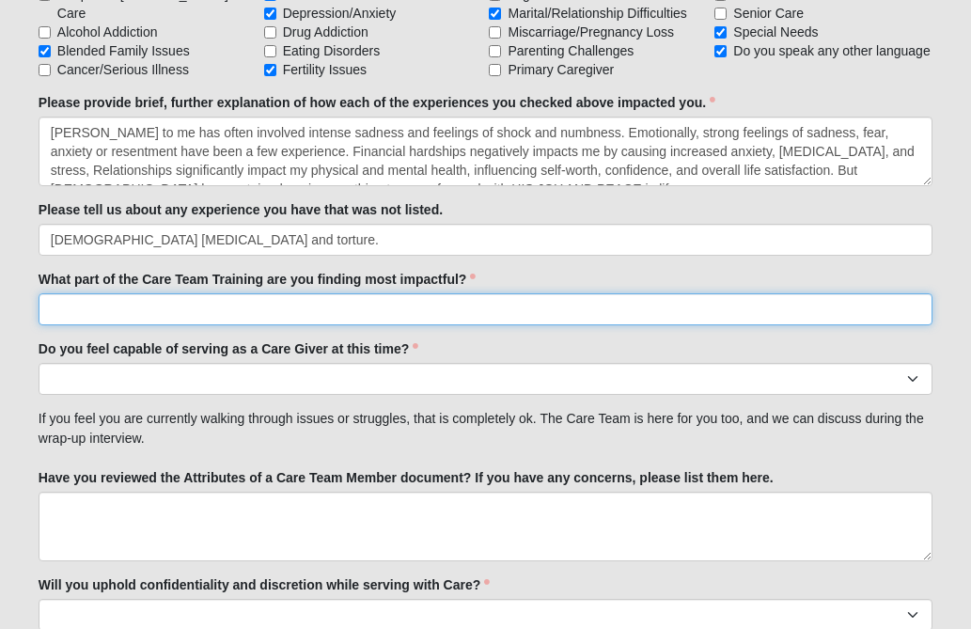
click at [78, 311] on input "What part of the Care Team Training are you finding most impactful?" at bounding box center [486, 309] width 894 height 32
type input "Care Giver and serving in His Kingdom"
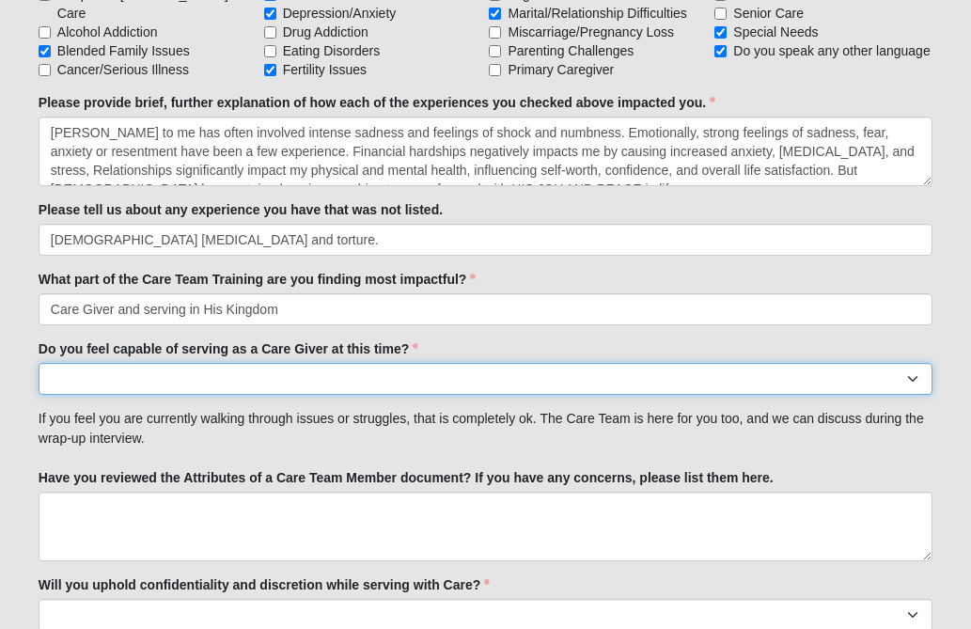
click at [67, 374] on select "No Yes" at bounding box center [486, 379] width 894 height 32
select select "True"
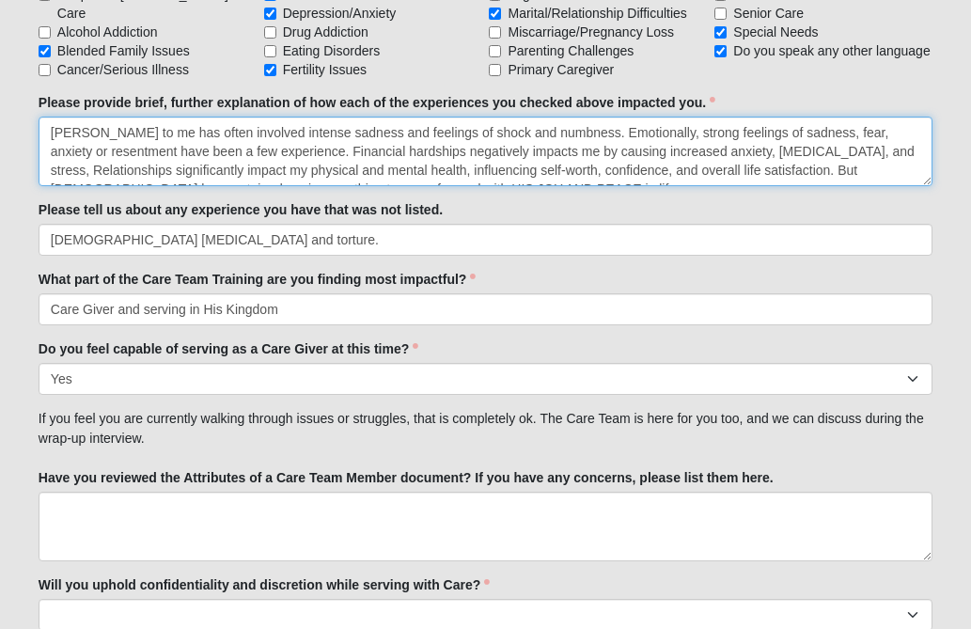
click at [49, 131] on textarea "[PERSON_NAME] to me has often involved intense sadness and feelings of shock an…" at bounding box center [486, 152] width 894 height 70
type textarea "My past feelings before the pandemic....[PERSON_NAME] to me has often involved …"
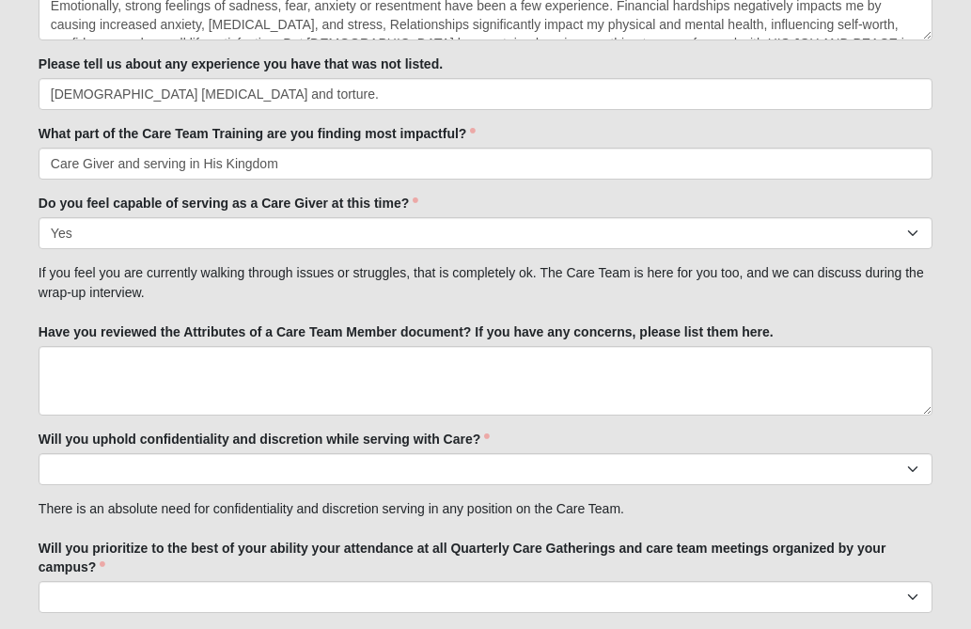
scroll to position [2069, 0]
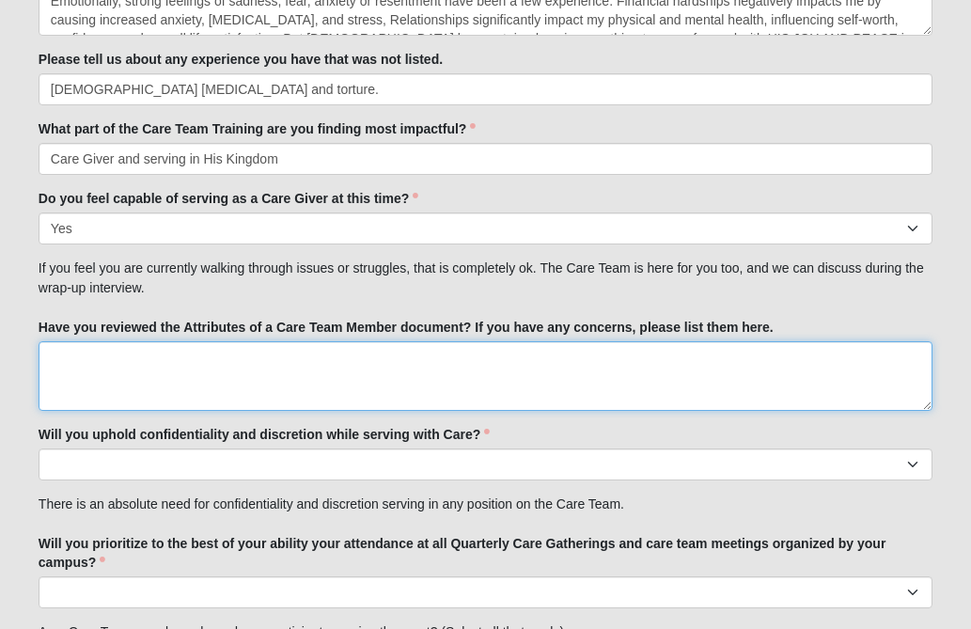
click at [167, 359] on textarea "Have you reviewed the Attributes of a Care Team Member document? If you have an…" at bounding box center [486, 376] width 894 height 70
type textarea "Yes I have received it and no concerns please."
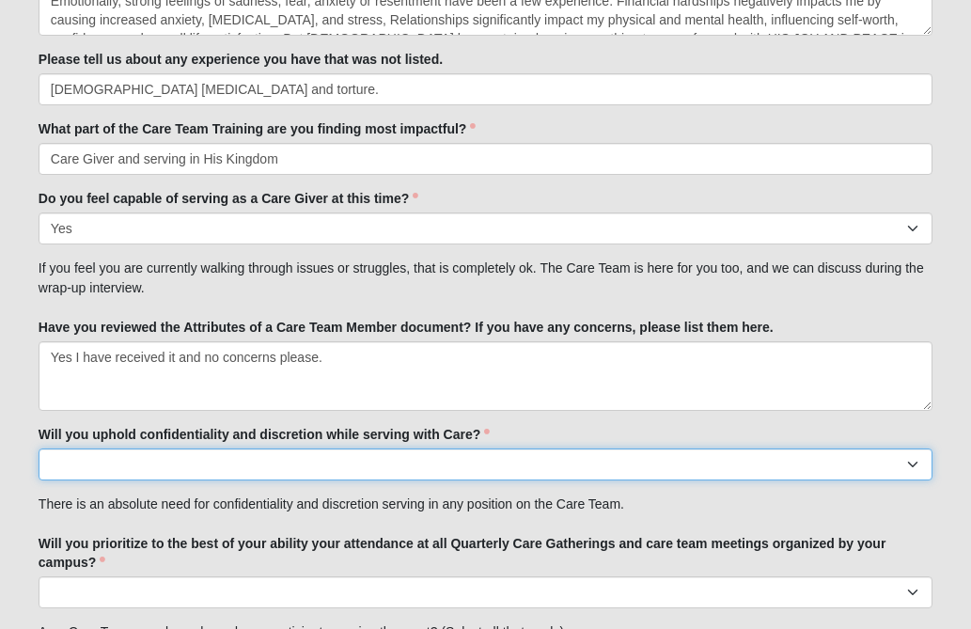
click at [914, 463] on select "No Yes" at bounding box center [486, 465] width 894 height 32
select select "True"
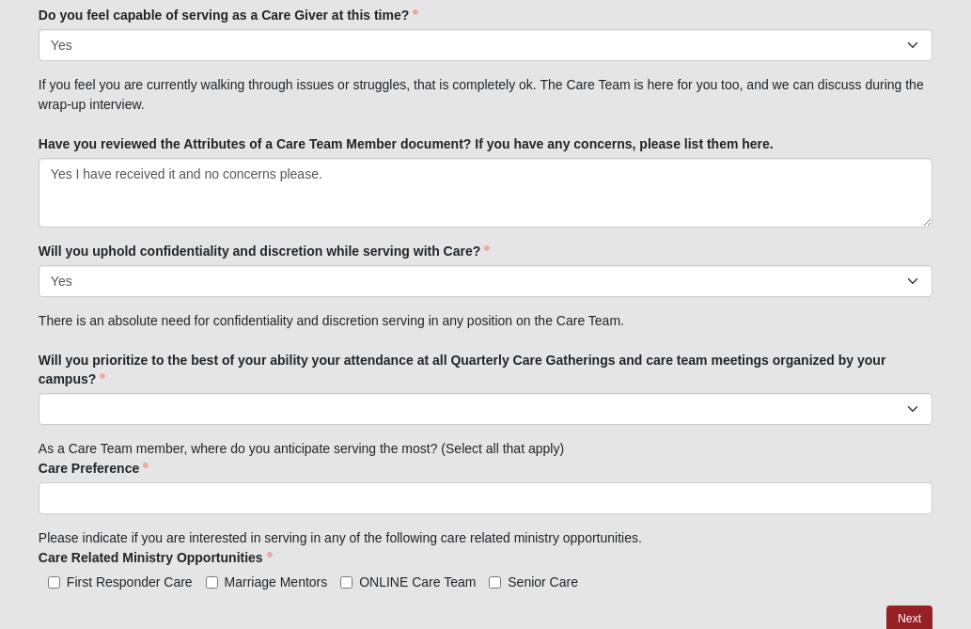
scroll to position [2257, 0]
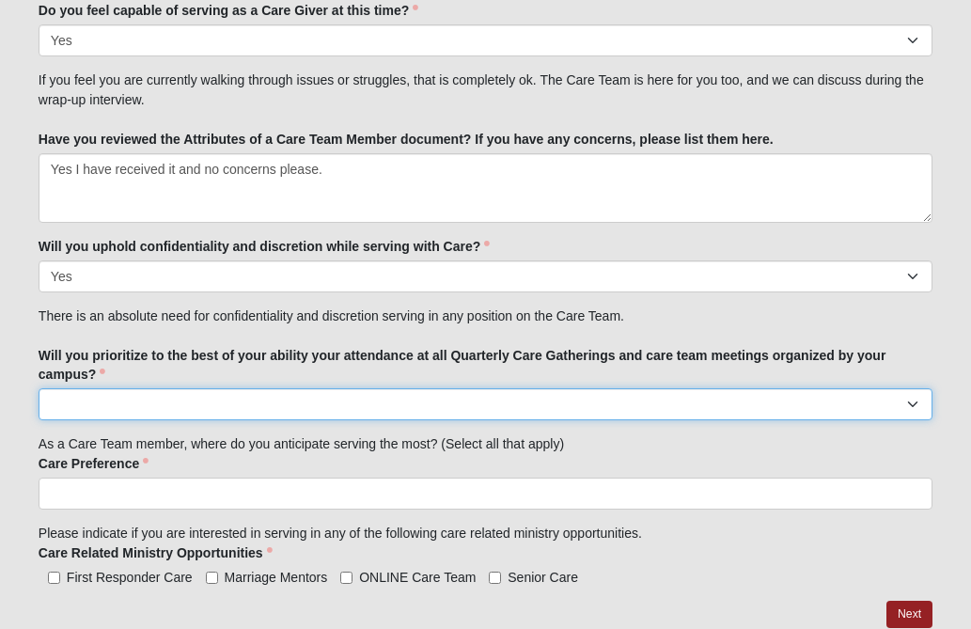
click at [913, 401] on select "No Yes" at bounding box center [486, 404] width 894 height 32
select select "True"
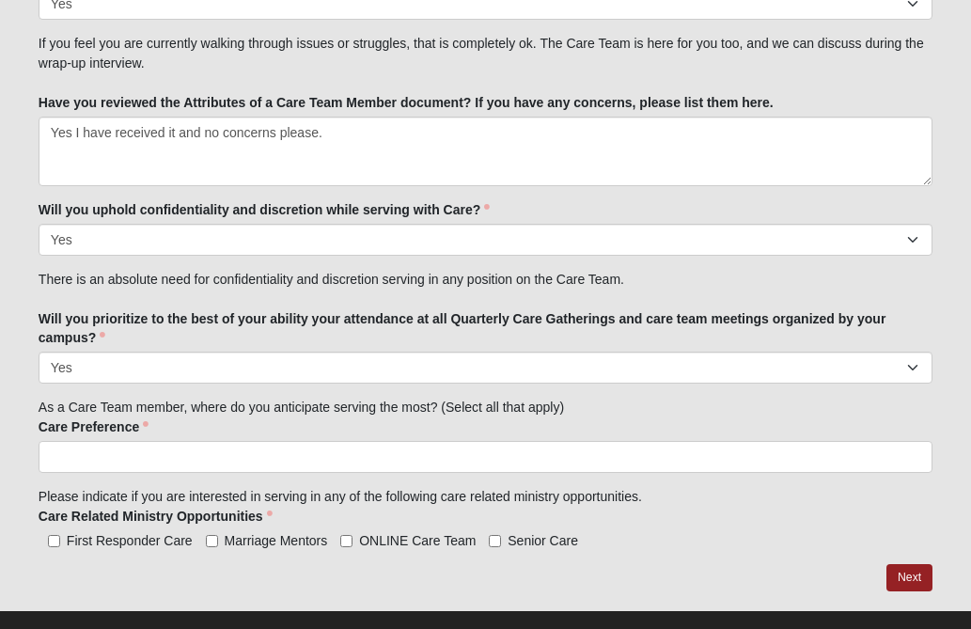
scroll to position [2324, 0]
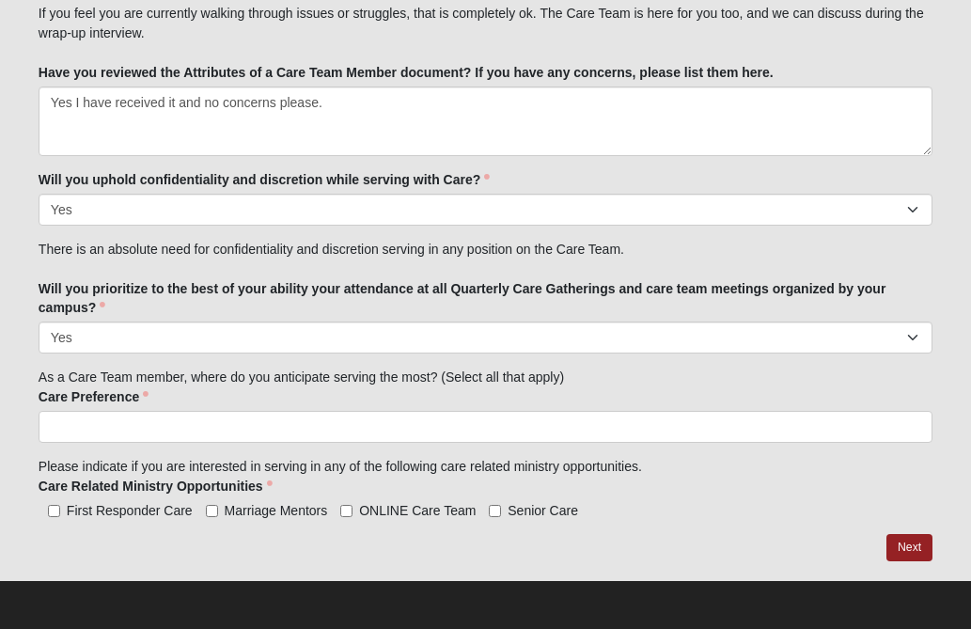
click at [765, 427] on ul at bounding box center [486, 427] width 894 height 32
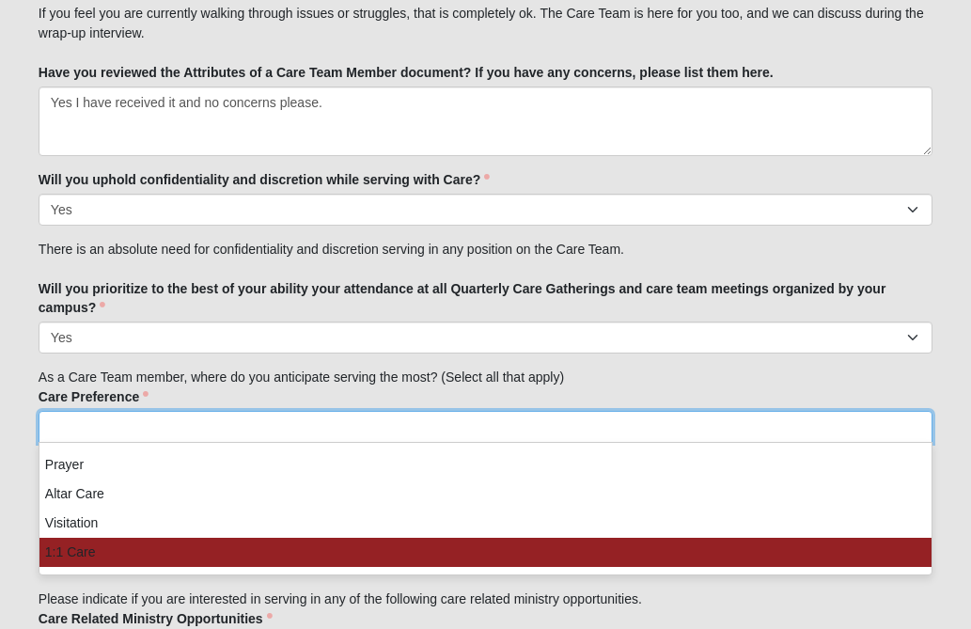
click at [101, 555] on li "1:1 Care" at bounding box center [485, 552] width 892 height 29
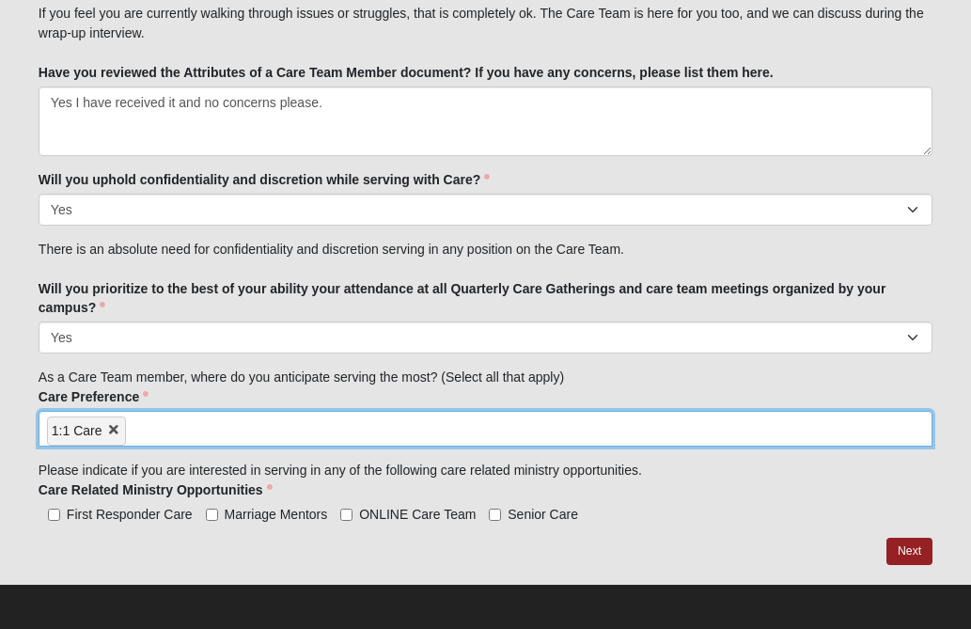
click at [894, 423] on ul "1:1 Care" at bounding box center [486, 429] width 894 height 36
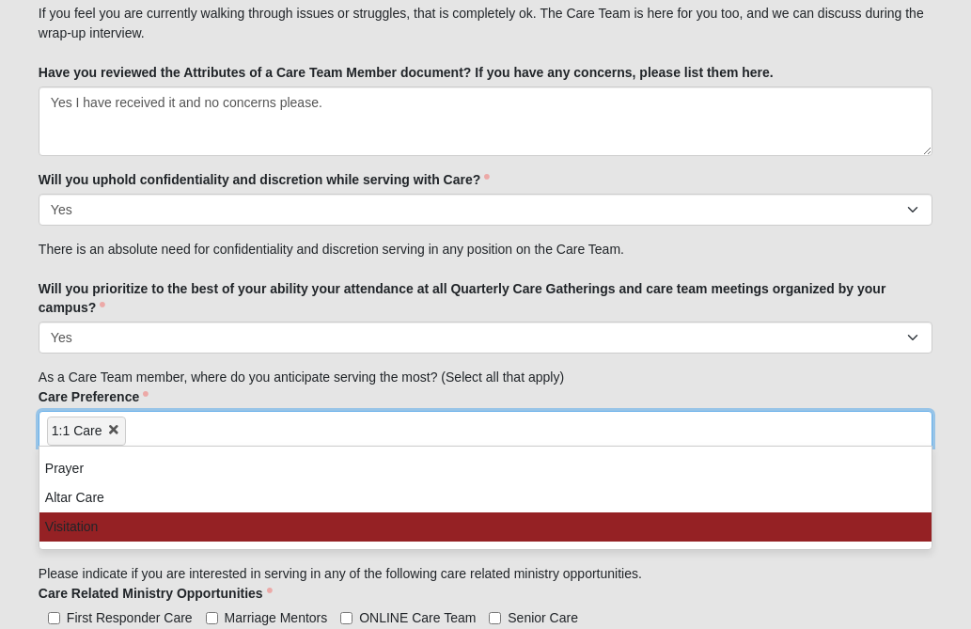
click at [93, 529] on li "Visitation" at bounding box center [485, 526] width 892 height 29
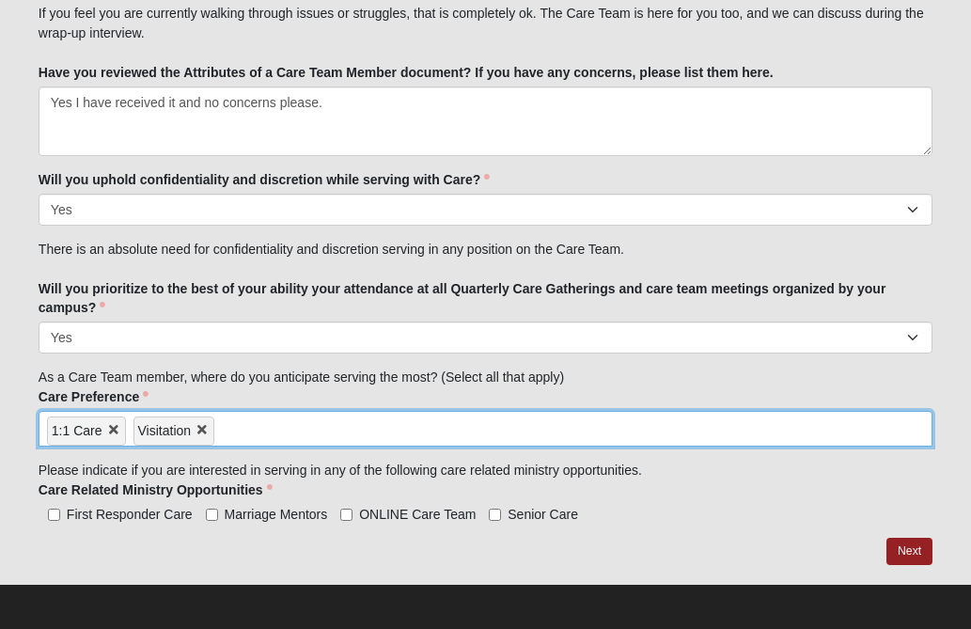
click at [915, 433] on ul "1:1 Care Visitation" at bounding box center [486, 429] width 894 height 36
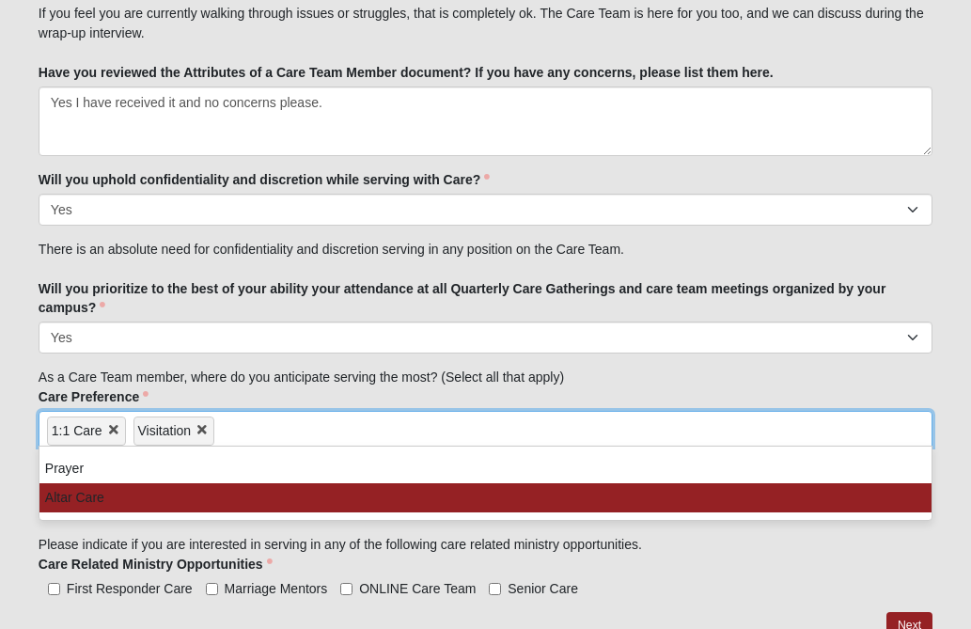
click at [107, 497] on li "Altar Care" at bounding box center [485, 497] width 892 height 29
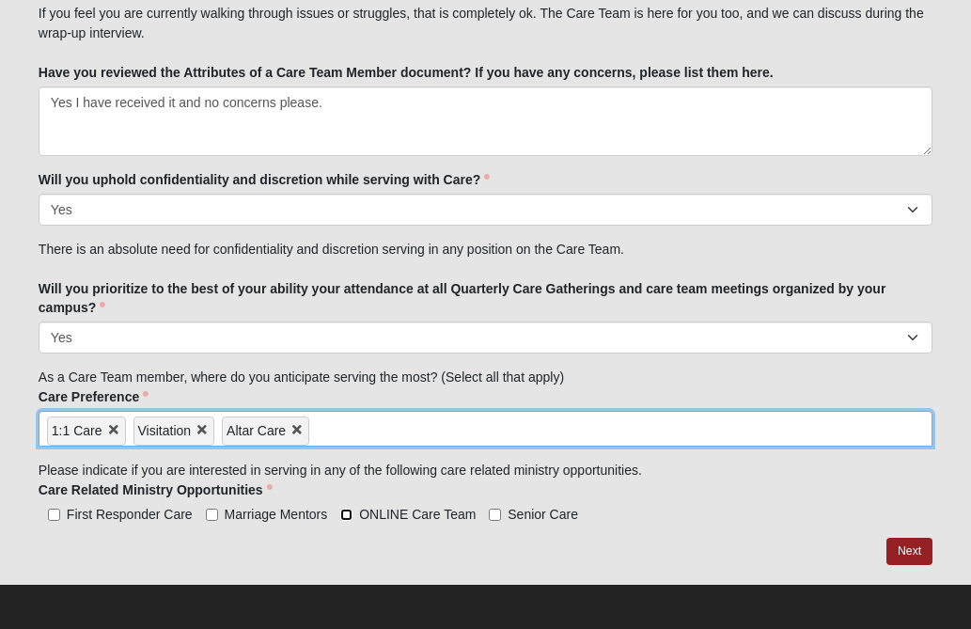
click at [345, 515] on input "ONLINE Care Team" at bounding box center [346, 515] width 12 height 12
checkbox input "true"
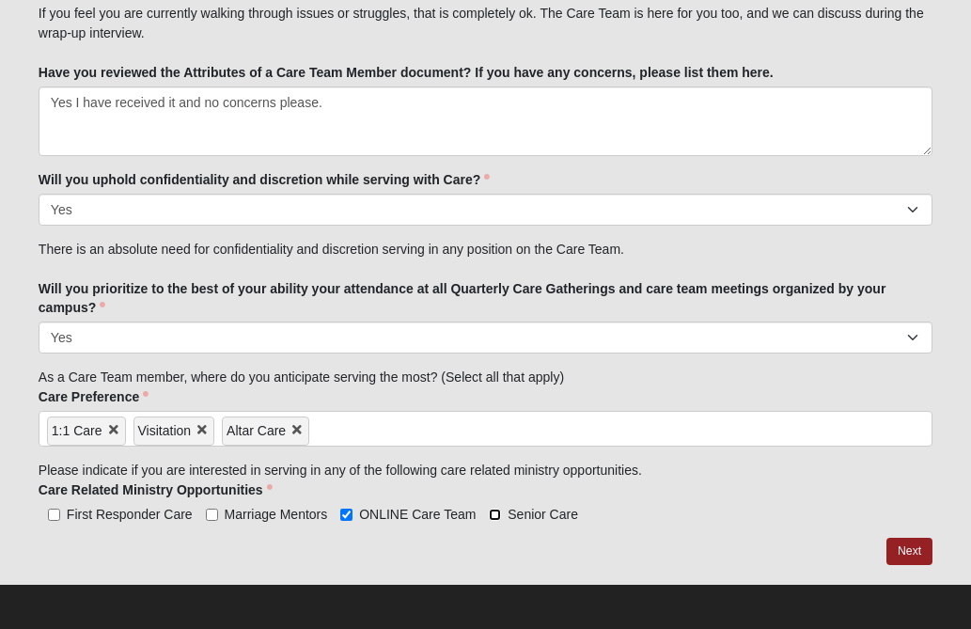
click at [495, 515] on input "Senior Care" at bounding box center [495, 515] width 12 height 12
checkbox input "true"
click at [896, 550] on link "Next" at bounding box center [910, 551] width 46 height 27
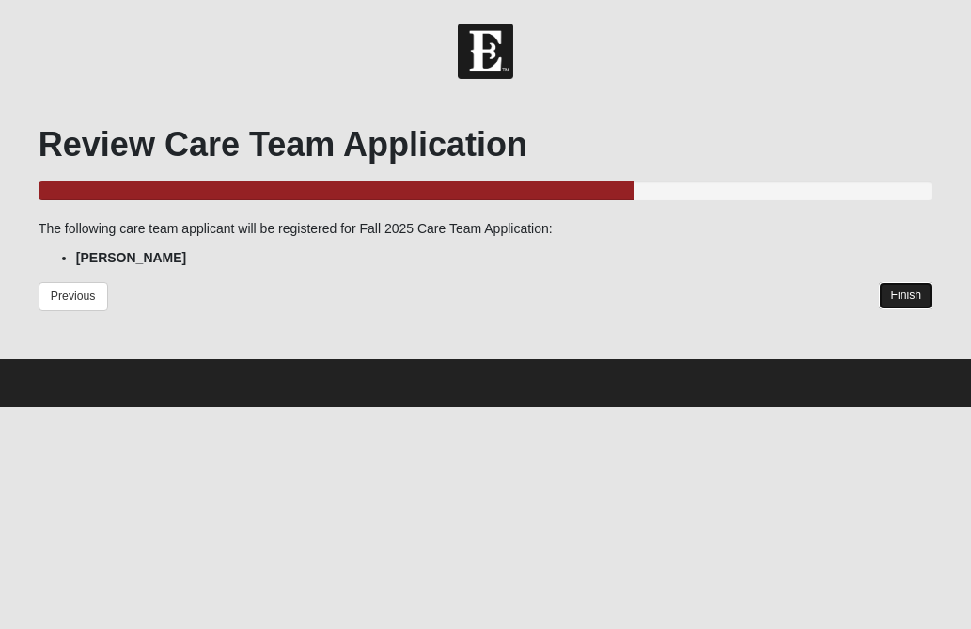
click at [901, 296] on link "Finish" at bounding box center [906, 295] width 54 height 27
